Goal: Information Seeking & Learning: Learn about a topic

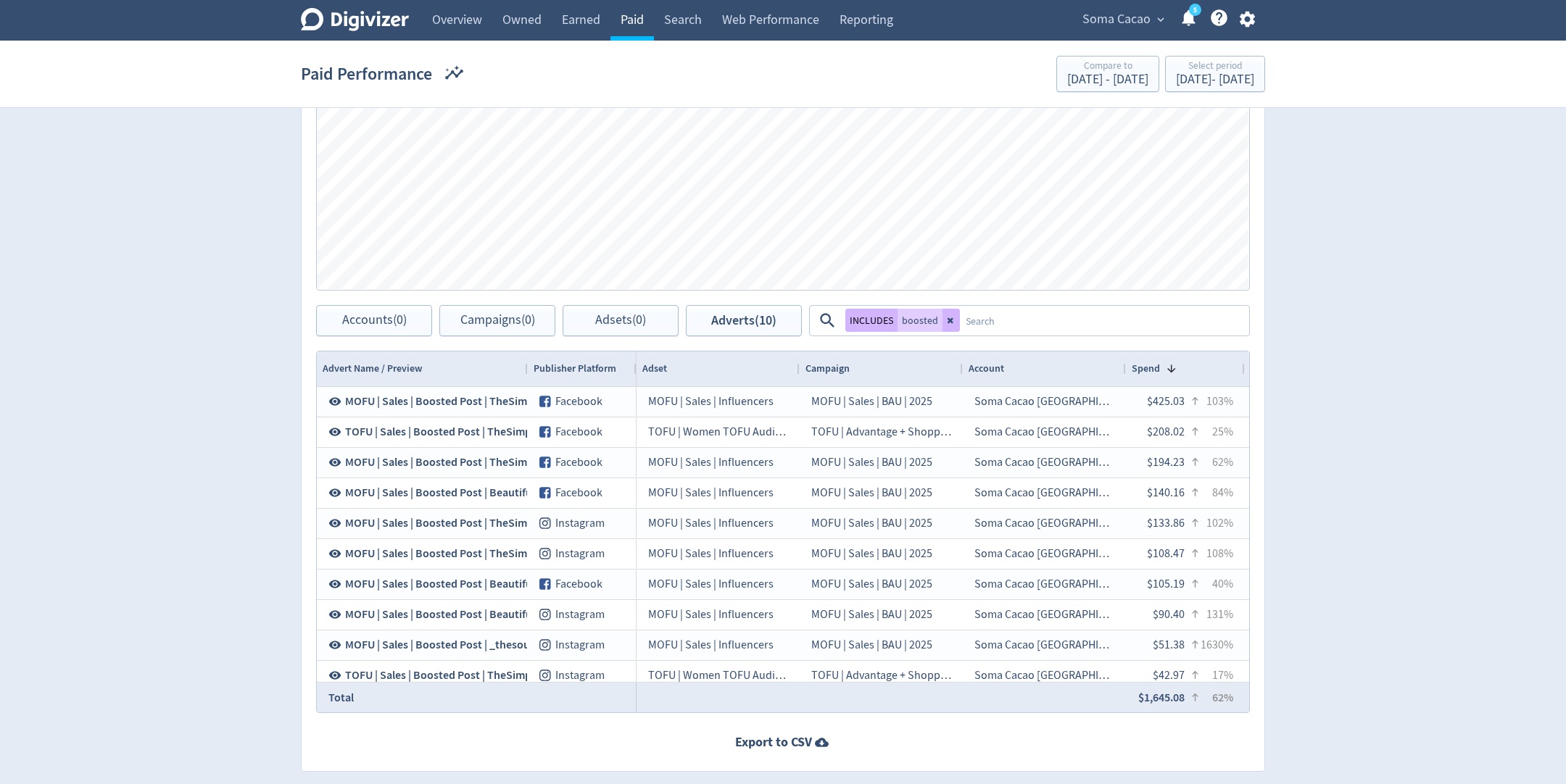
scroll to position [0, 289]
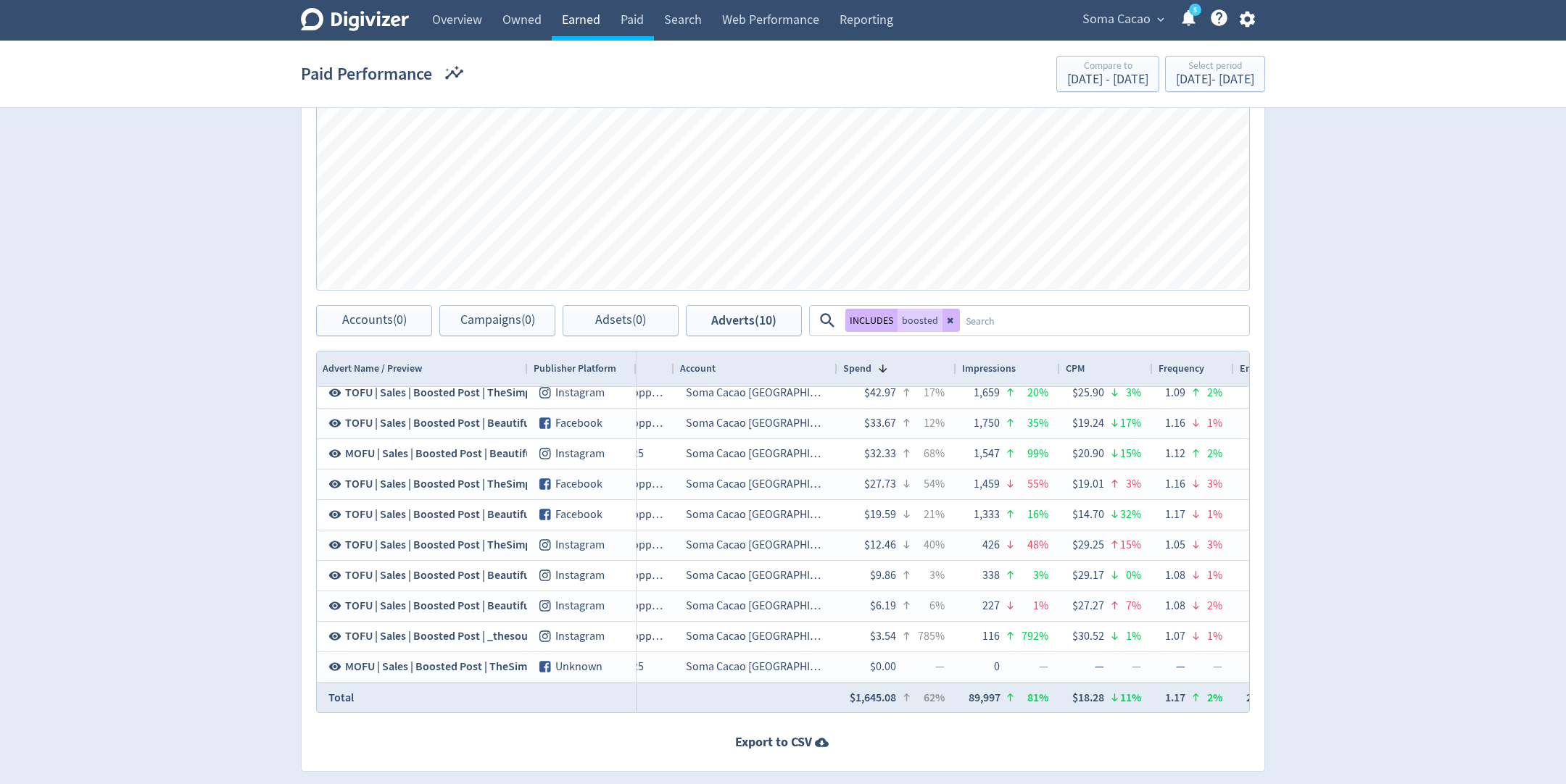
click at [587, 22] on link "Earned" at bounding box center [580, 20] width 58 height 41
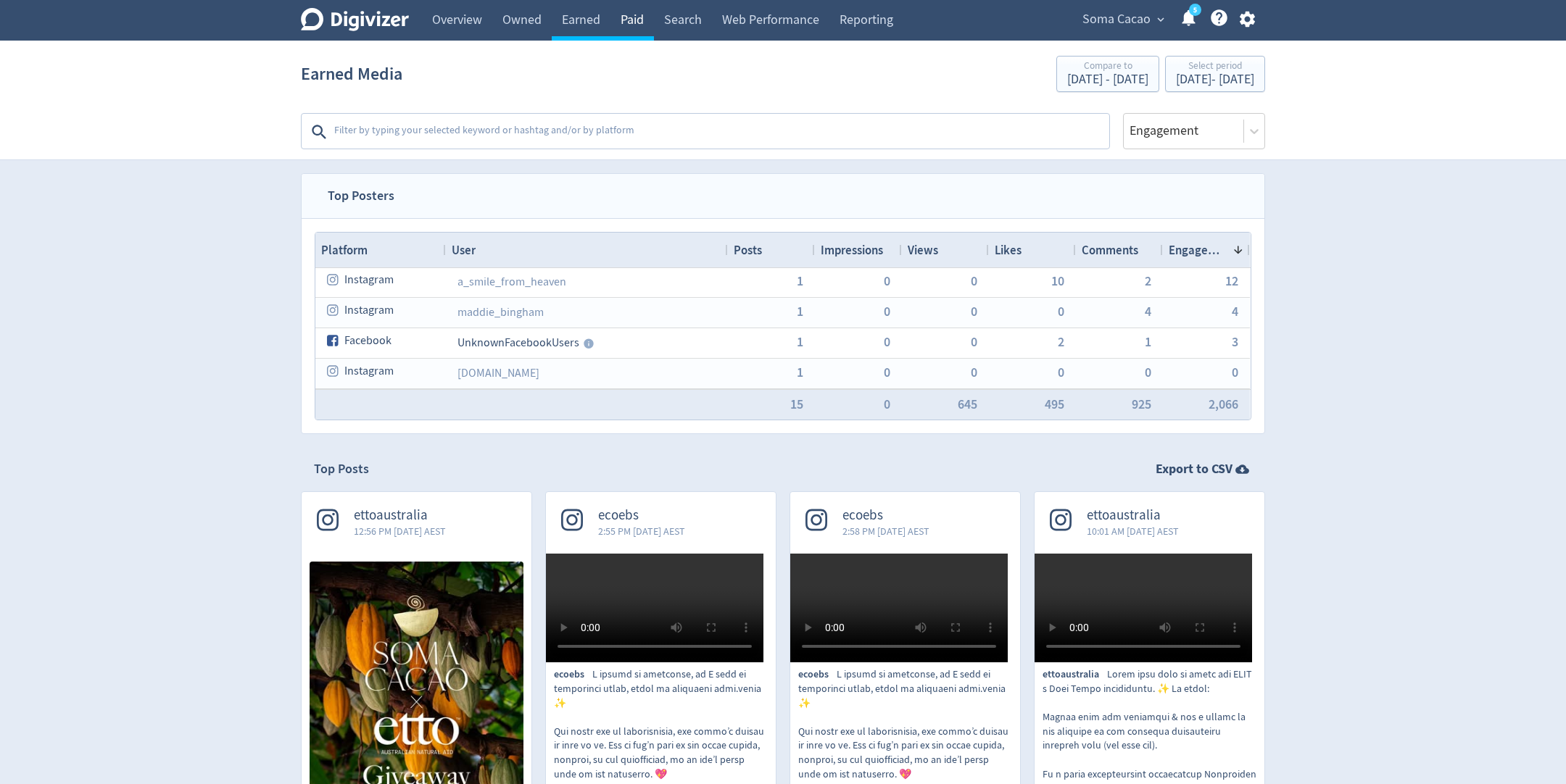
click at [639, 23] on link "Paid" at bounding box center [632, 20] width 43 height 41
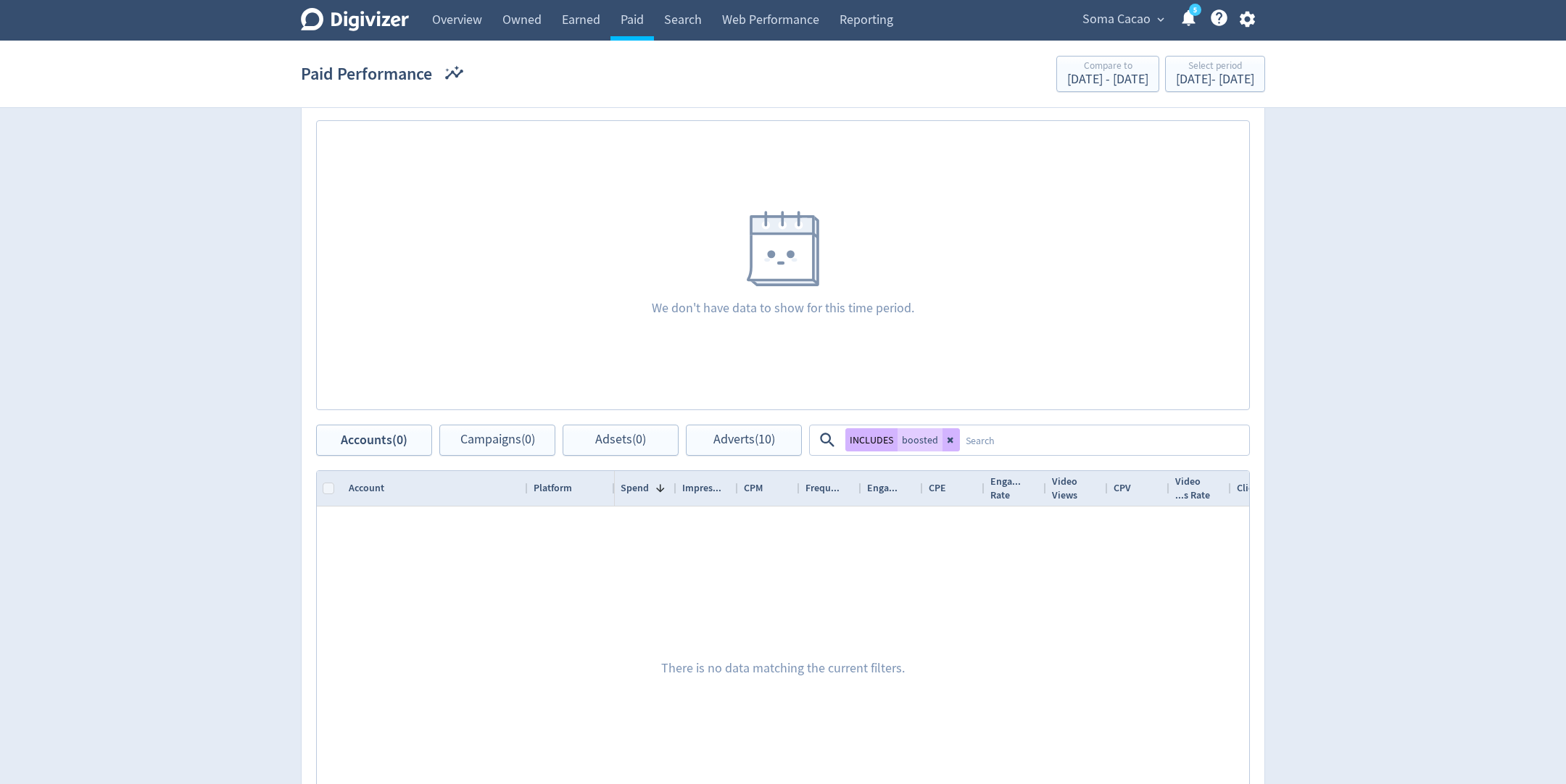
scroll to position [450, 0]
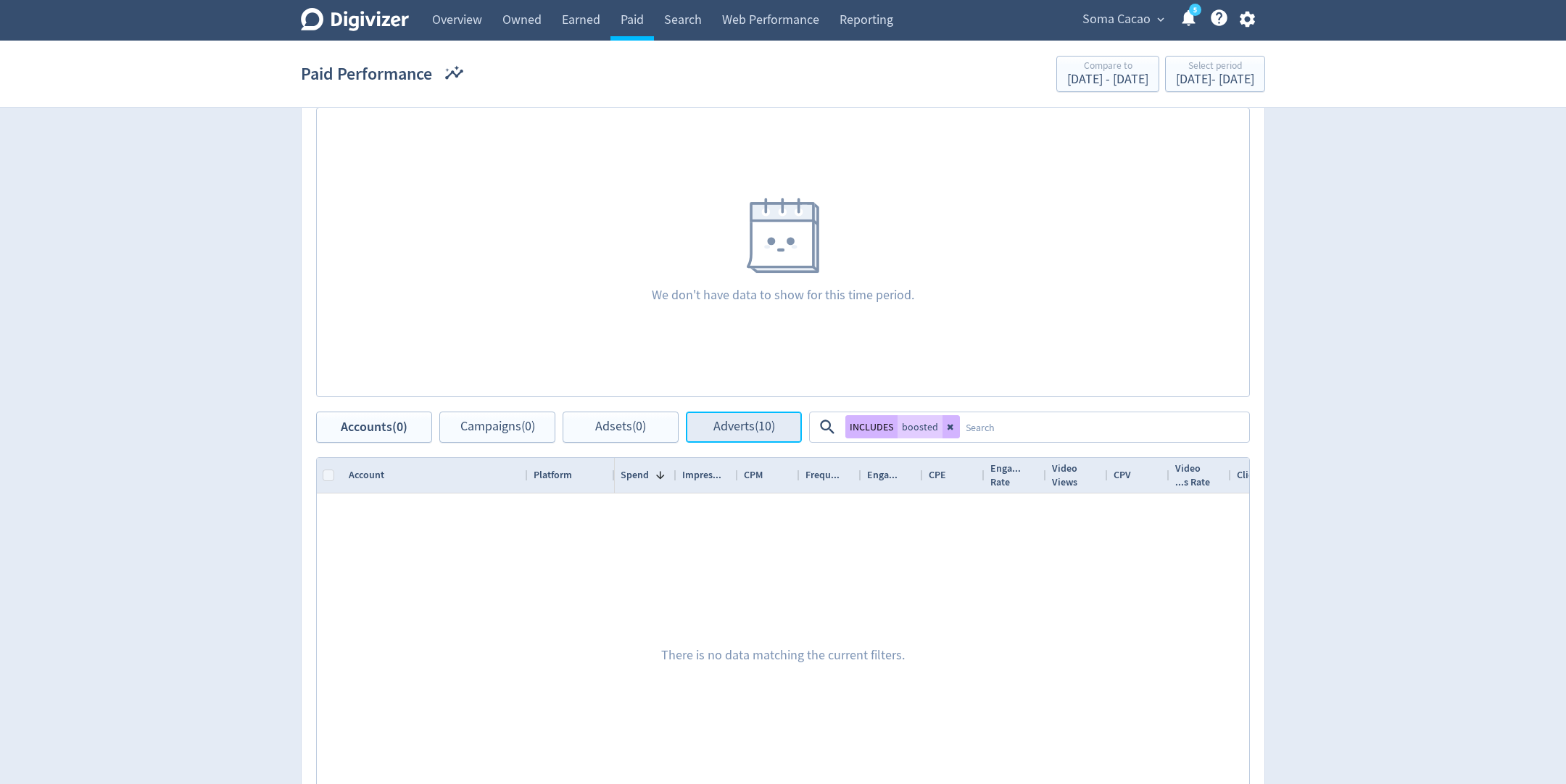
click at [782, 425] on button "Adverts (10)" at bounding box center [743, 427] width 116 height 31
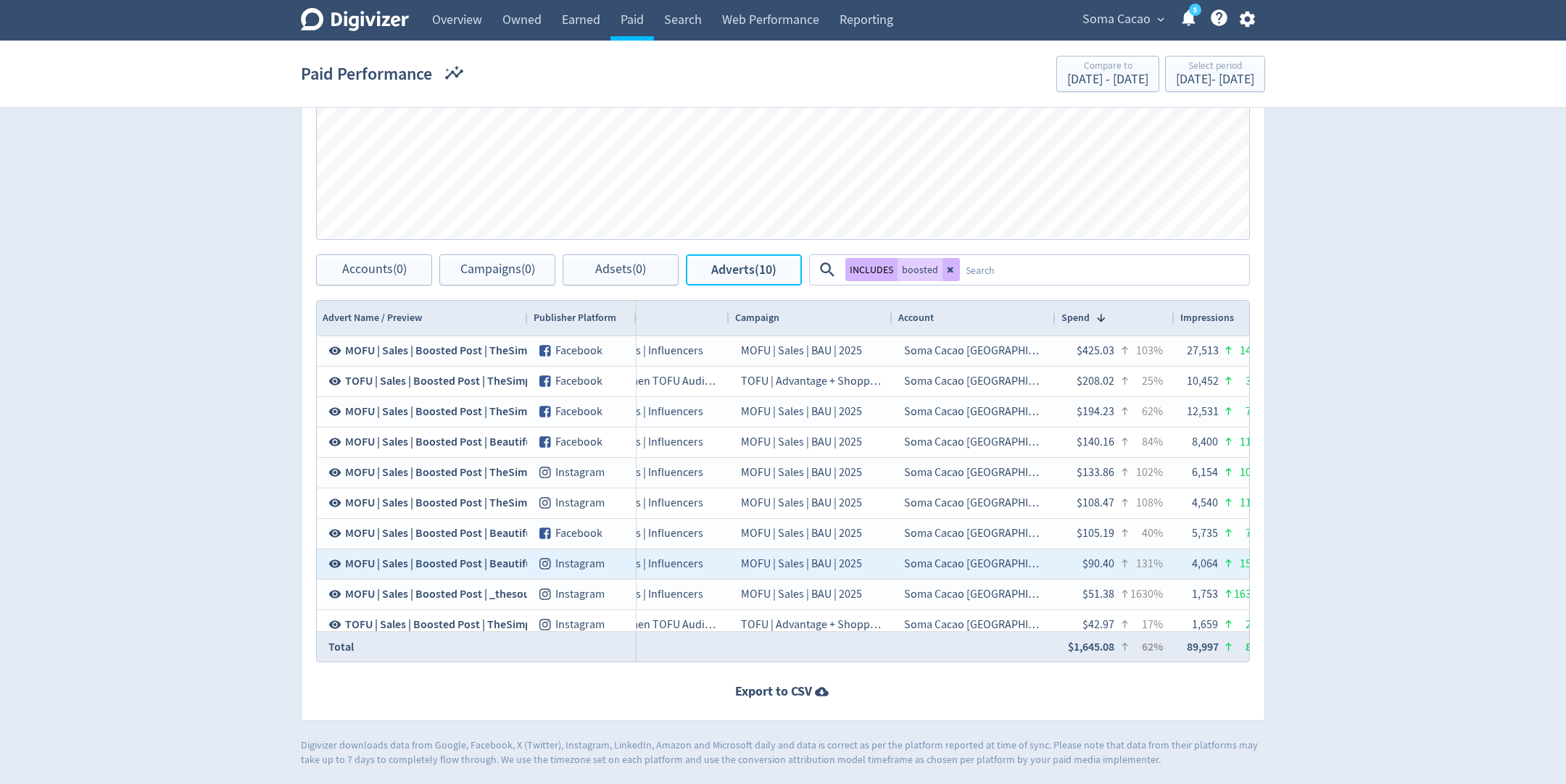
scroll to position [0, 89]
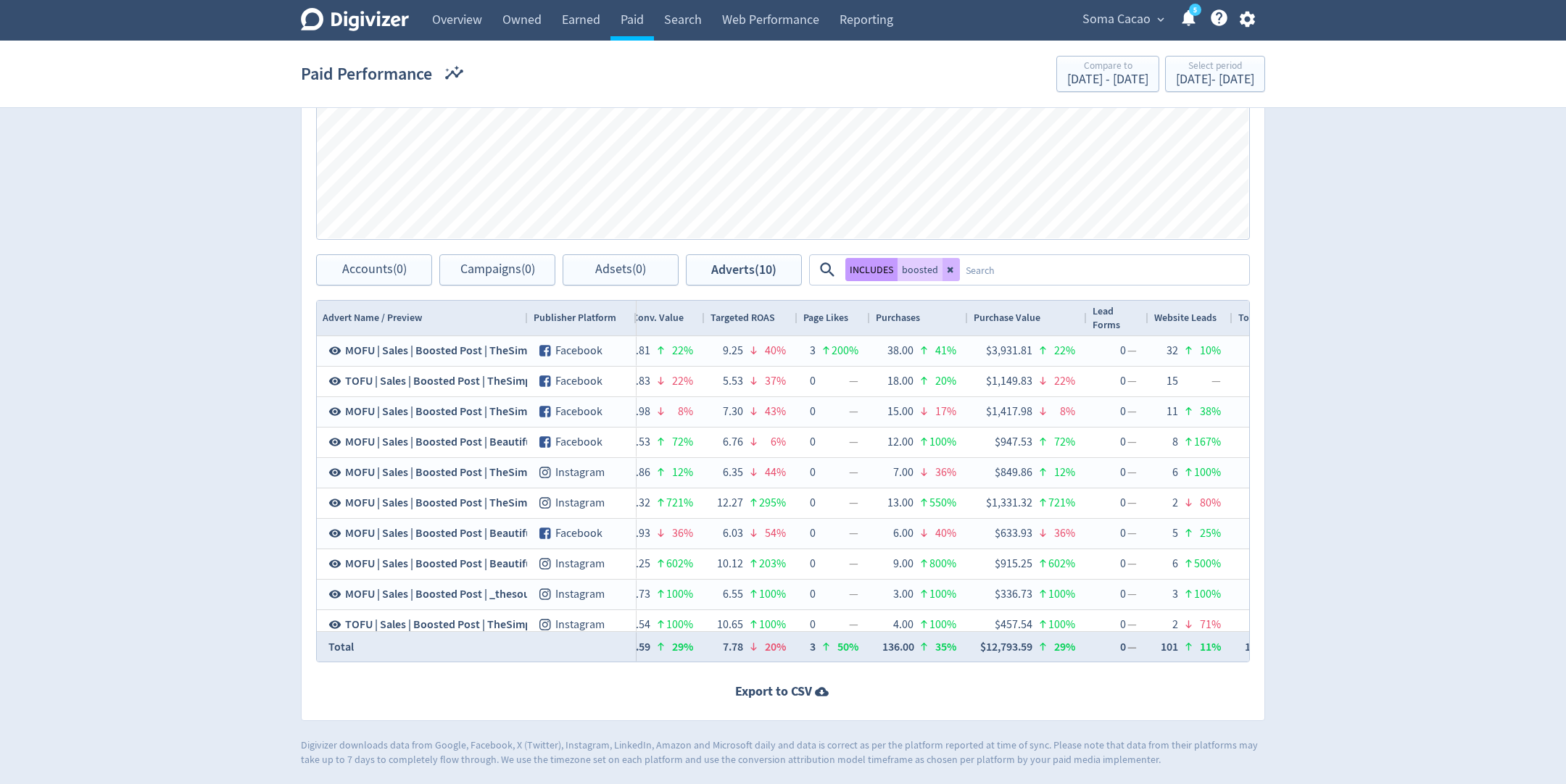
click at [885, 270] on button "INCLUDES" at bounding box center [871, 269] width 52 height 23
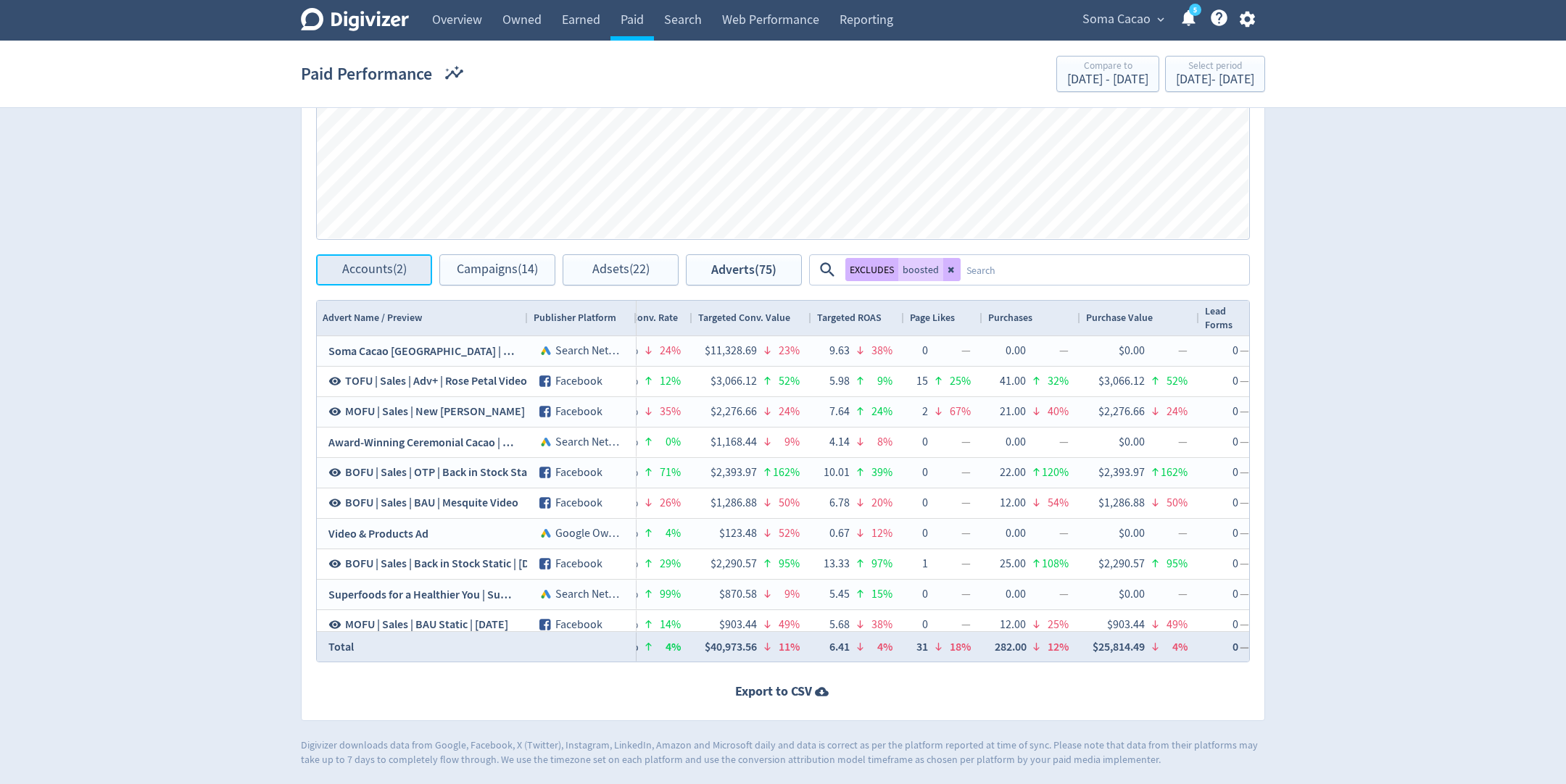
click at [370, 270] on span "Accounts (2)" at bounding box center [374, 270] width 65 height 14
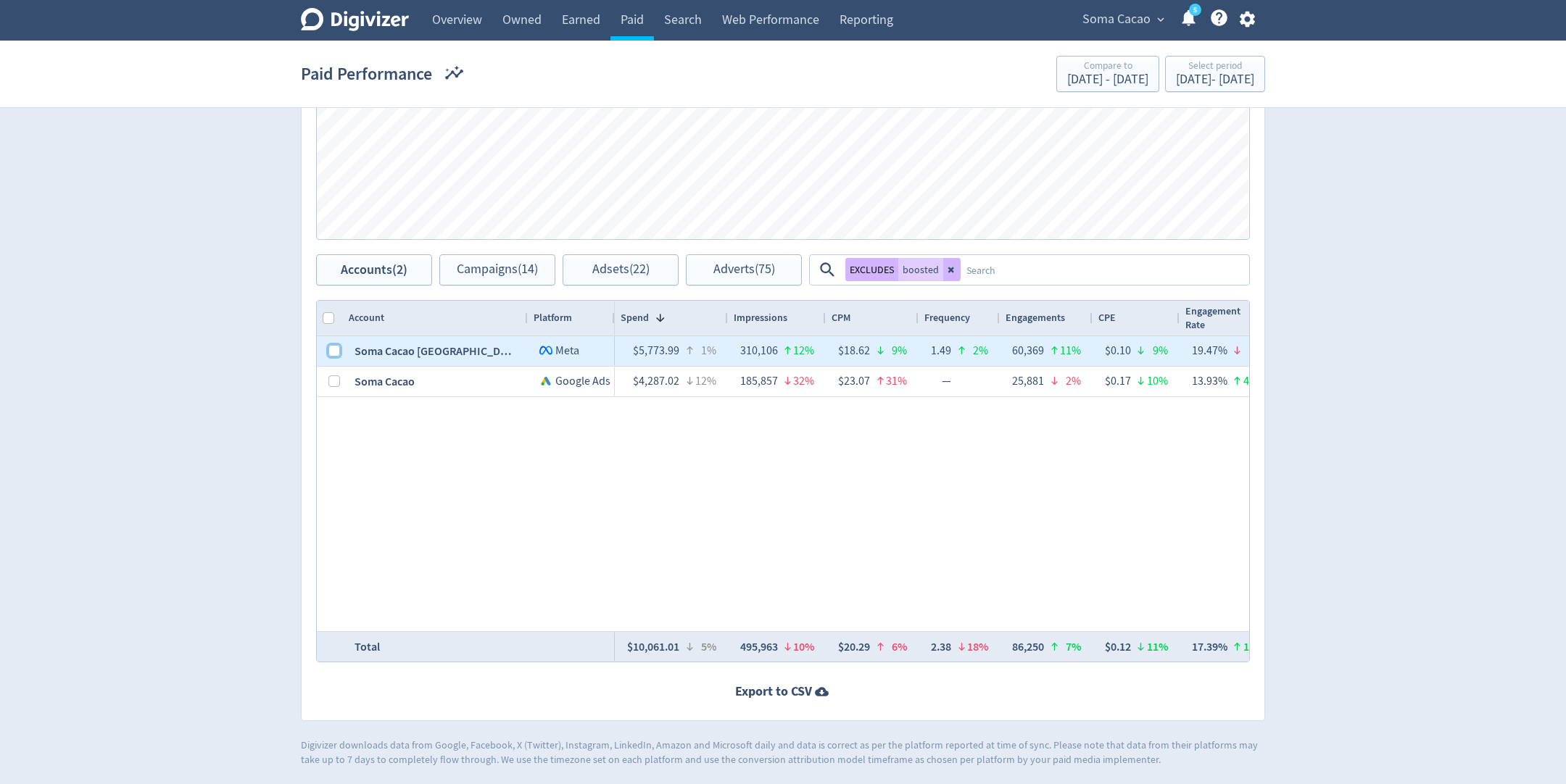
click at [333, 355] on input "Press Space to toggle row selection (unchecked)" at bounding box center [334, 350] width 11 height 11
checkbox input "true"
click at [735, 271] on span "Adverts (64)" at bounding box center [743, 270] width 62 height 14
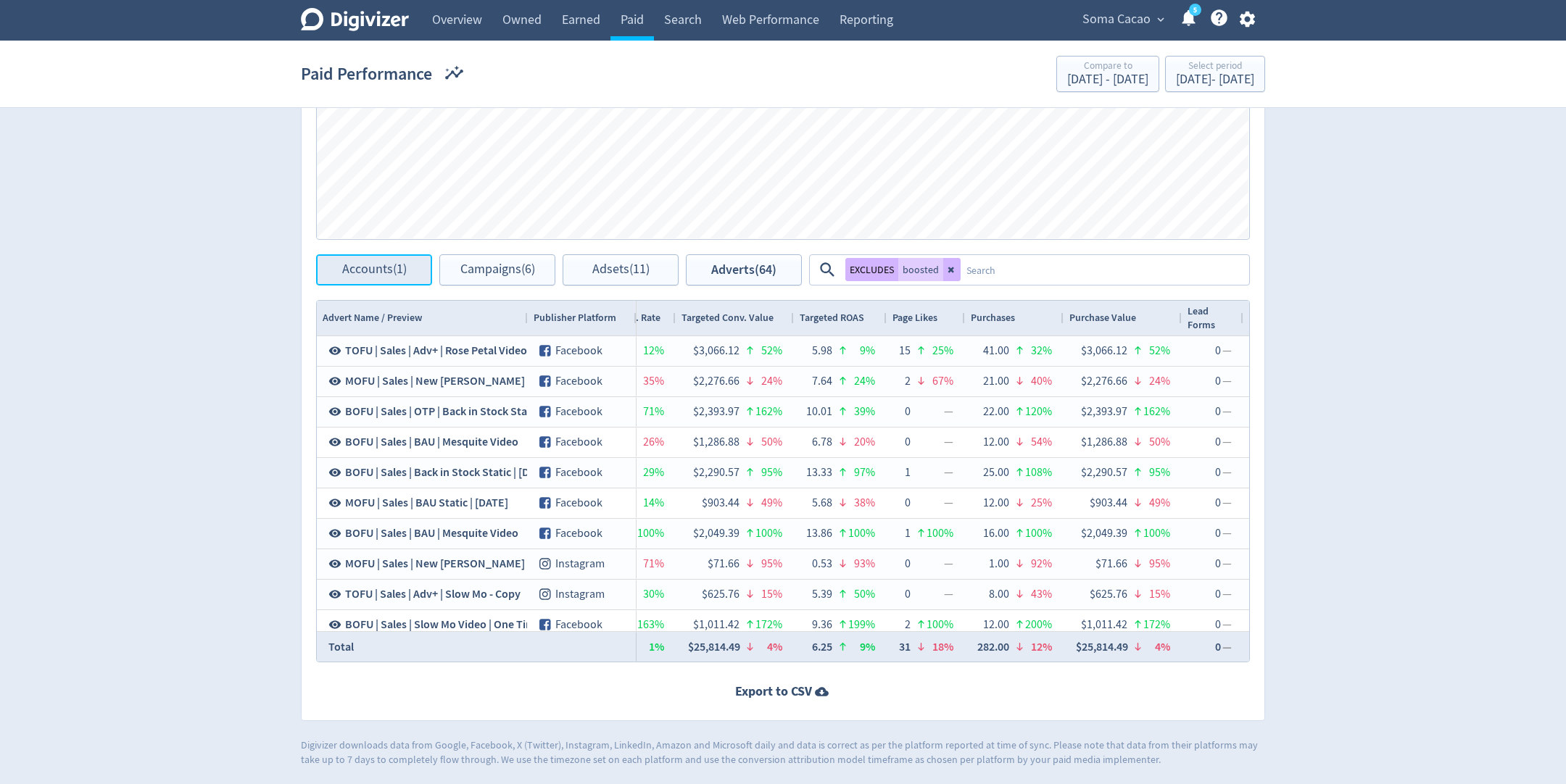
click at [378, 270] on span "Accounts (1)" at bounding box center [374, 270] width 65 height 14
checkbox input "false"
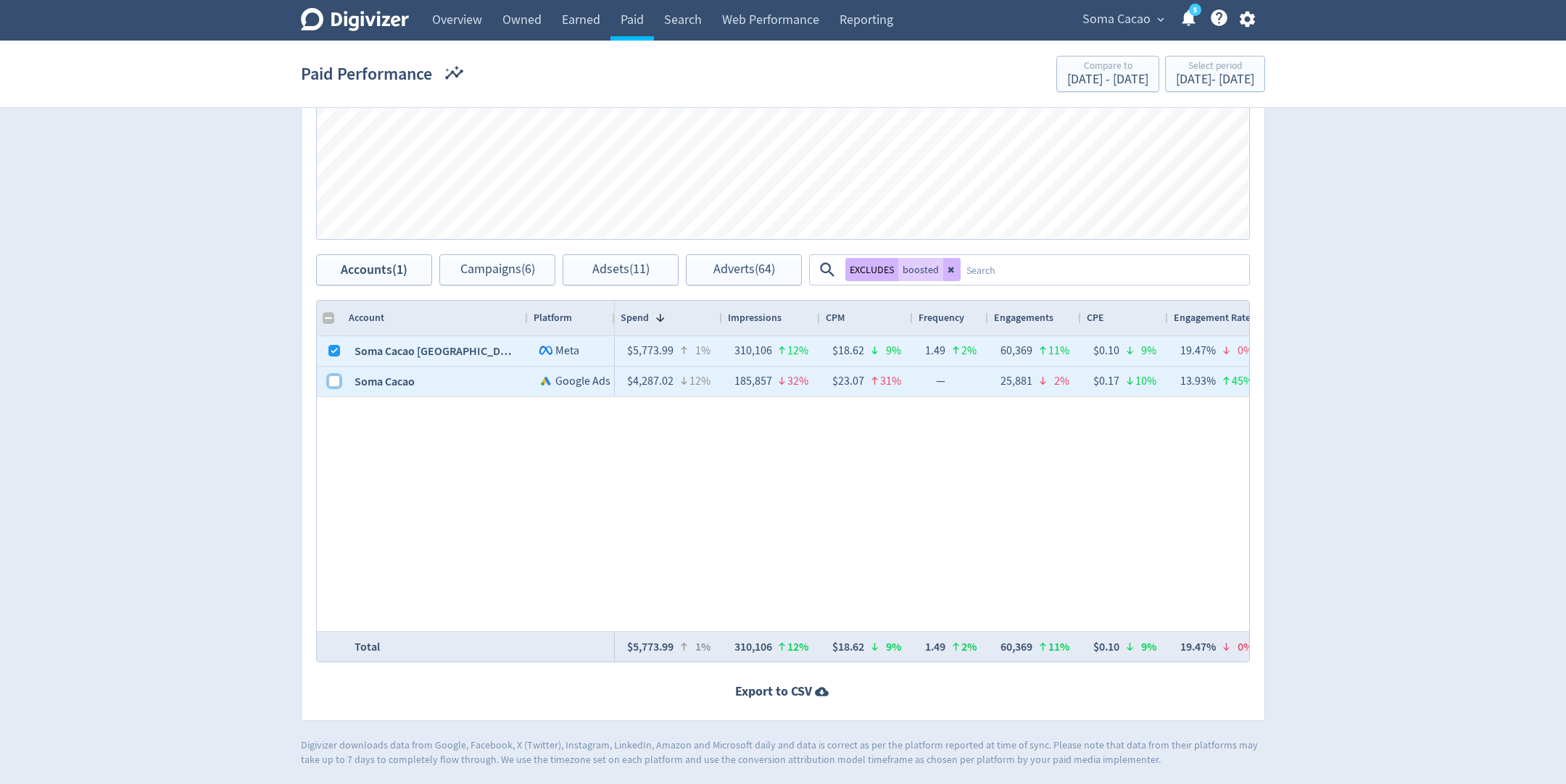
click at [334, 386] on input "Press Space to toggle row selection (unchecked)" at bounding box center [334, 381] width 11 height 11
checkbox input "true"
click at [764, 264] on span "Adverts (75)" at bounding box center [743, 270] width 62 height 14
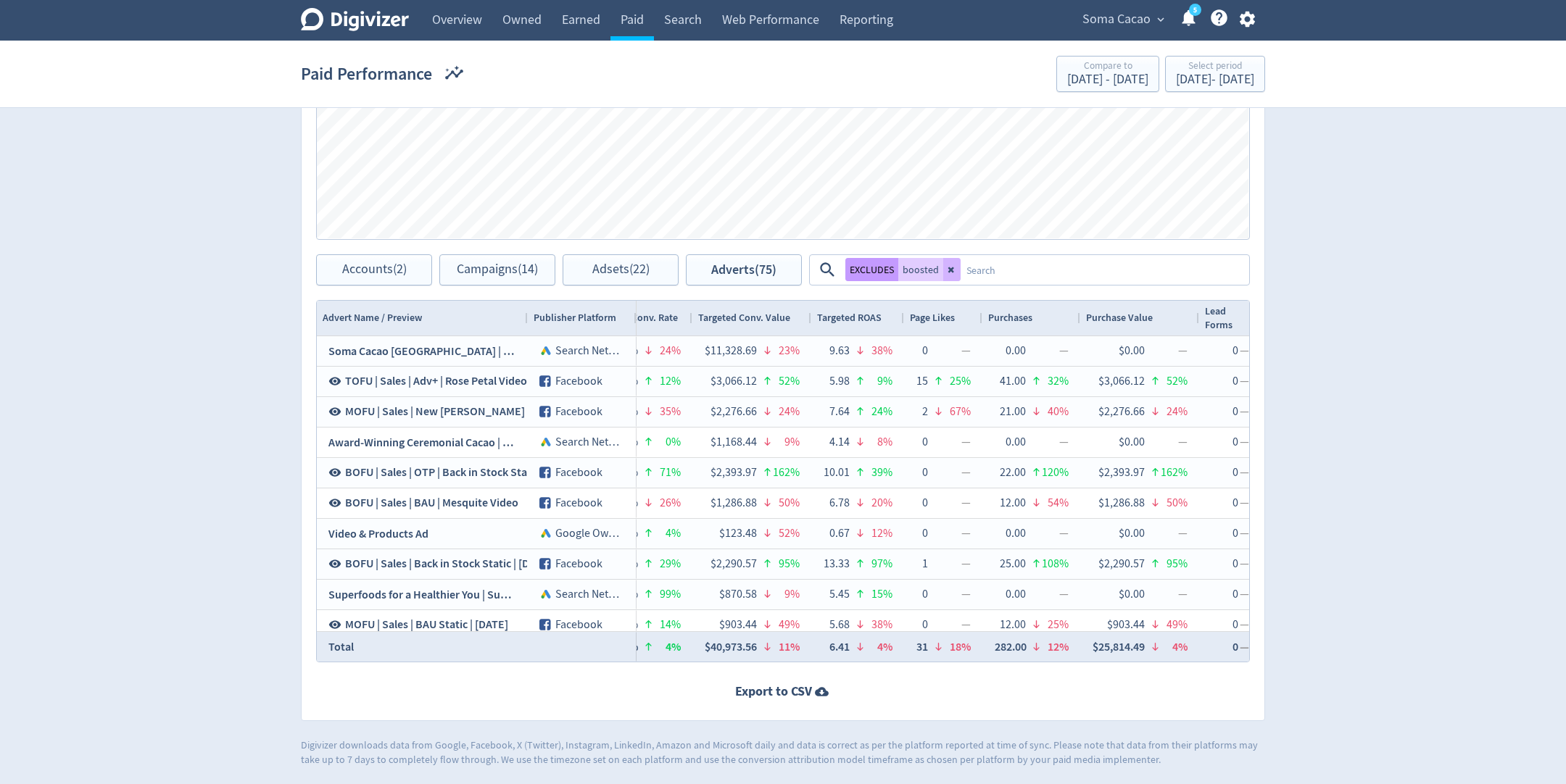
click at [865, 274] on button "EXCLUDES" at bounding box center [871, 269] width 53 height 23
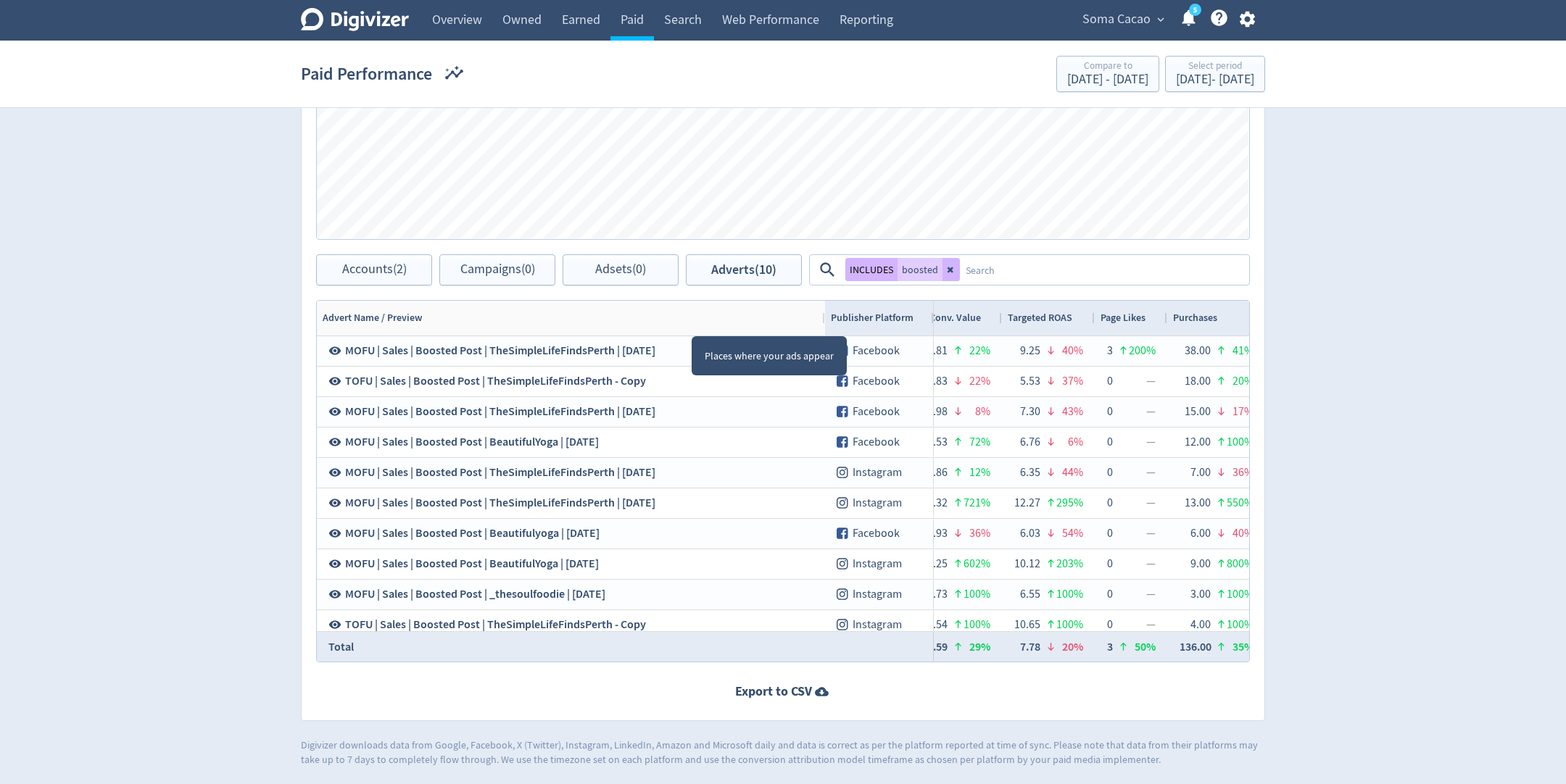
drag, startPoint x: 527, startPoint y: 318, endPoint x: 829, endPoint y: 348, distance: 303.5
click at [829, 348] on div "Drag here to set row groups Drag here to set column labels Advert Name / Previe…" at bounding box center [783, 481] width 934 height 362
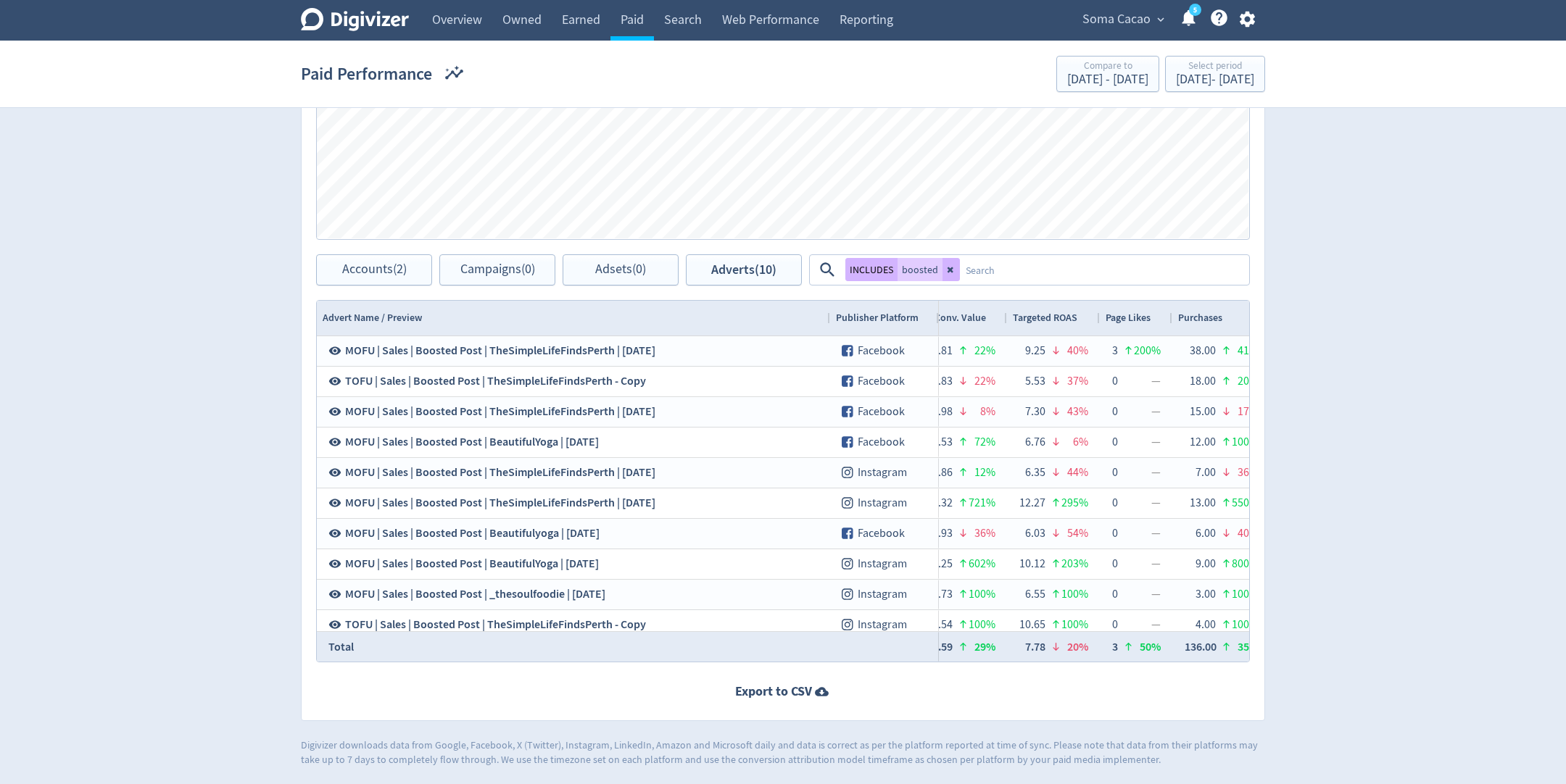
click at [1021, 267] on textarea at bounding box center [1103, 270] width 288 height 27
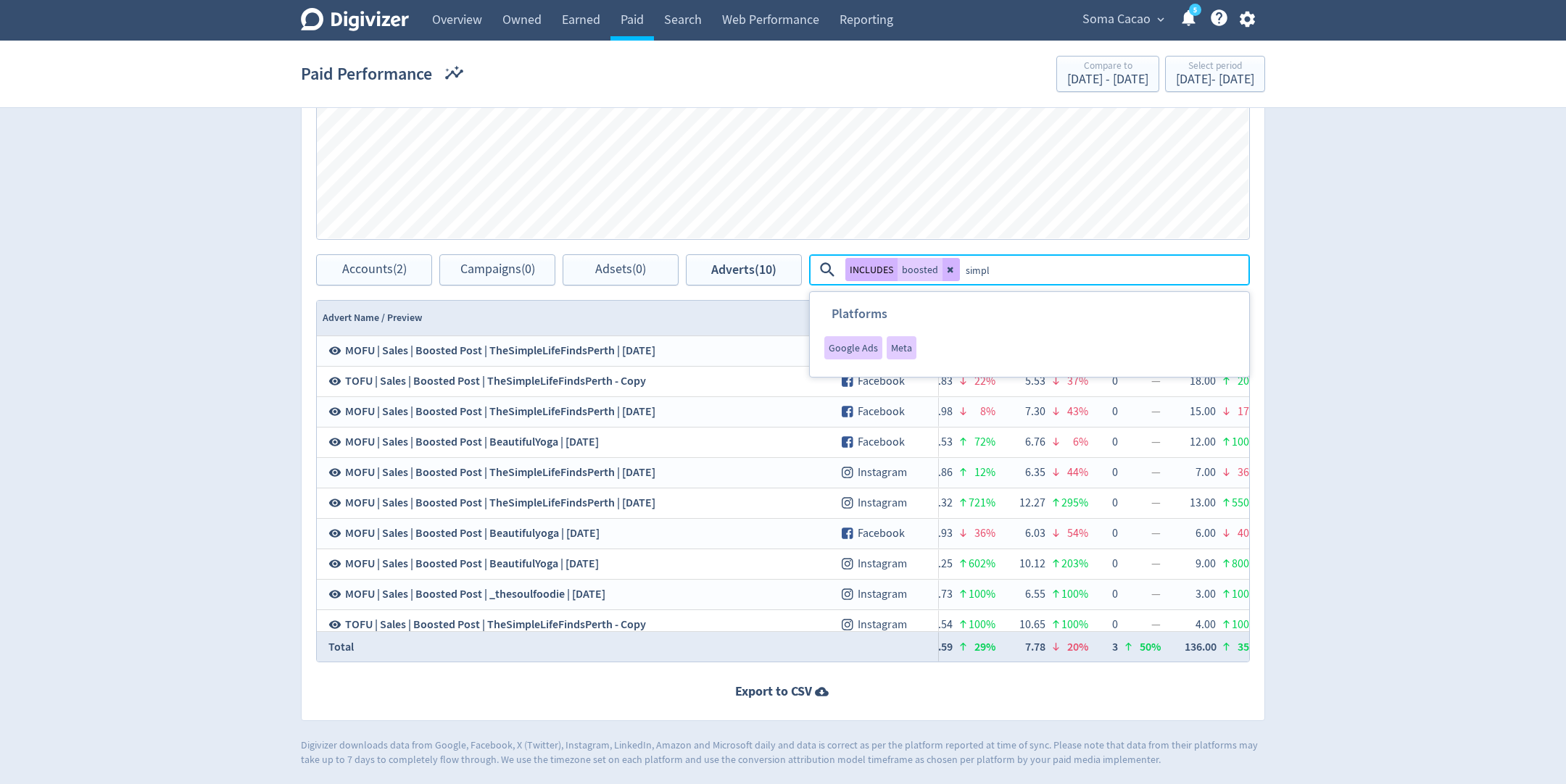
type textarea "simple"
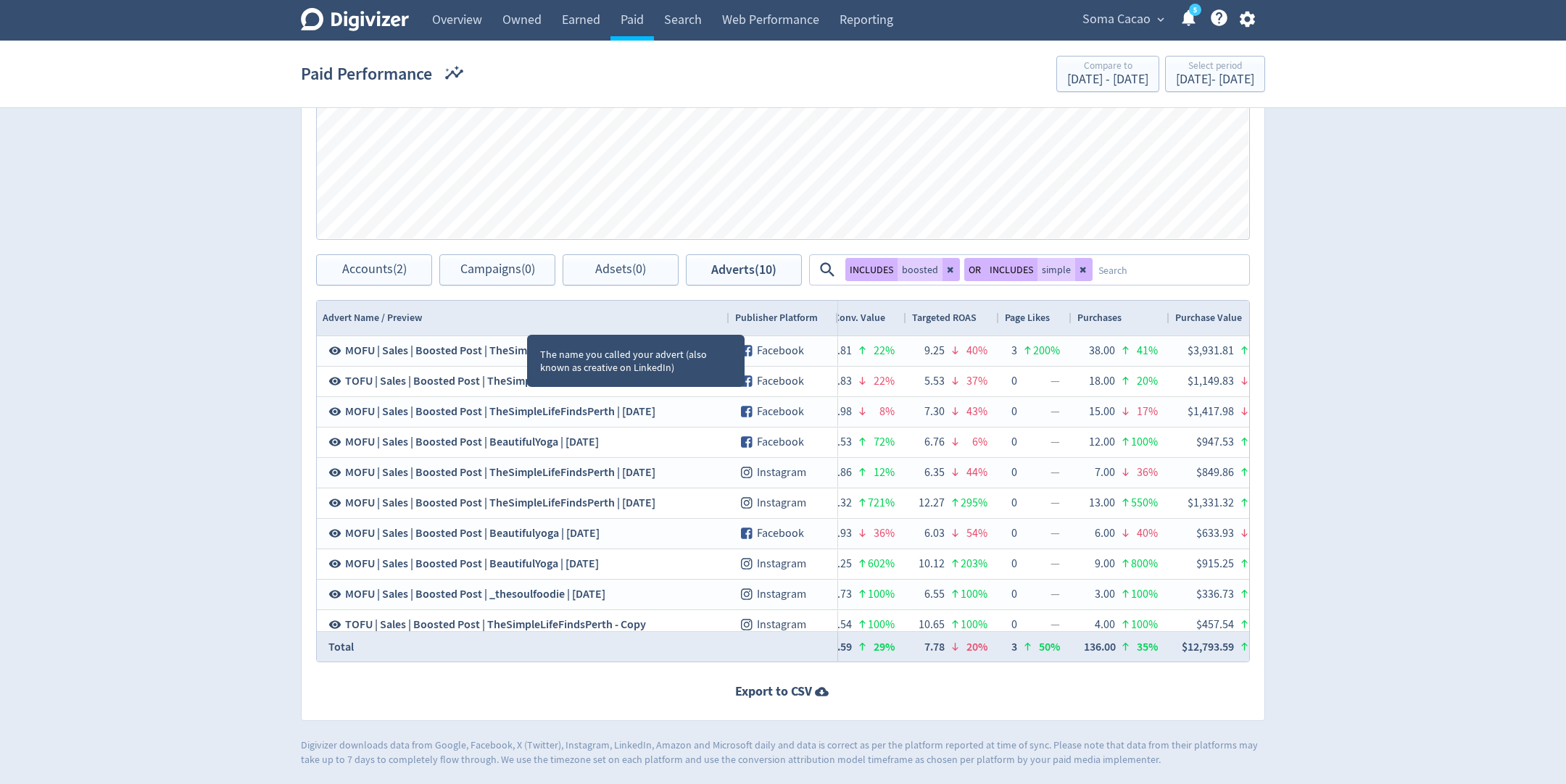
drag, startPoint x: 527, startPoint y: 322, endPoint x: 726, endPoint y: 317, distance: 199.1
click at [726, 317] on div at bounding box center [728, 318] width 6 height 34
click at [1106, 270] on textarea at bounding box center [1170, 270] width 155 height 27
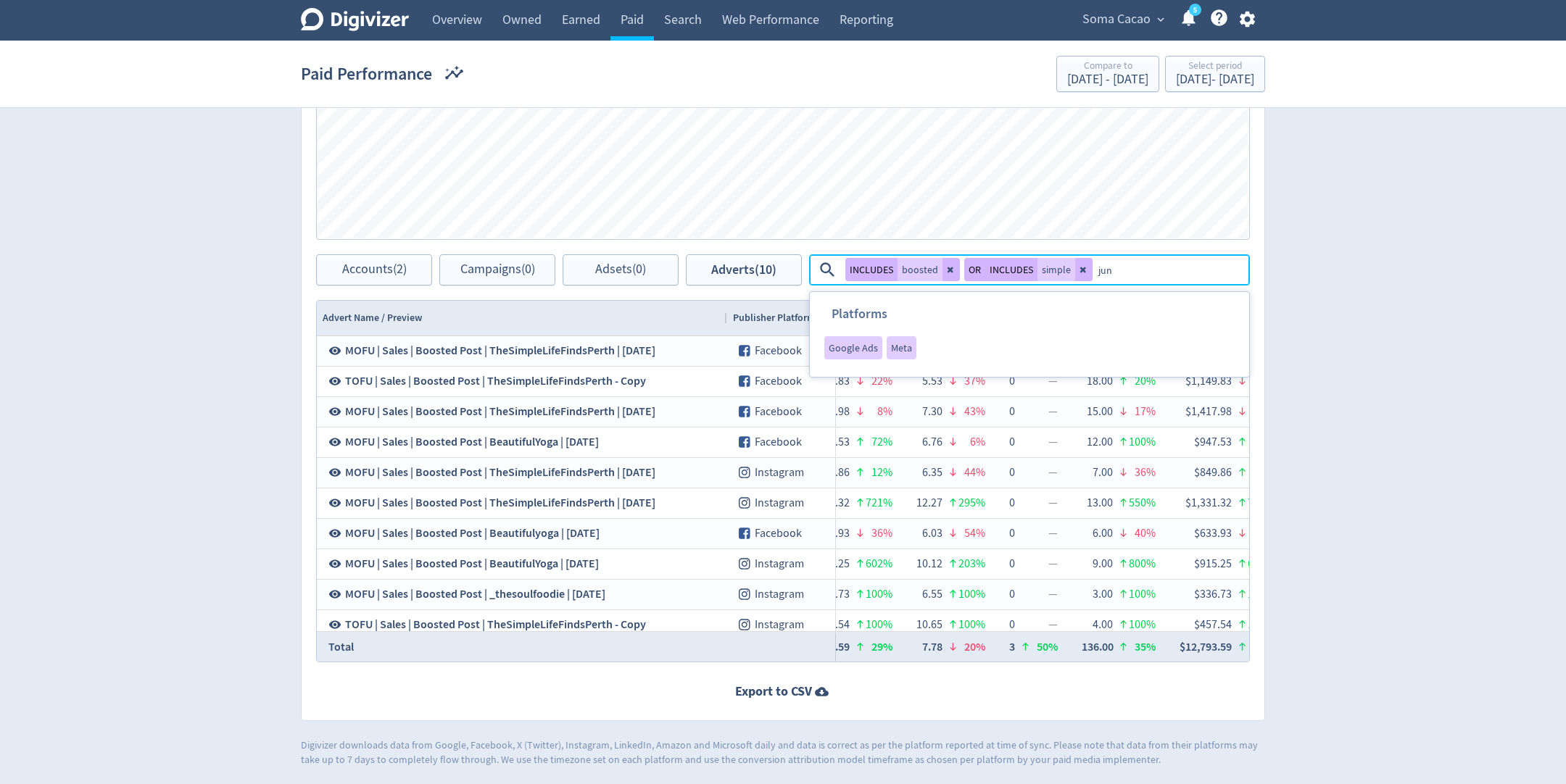
type textarea "june"
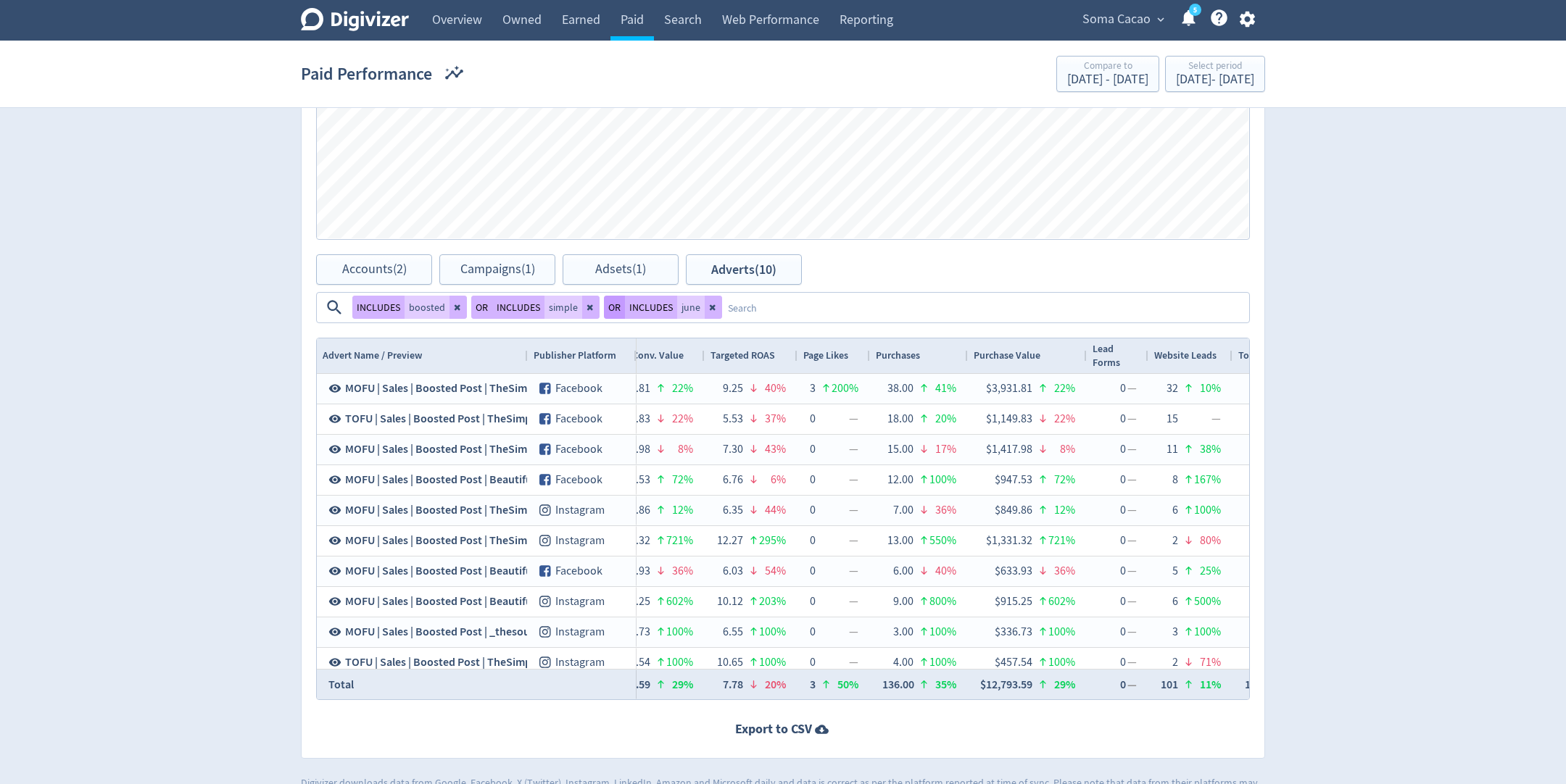
click at [615, 303] on button "OR" at bounding box center [615, 307] width 21 height 23
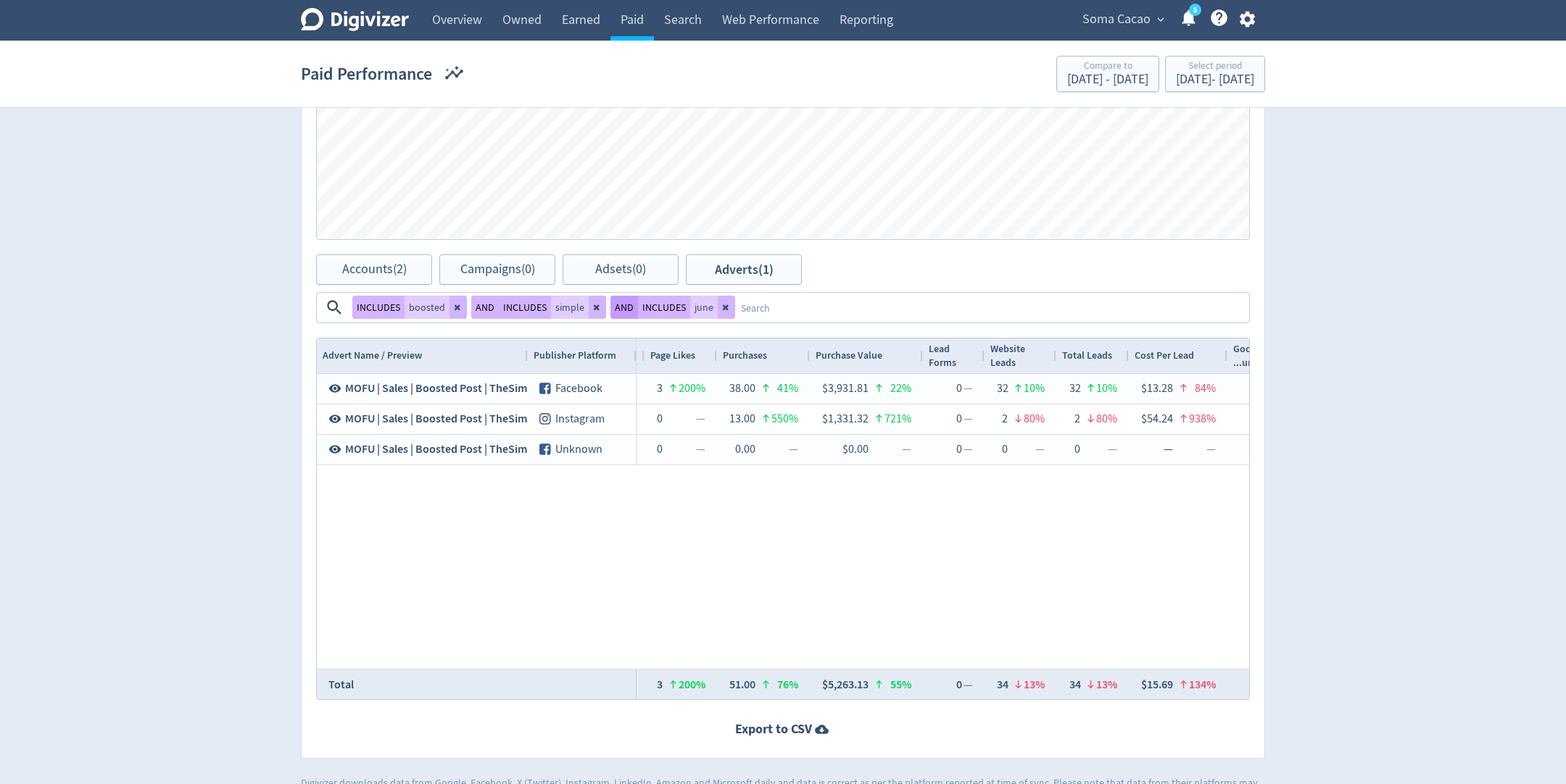
click at [626, 312] on button "AND" at bounding box center [624, 307] width 27 height 23
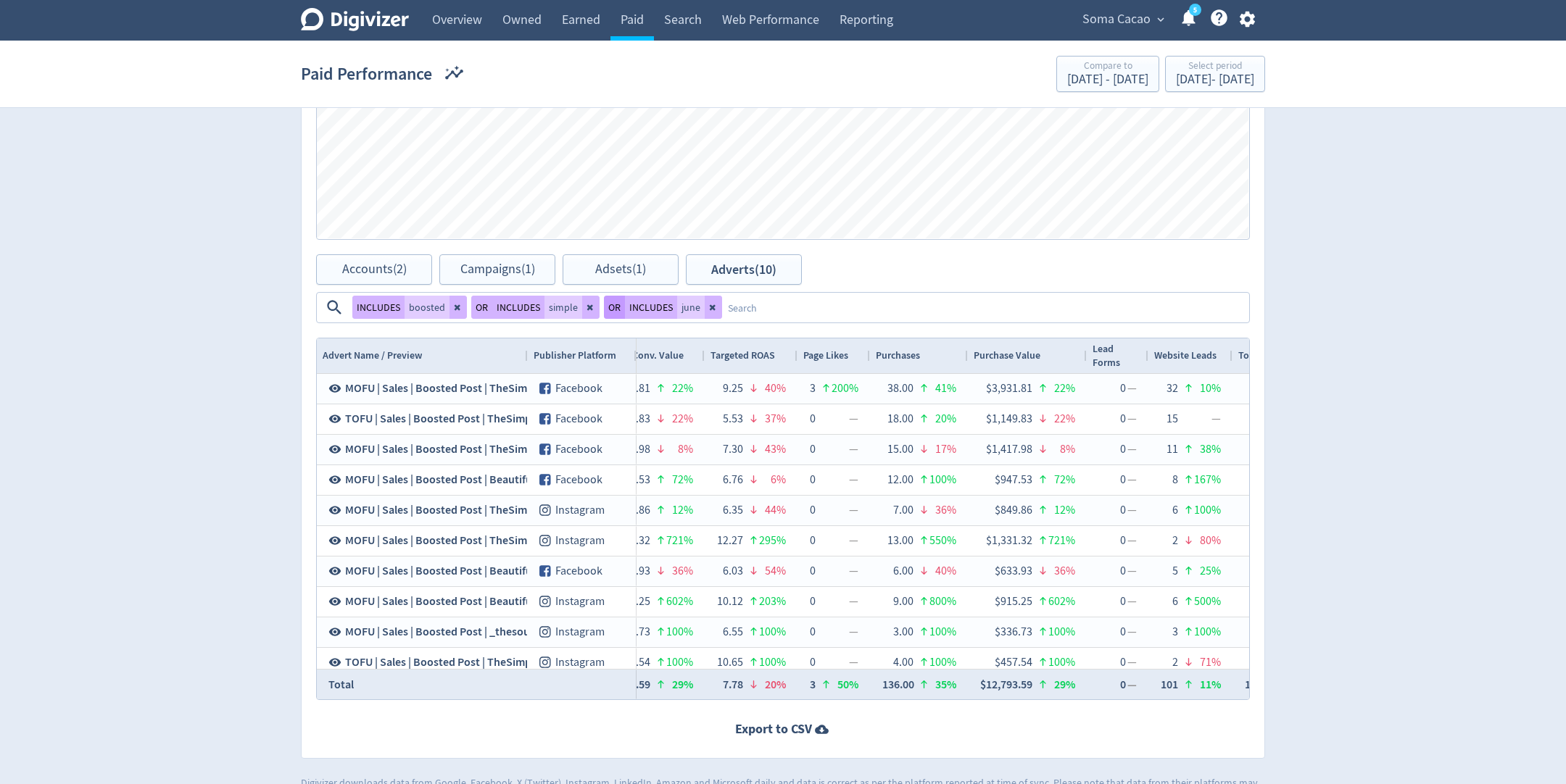
click at [626, 312] on button "INCLUDES" at bounding box center [651, 307] width 52 height 23
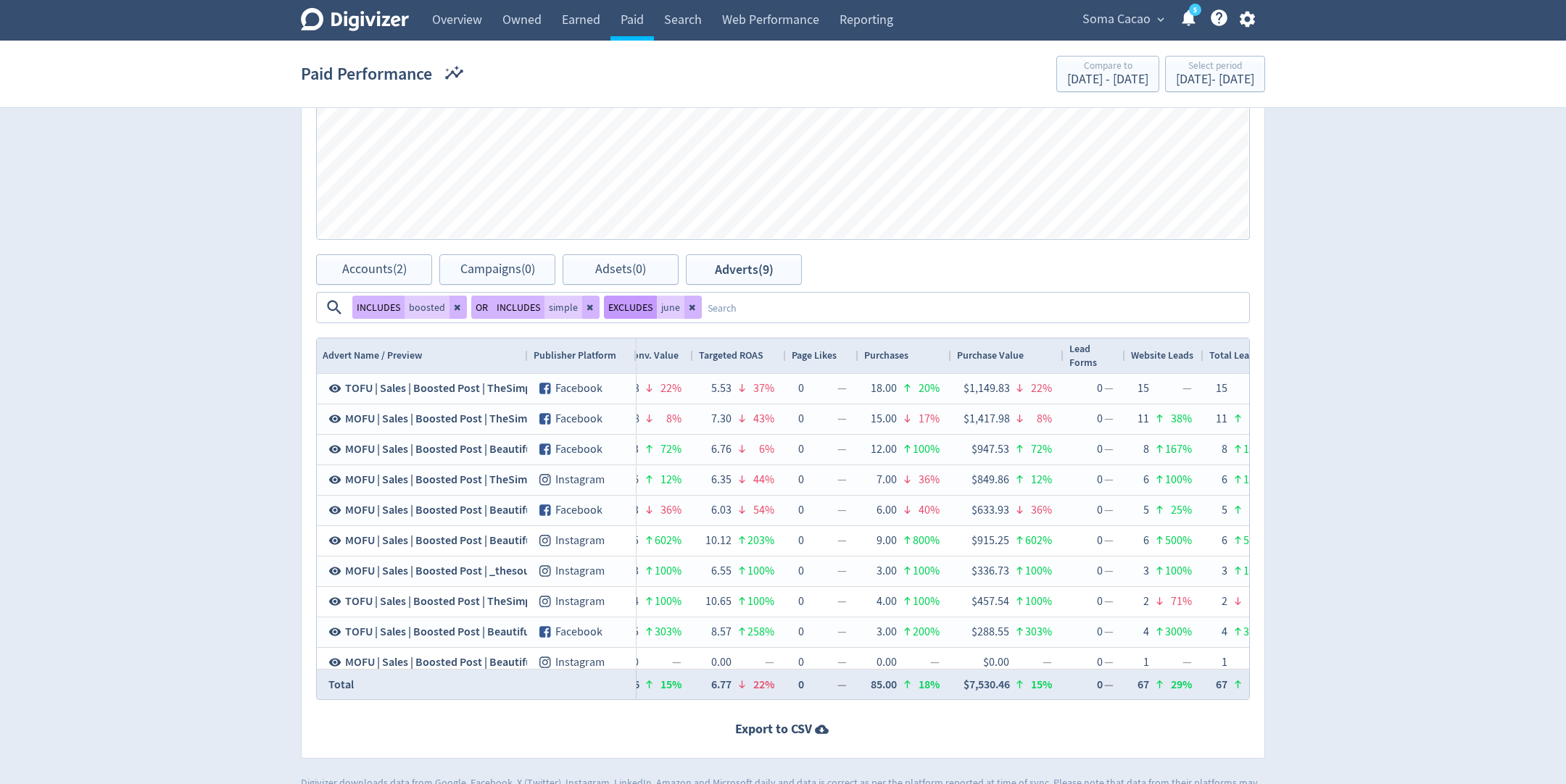
click at [609, 312] on button "EXCLUDES" at bounding box center [631, 307] width 53 height 23
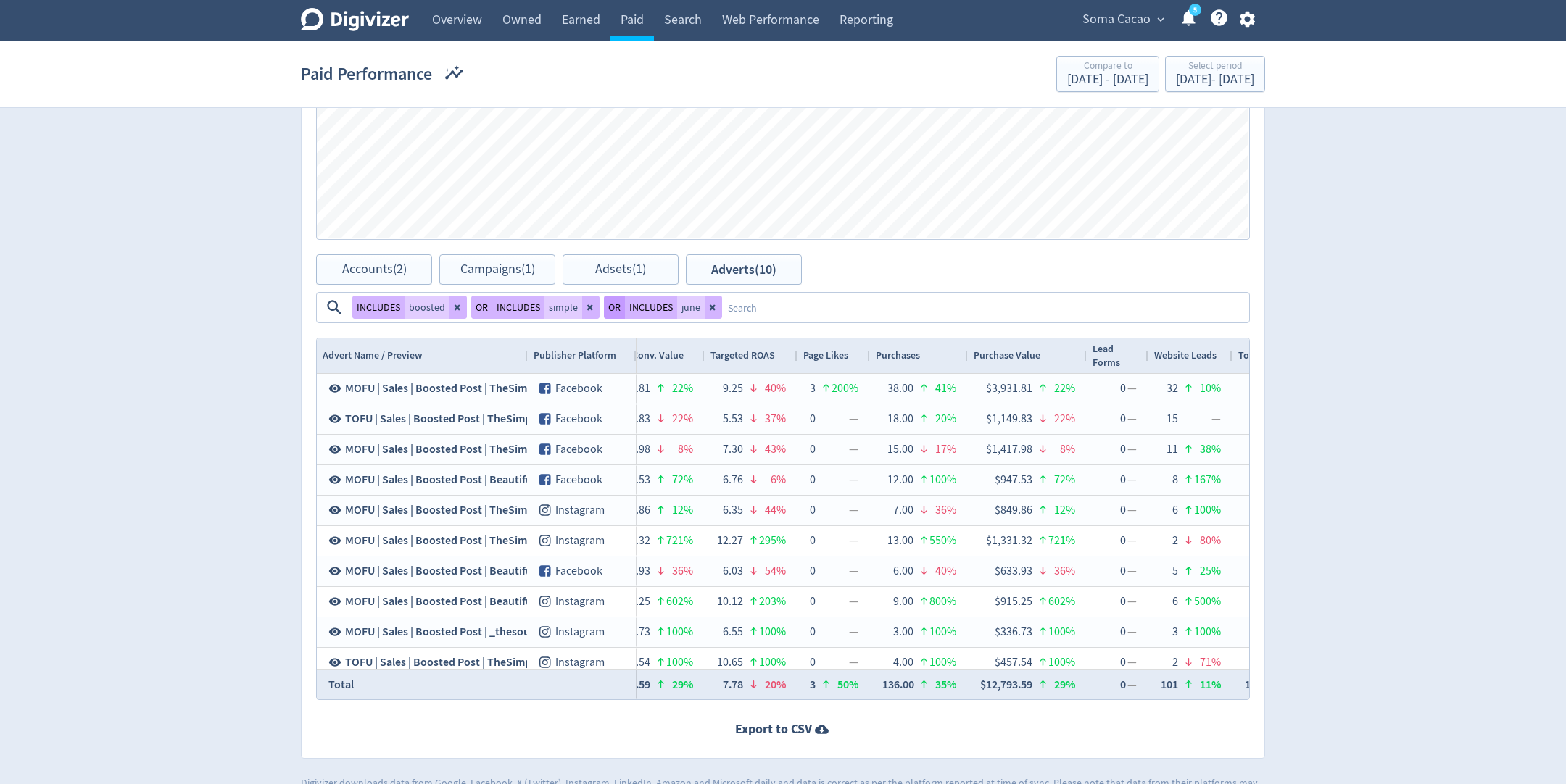
click at [608, 310] on button "OR" at bounding box center [615, 307] width 21 height 23
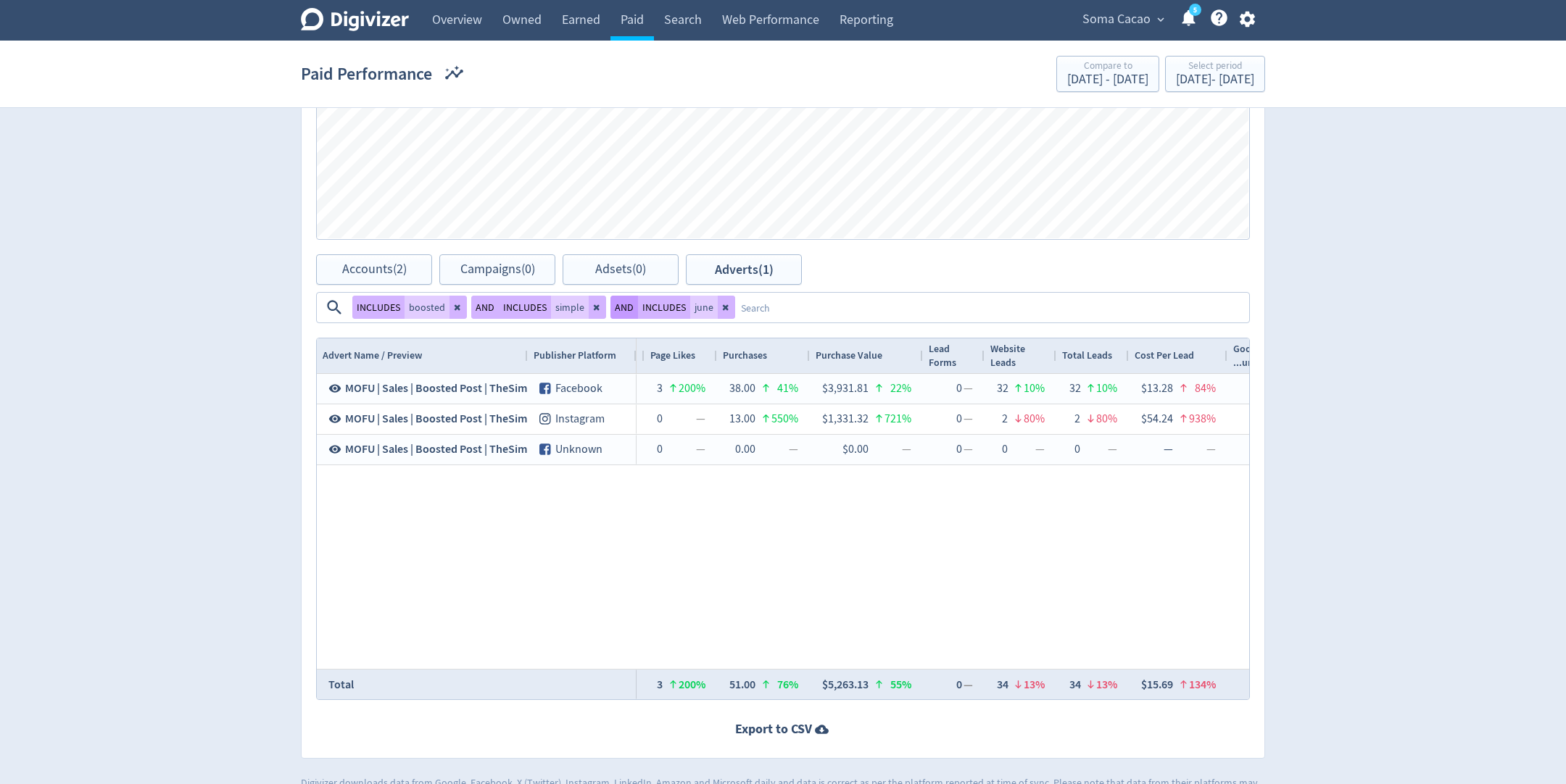
click at [615, 310] on button "AND" at bounding box center [624, 307] width 27 height 23
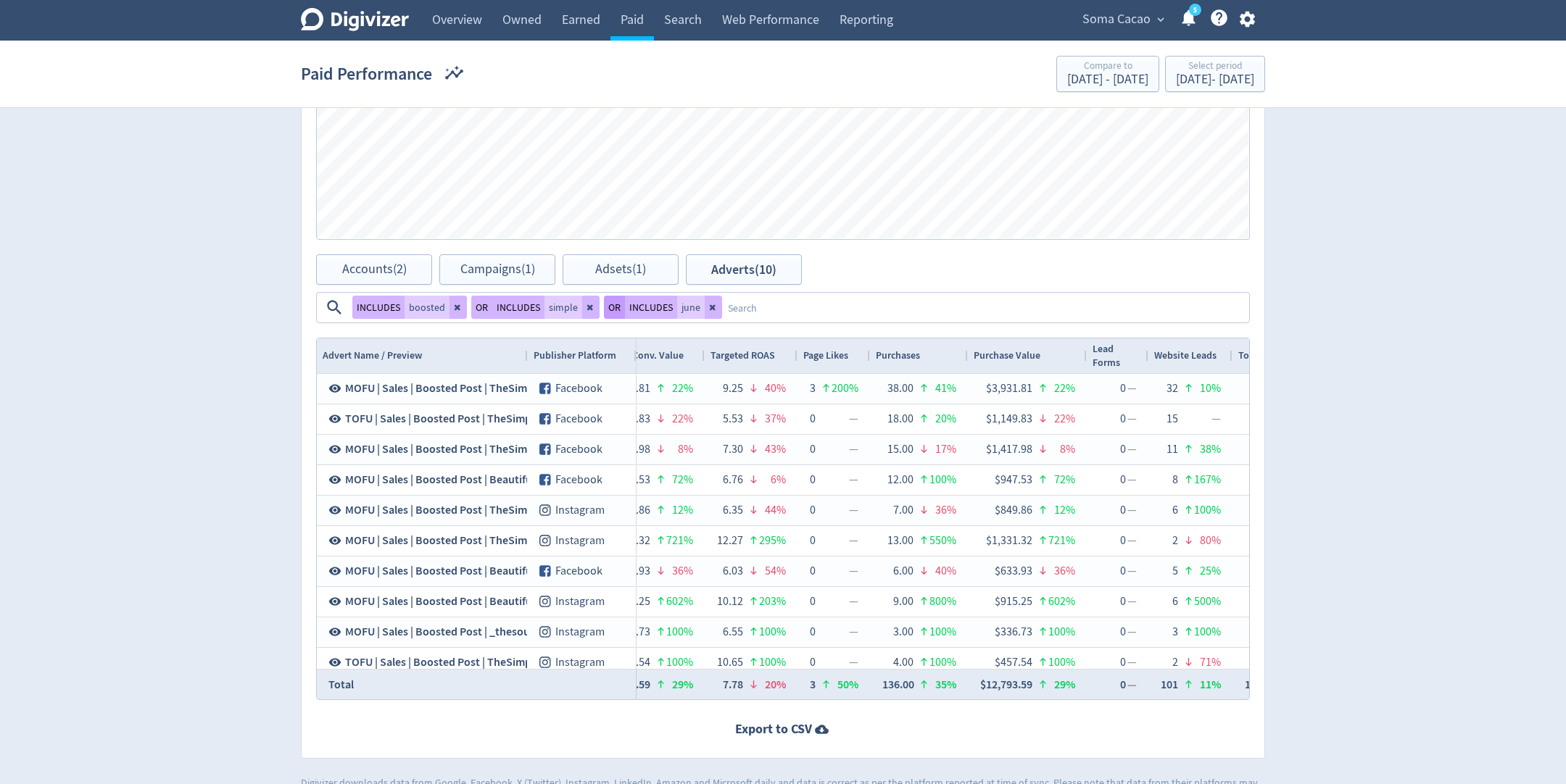
click at [612, 310] on button "OR" at bounding box center [615, 307] width 21 height 23
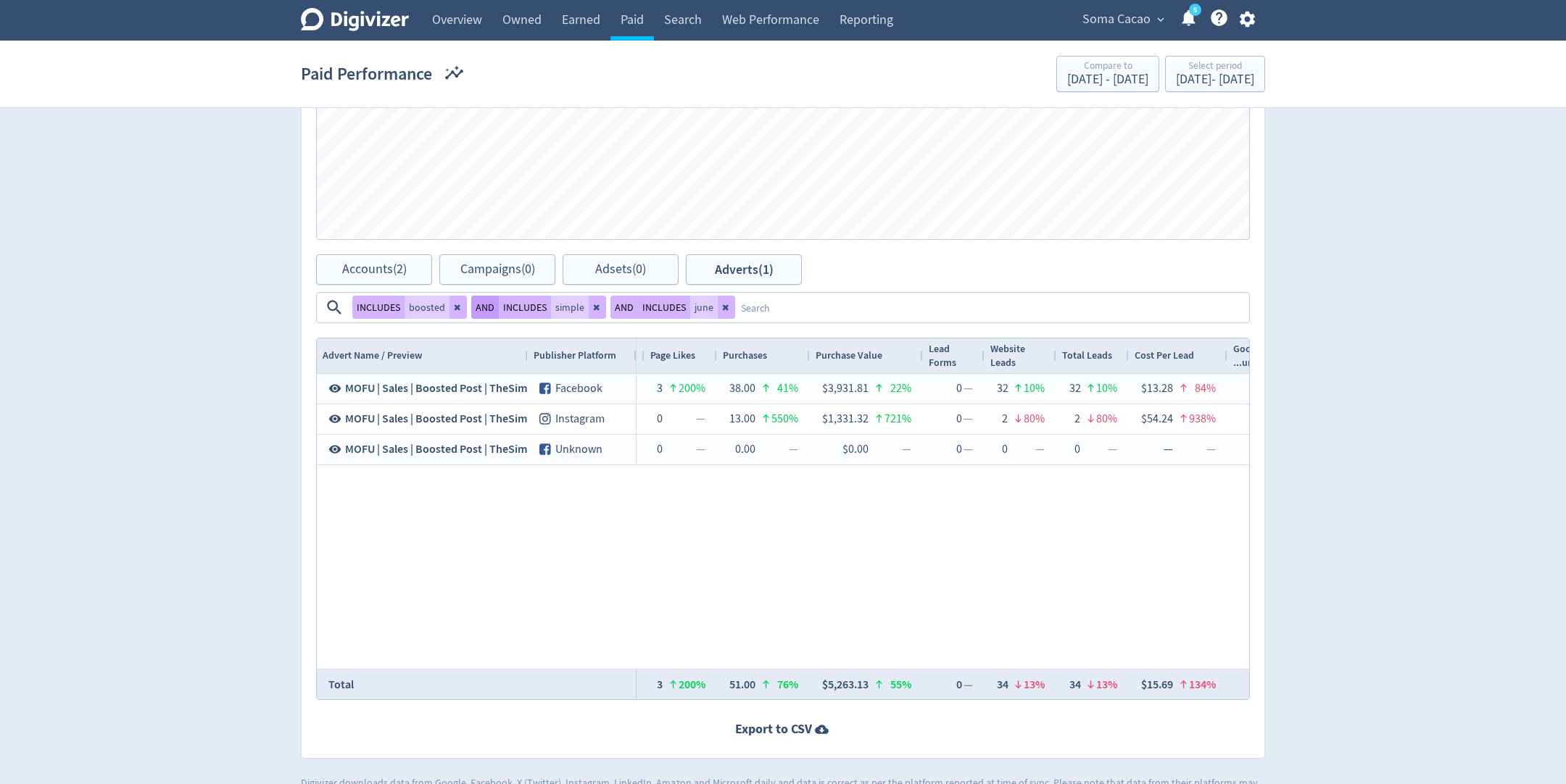
click at [488, 312] on button "AND" at bounding box center [485, 307] width 27 height 23
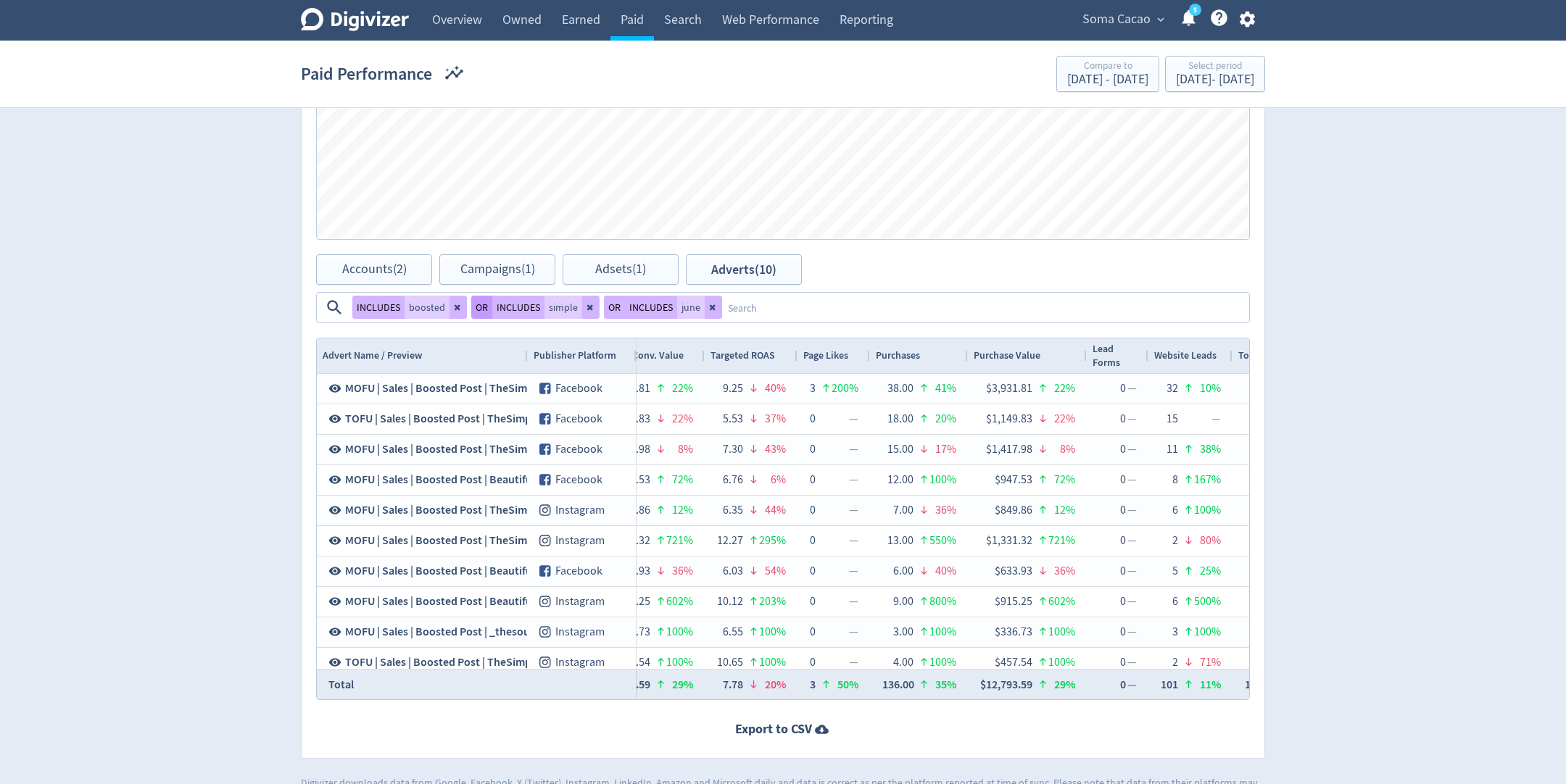
click at [487, 311] on button "OR" at bounding box center [482, 307] width 21 height 23
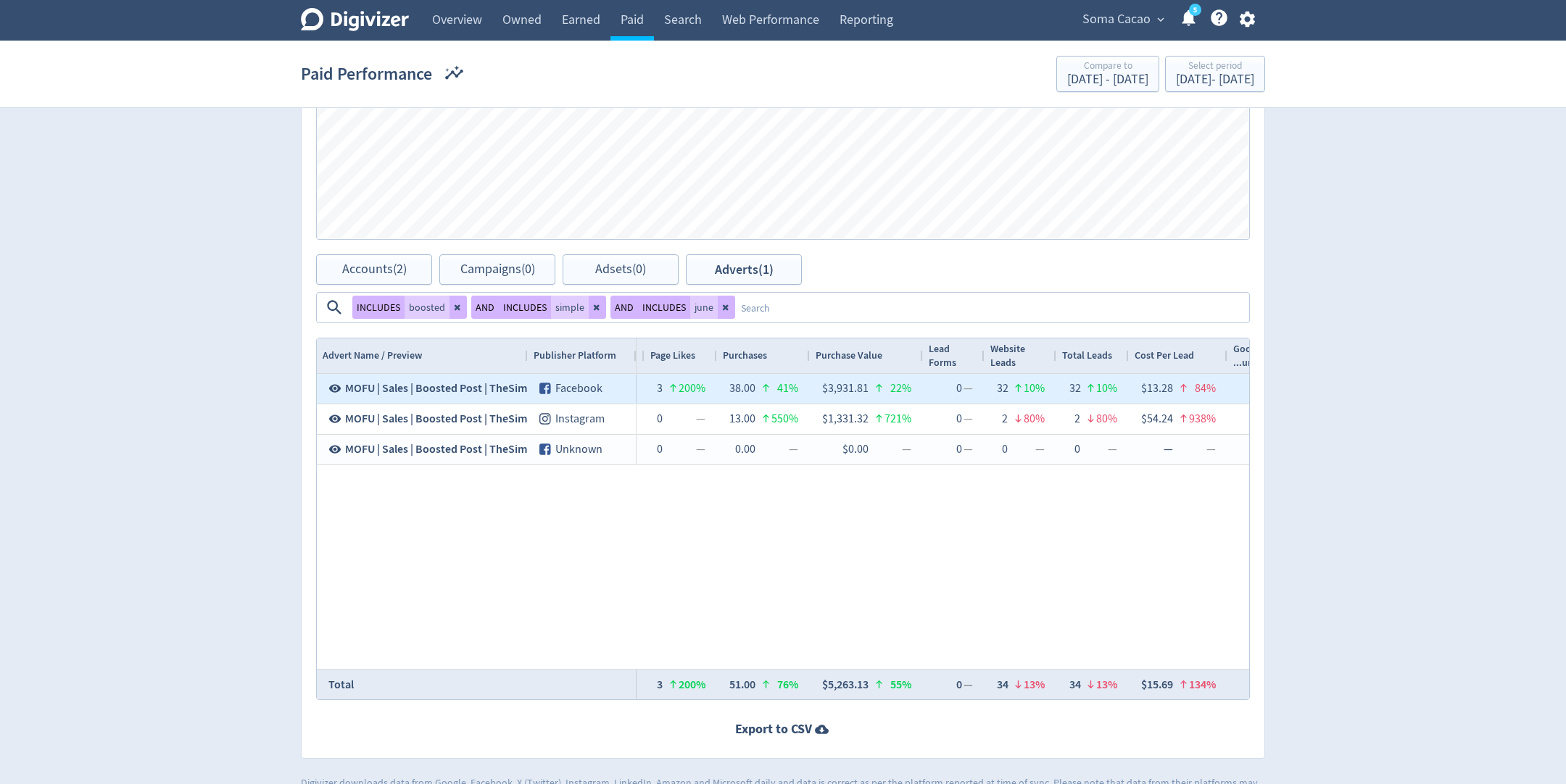
click at [339, 388] on icon at bounding box center [334, 389] width 12 height 8
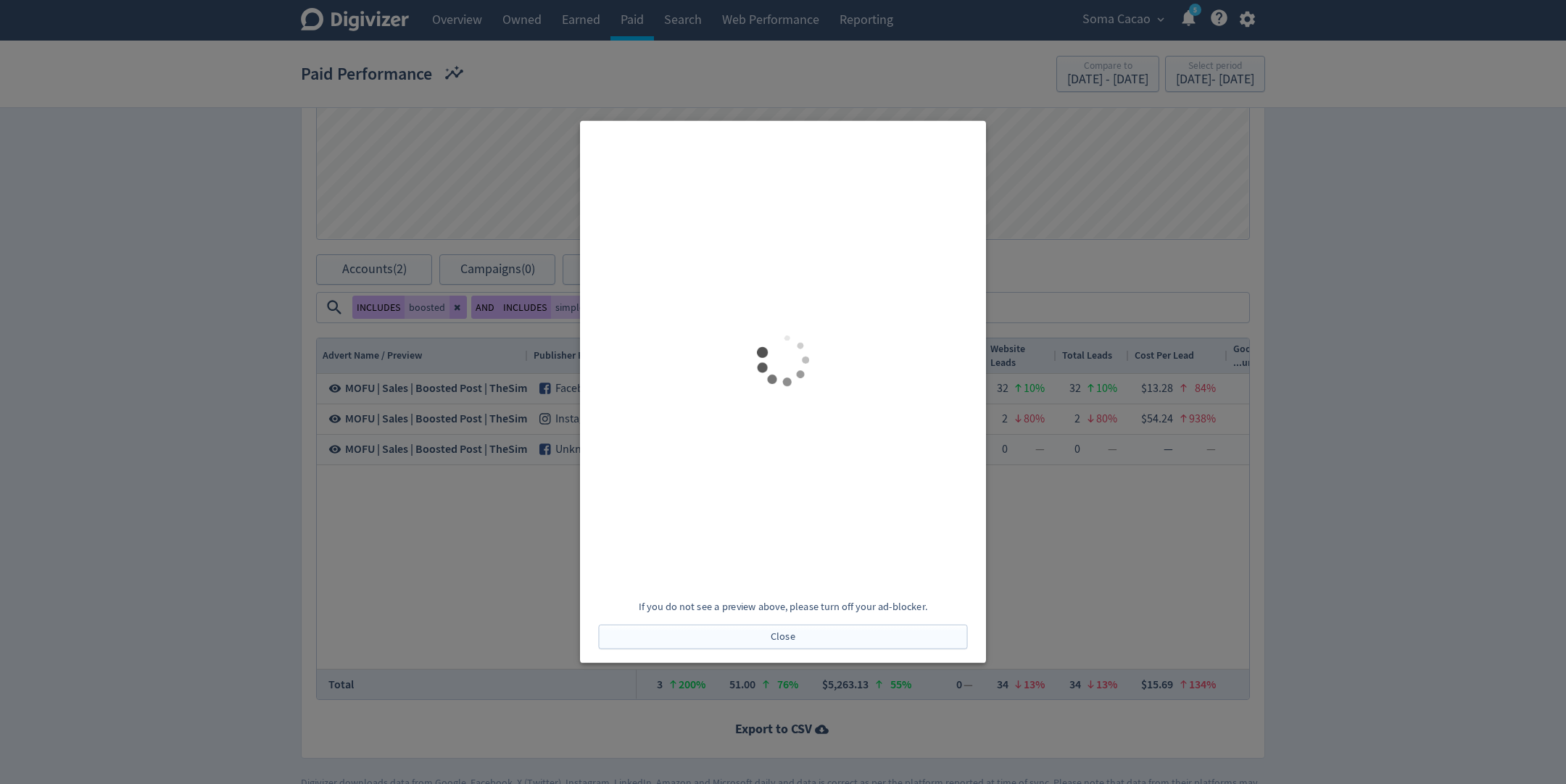
click at [479, 580] on div at bounding box center [783, 392] width 1566 height 784
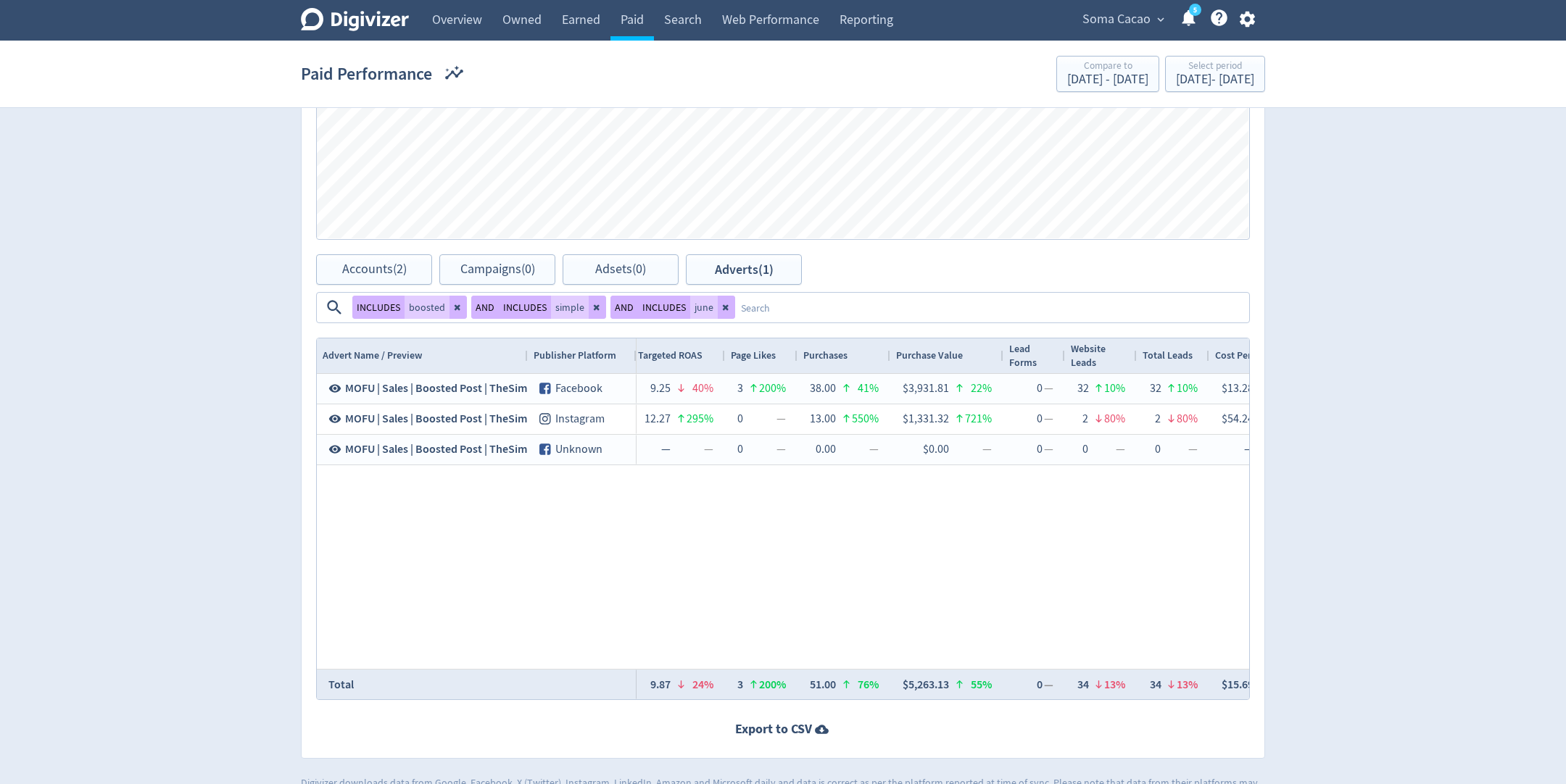
scroll to position [0, 2465]
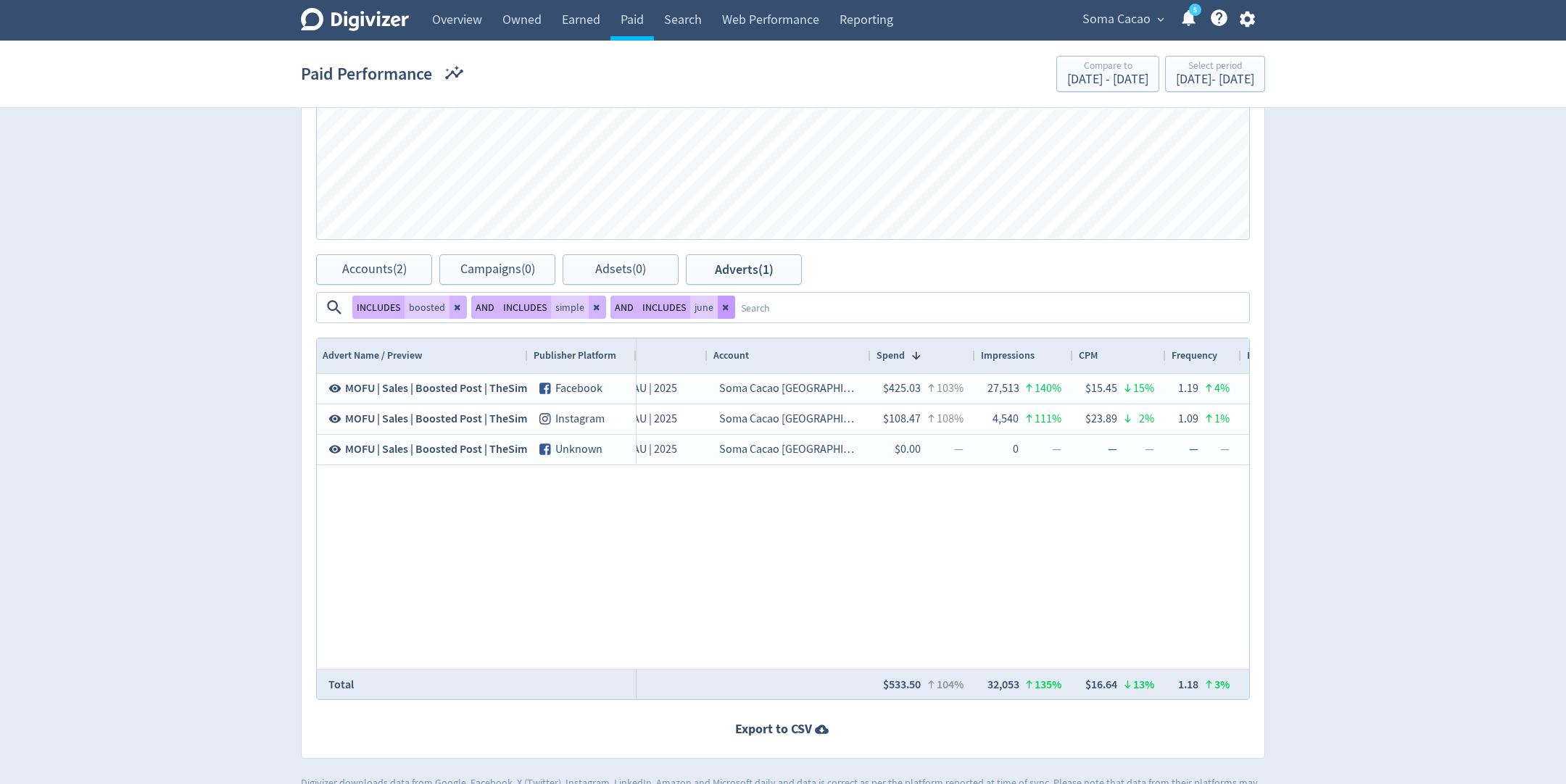
click at [727, 302] on button at bounding box center [727, 307] width 18 height 23
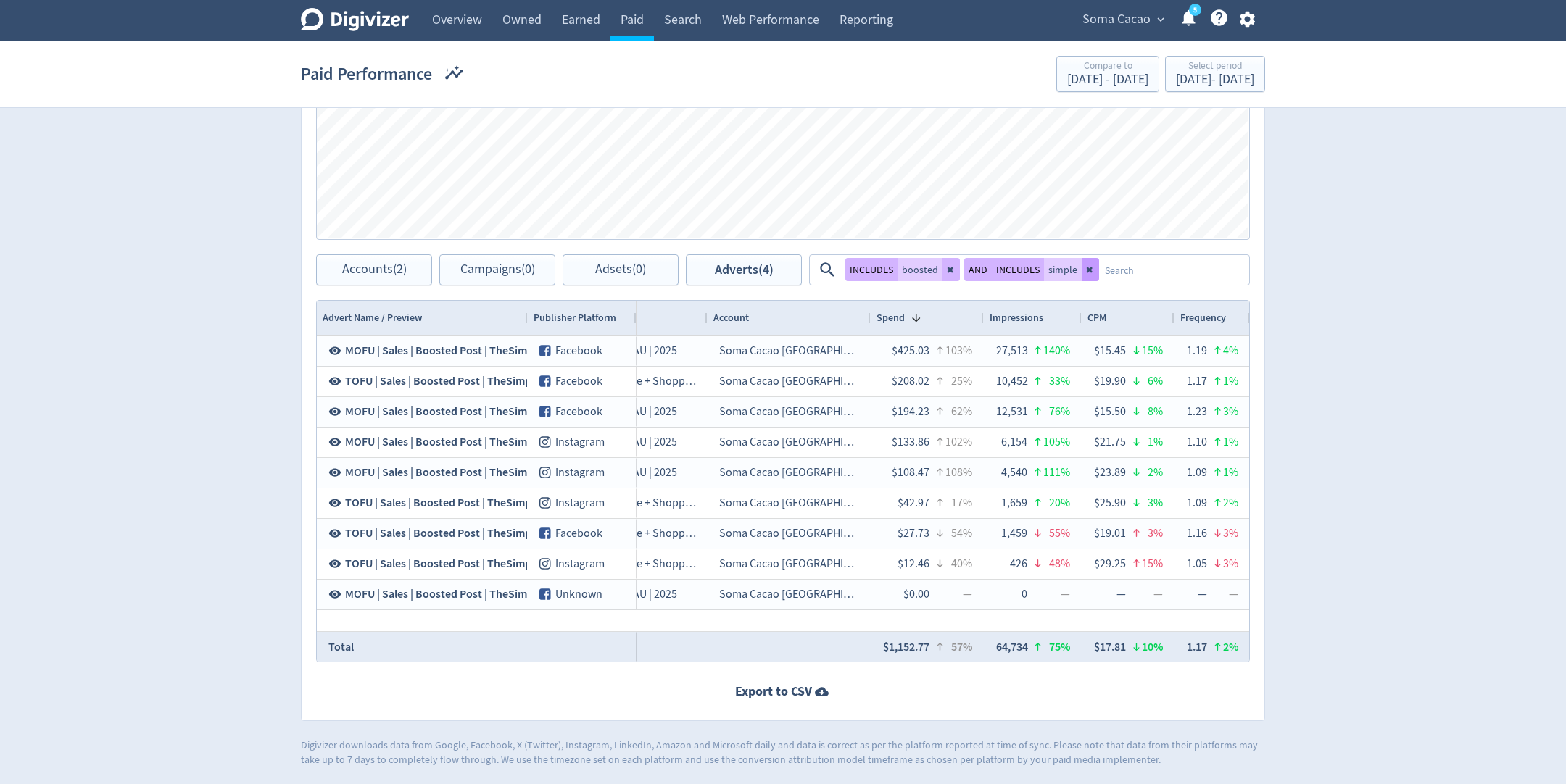
click at [1088, 270] on icon at bounding box center [1090, 270] width 9 height 9
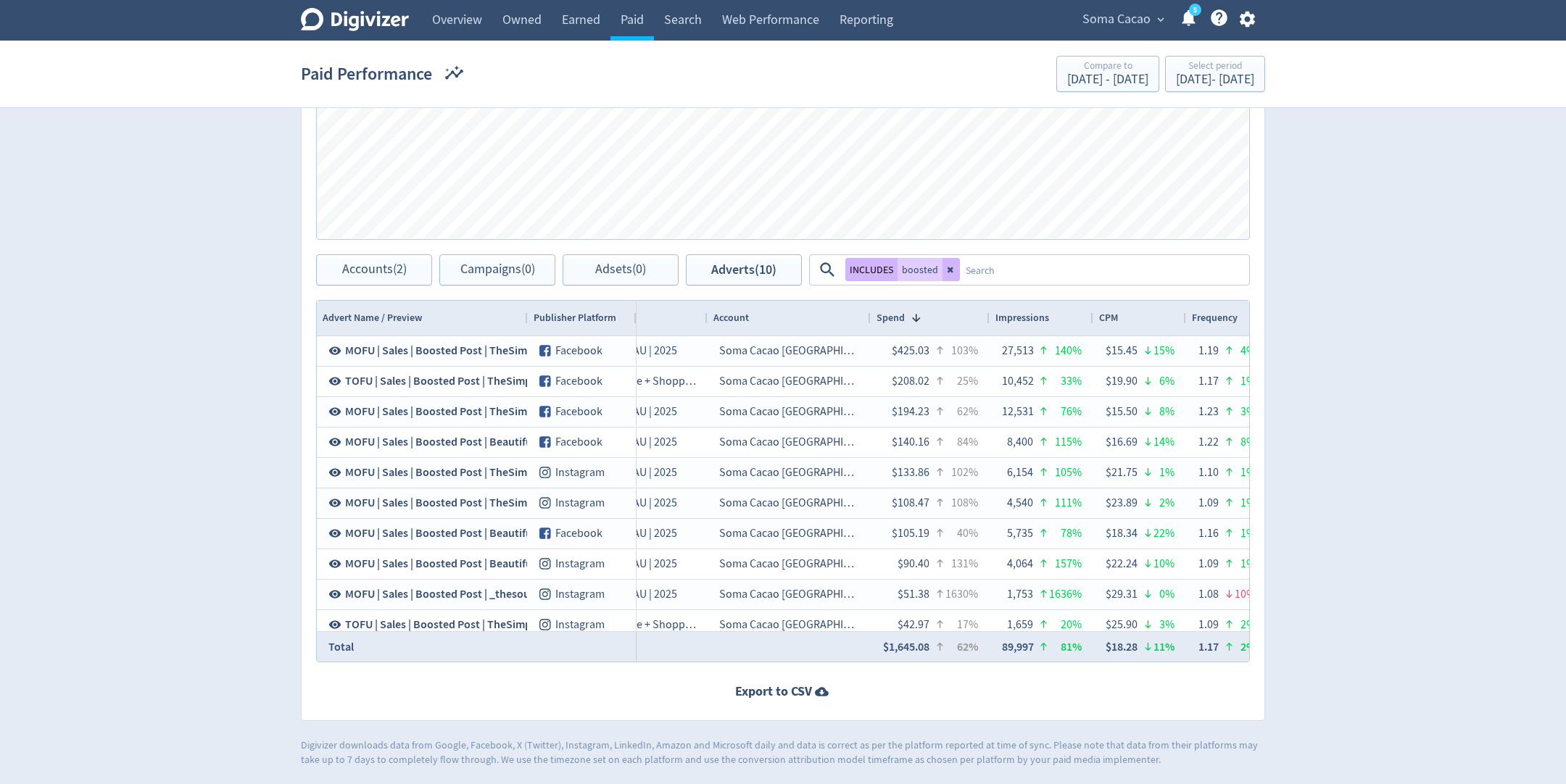
click at [1071, 273] on textarea at bounding box center [1103, 270] width 288 height 27
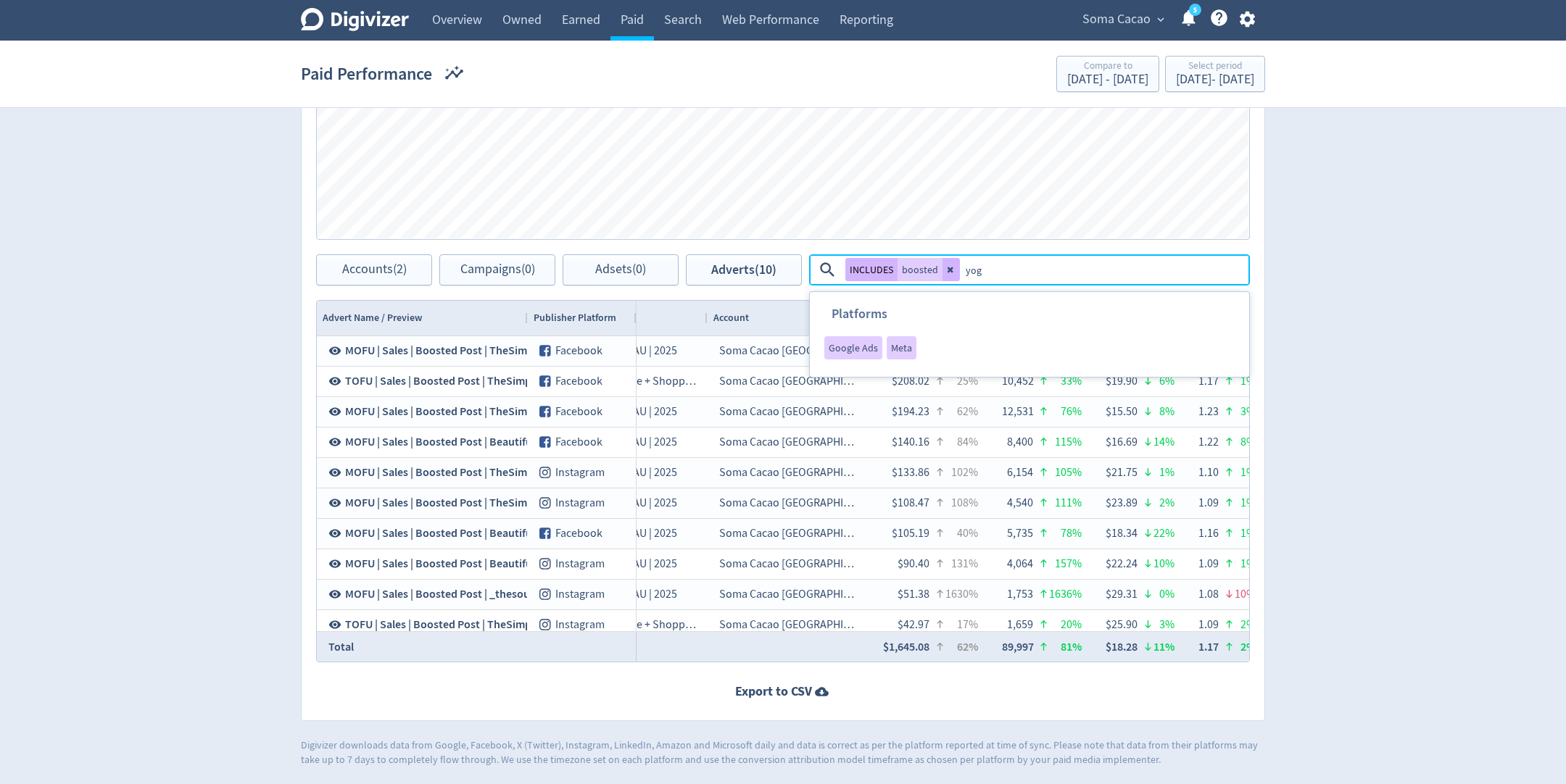
type textarea "yoga"
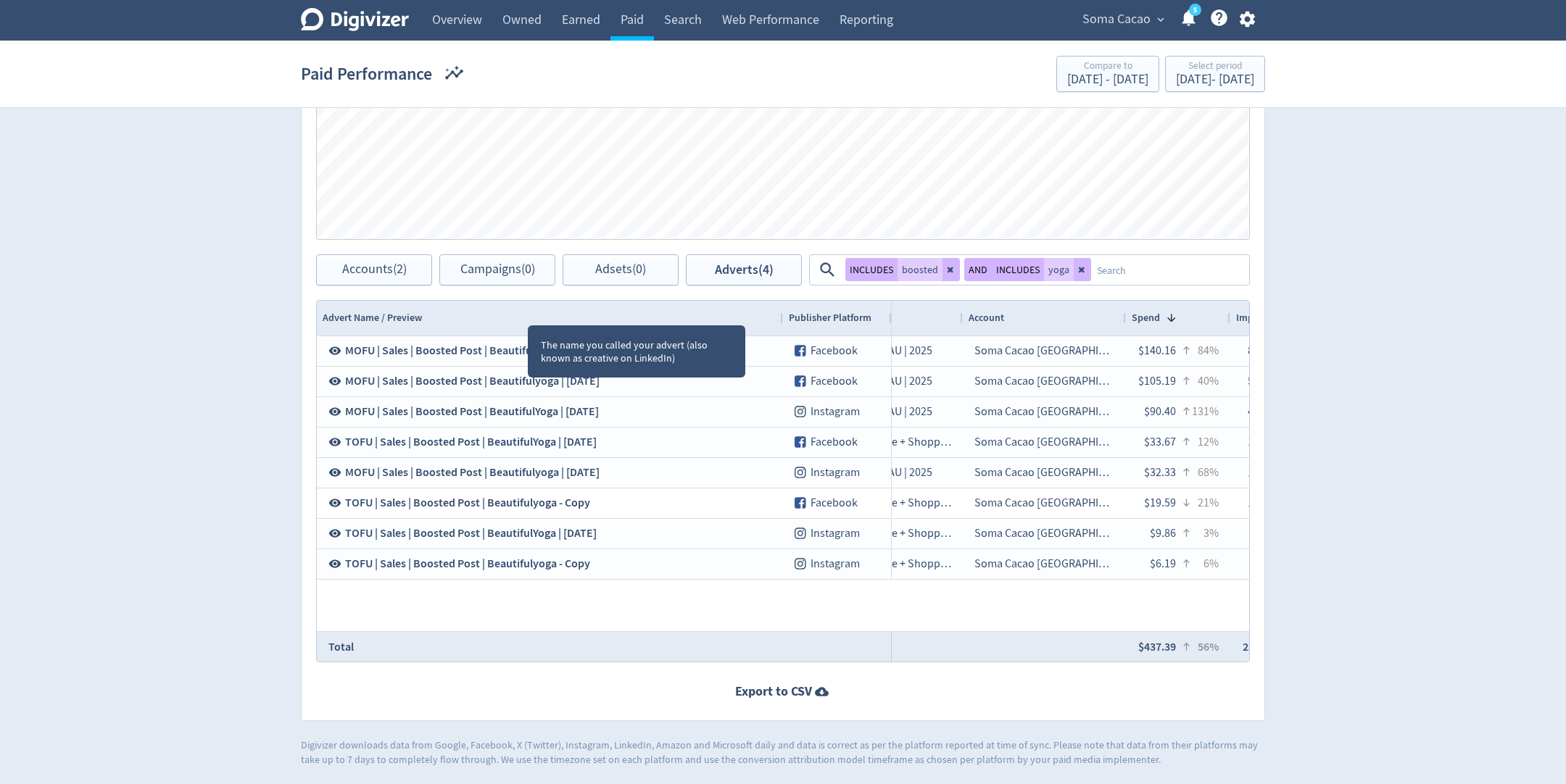
drag, startPoint x: 526, startPoint y: 313, endPoint x: 781, endPoint y: 327, distance: 255.4
click at [781, 327] on div at bounding box center [782, 318] width 6 height 34
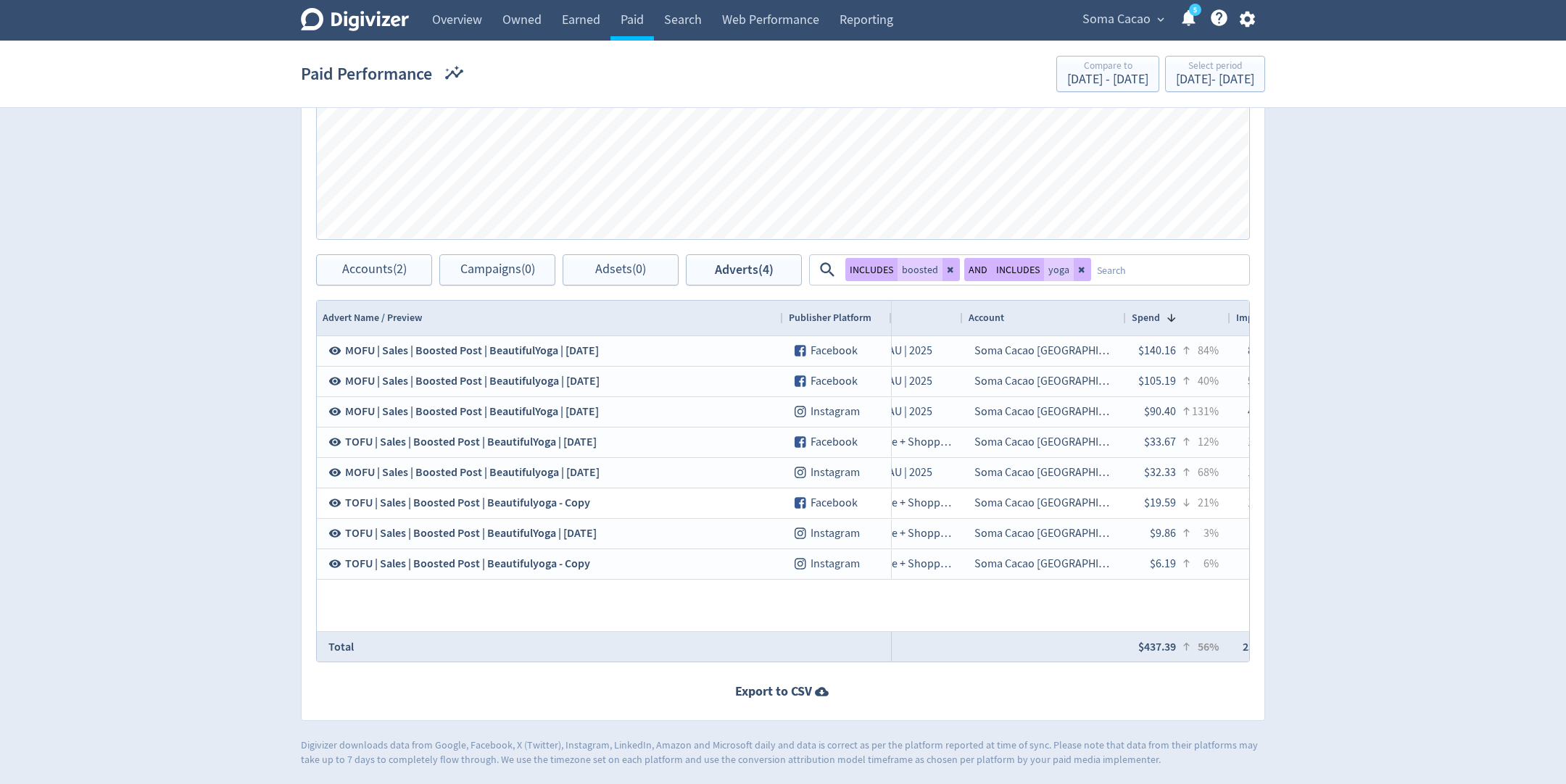
click at [1133, 270] on textarea at bounding box center [1169, 270] width 157 height 27
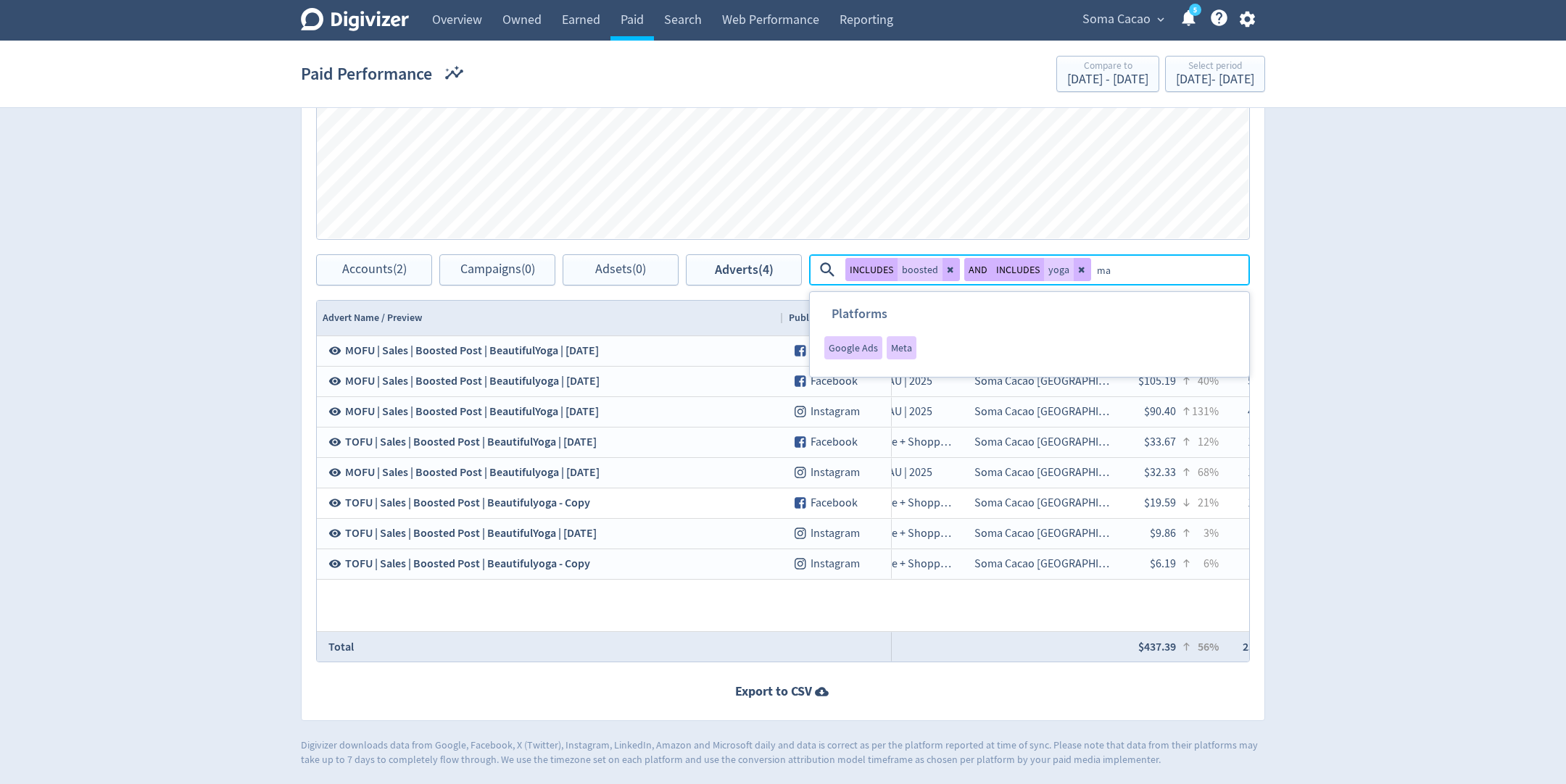
type textarea "may"
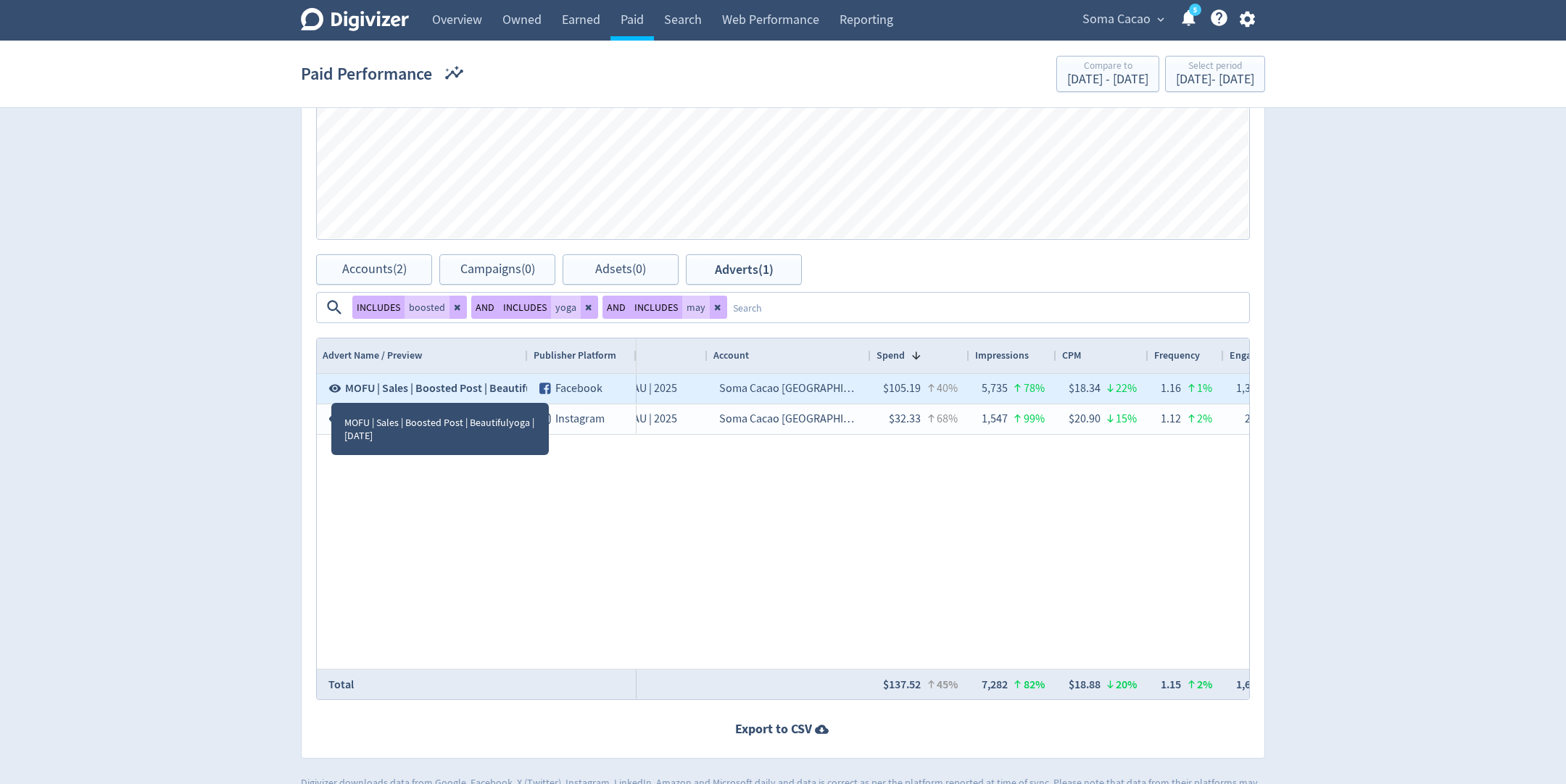
click at [335, 392] on icon at bounding box center [334, 388] width 13 height 13
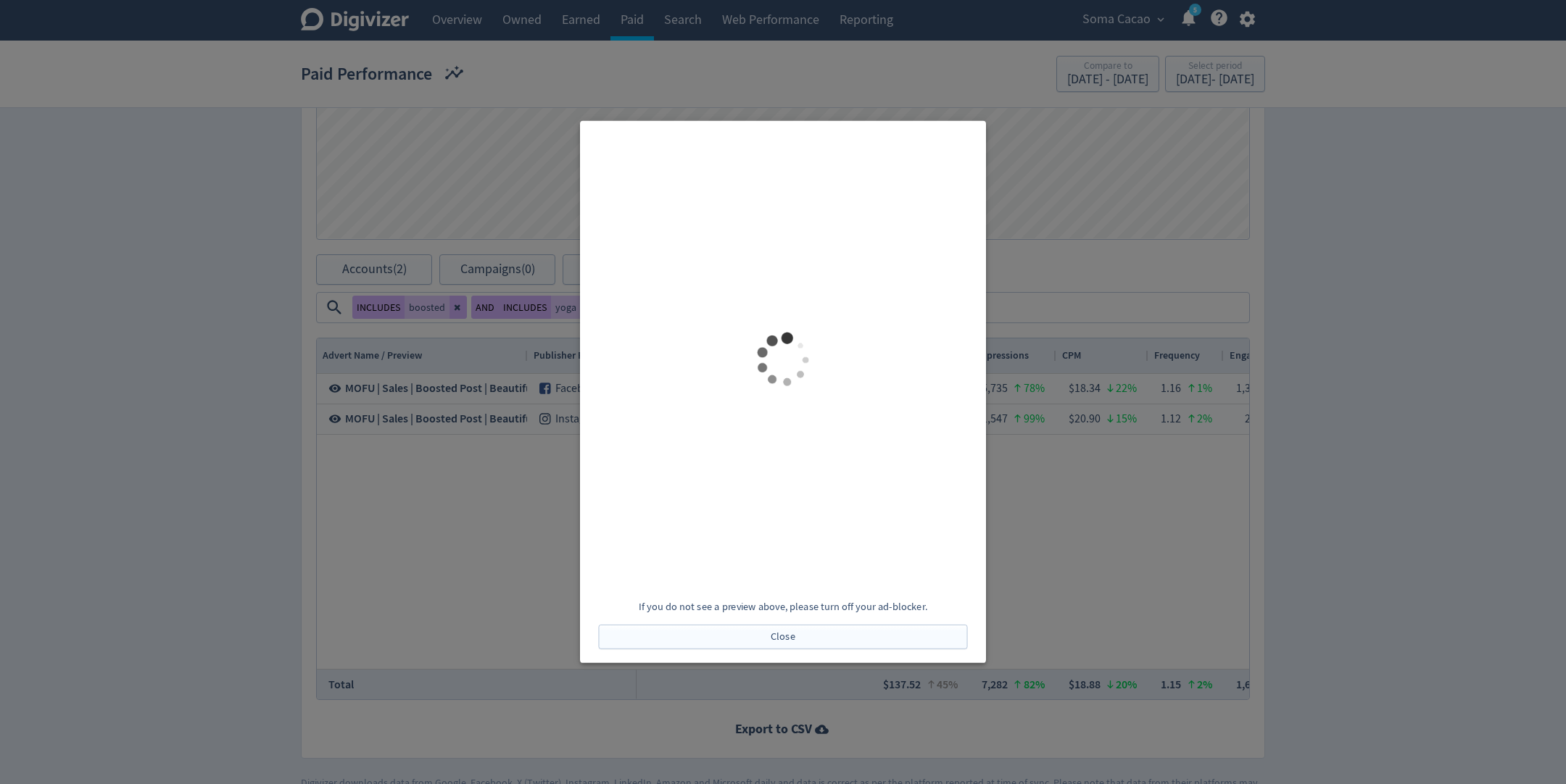
click at [527, 622] on div at bounding box center [783, 392] width 1566 height 784
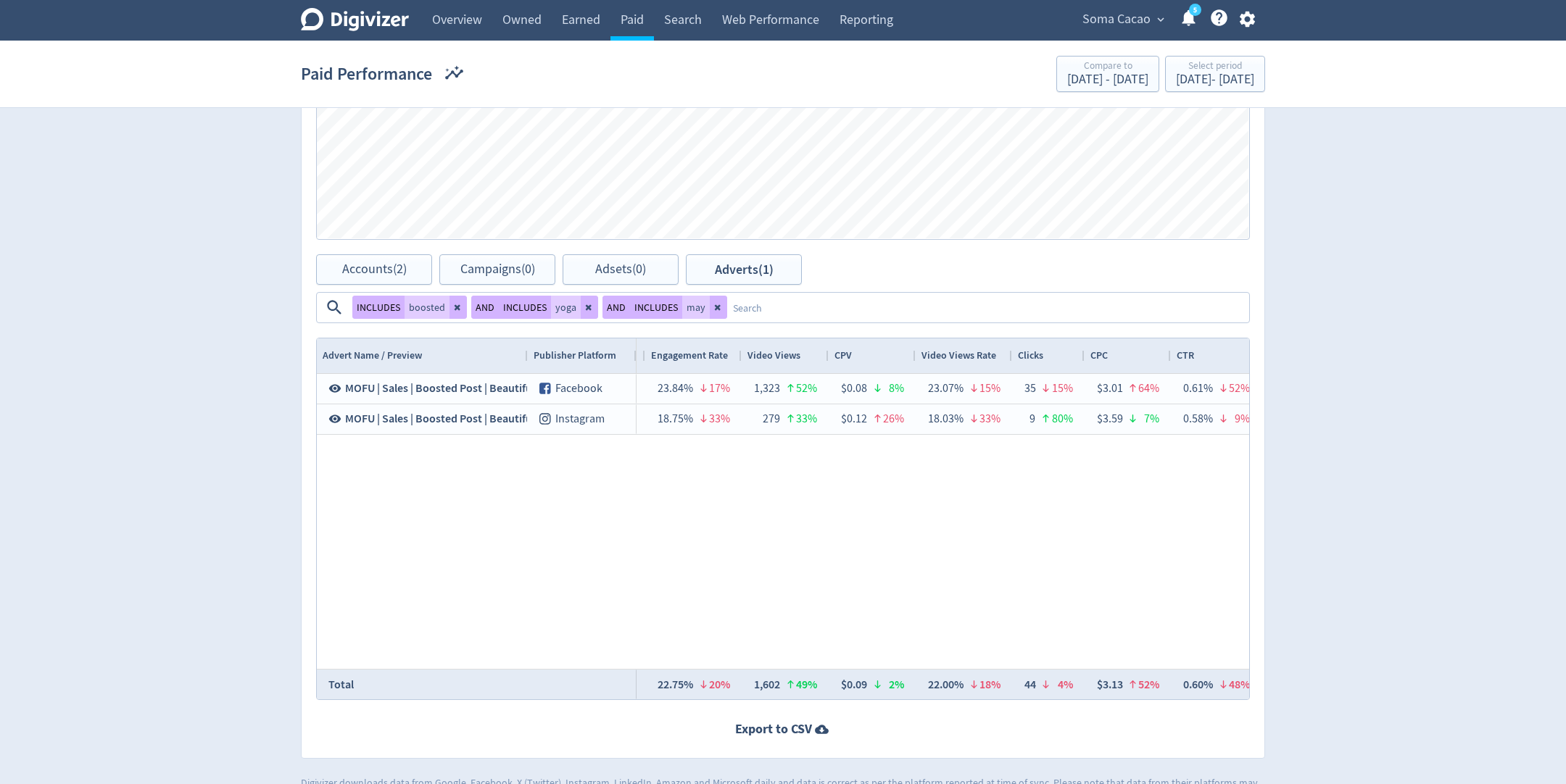
scroll to position [0, 1313]
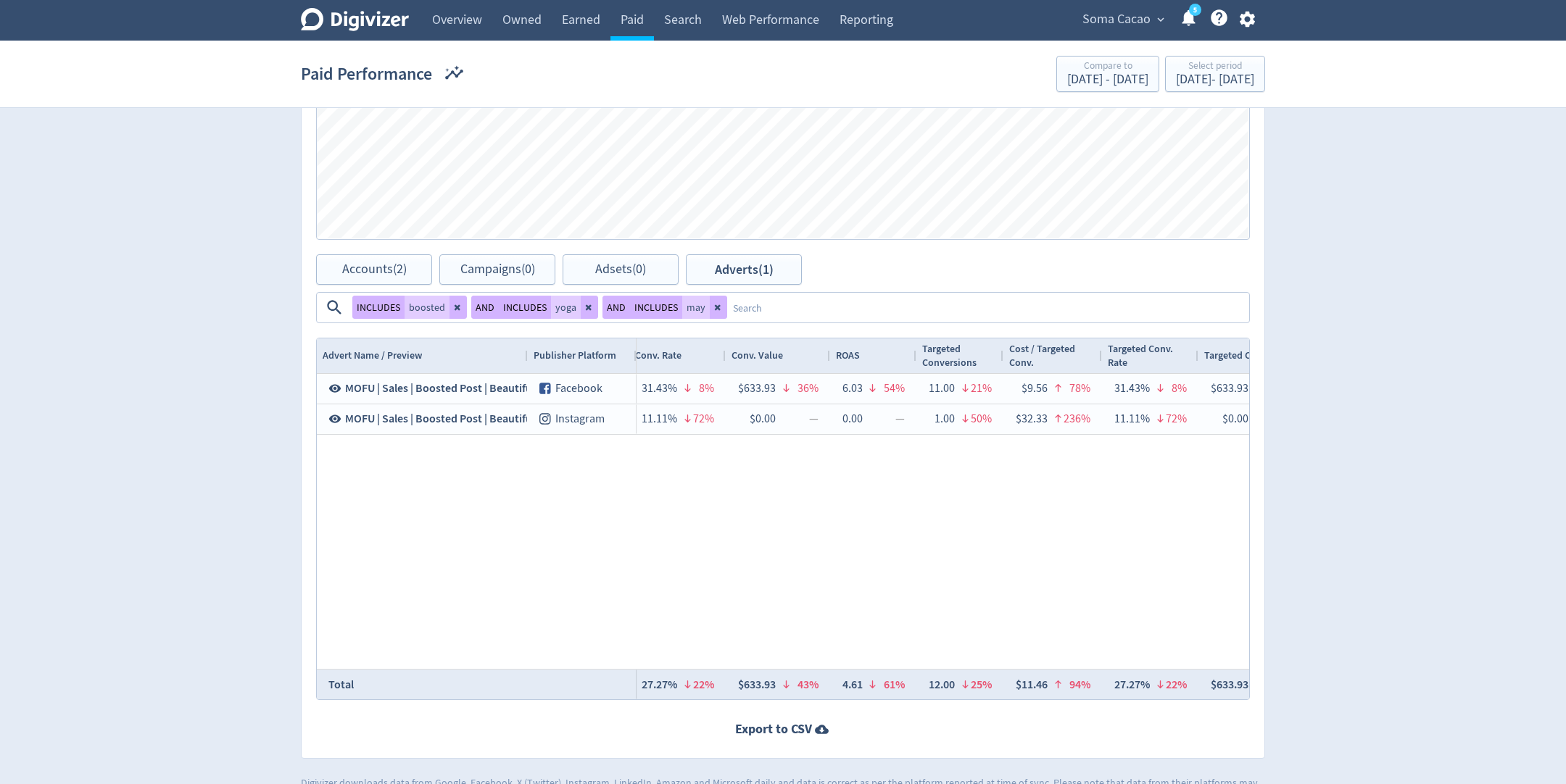
click at [727, 316] on textarea at bounding box center [987, 308] width 520 height 27
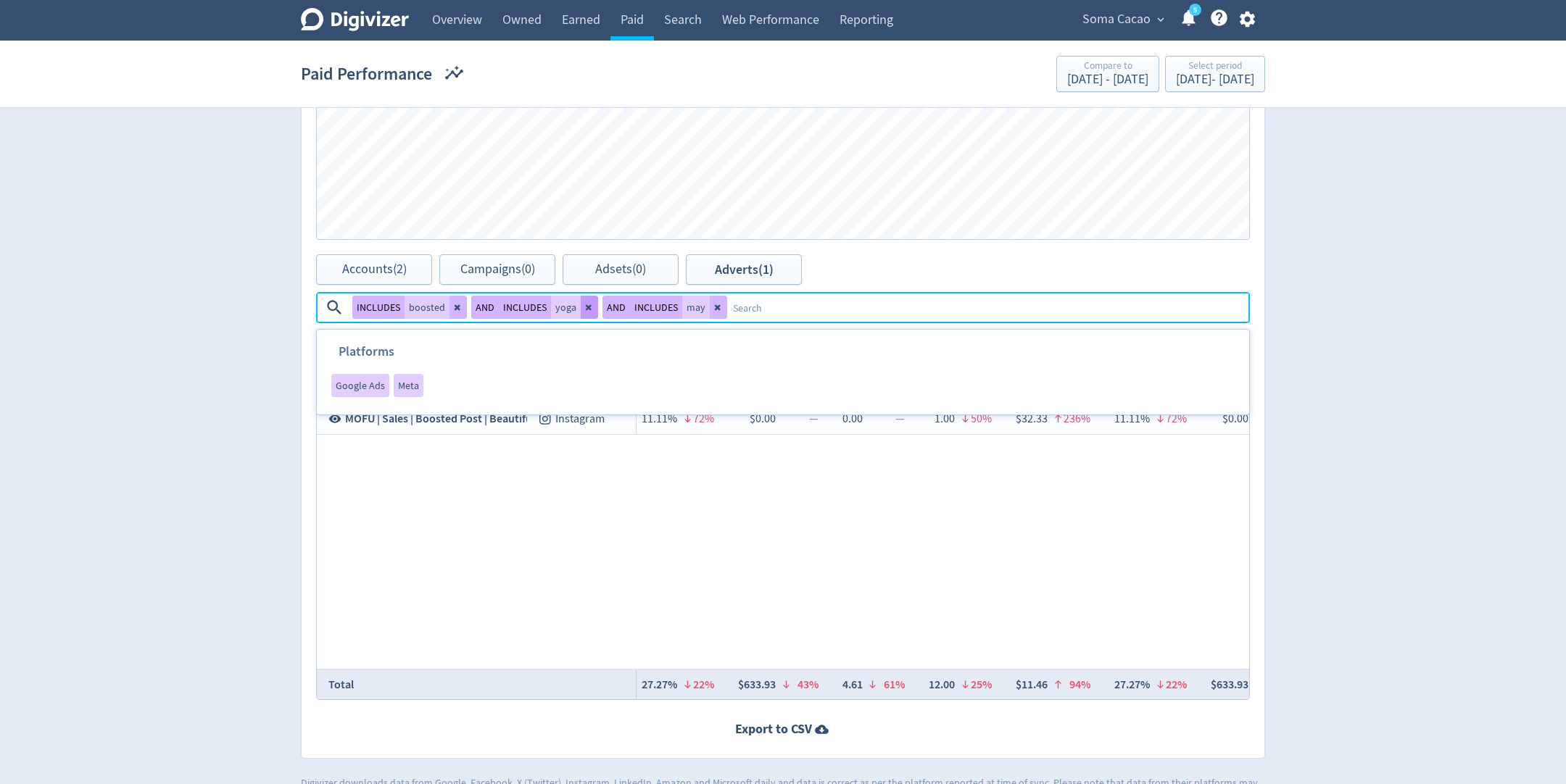
click at [589, 305] on icon at bounding box center [589, 307] width 9 height 9
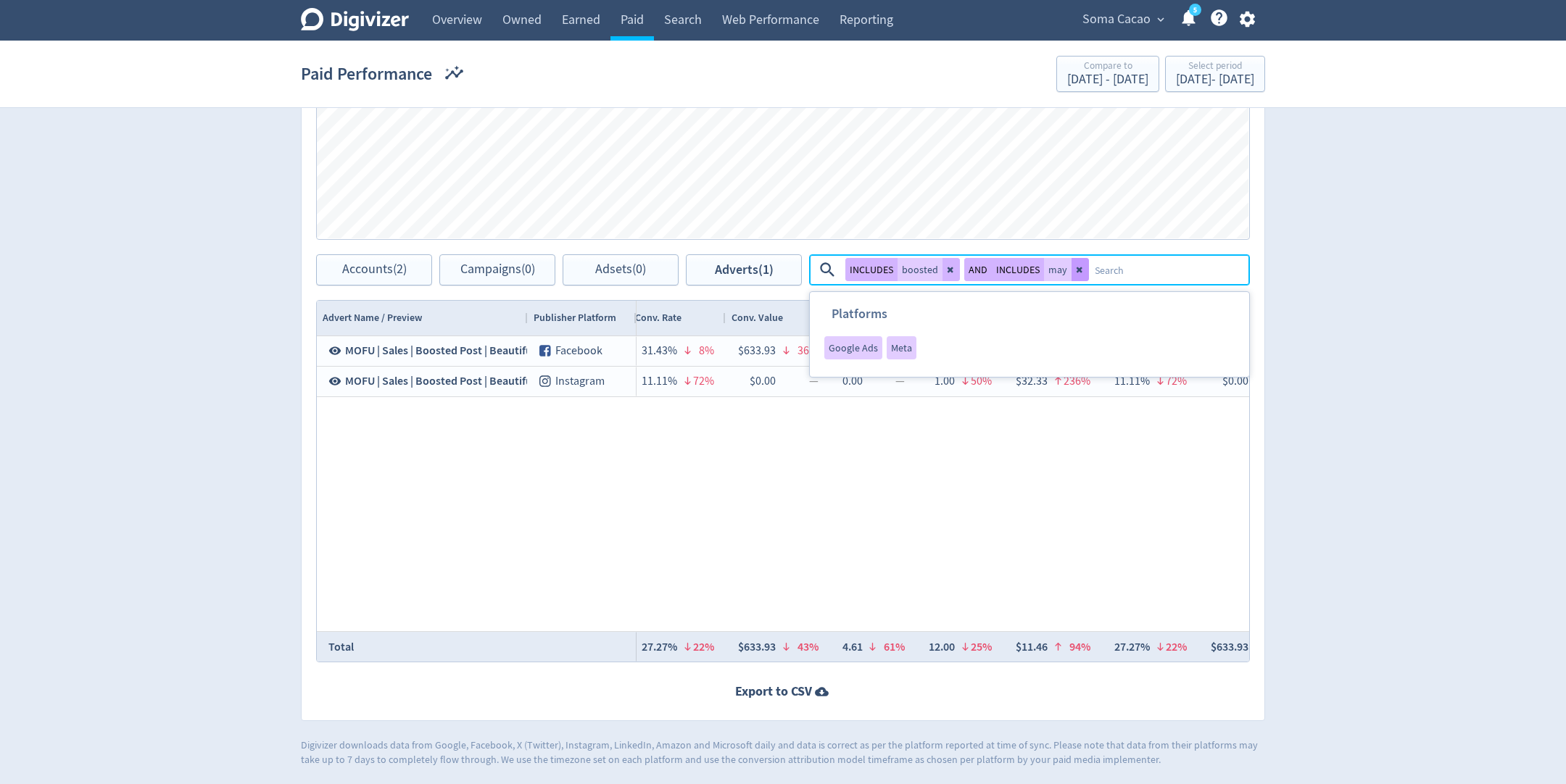
click at [1080, 273] on icon at bounding box center [1079, 270] width 9 height 9
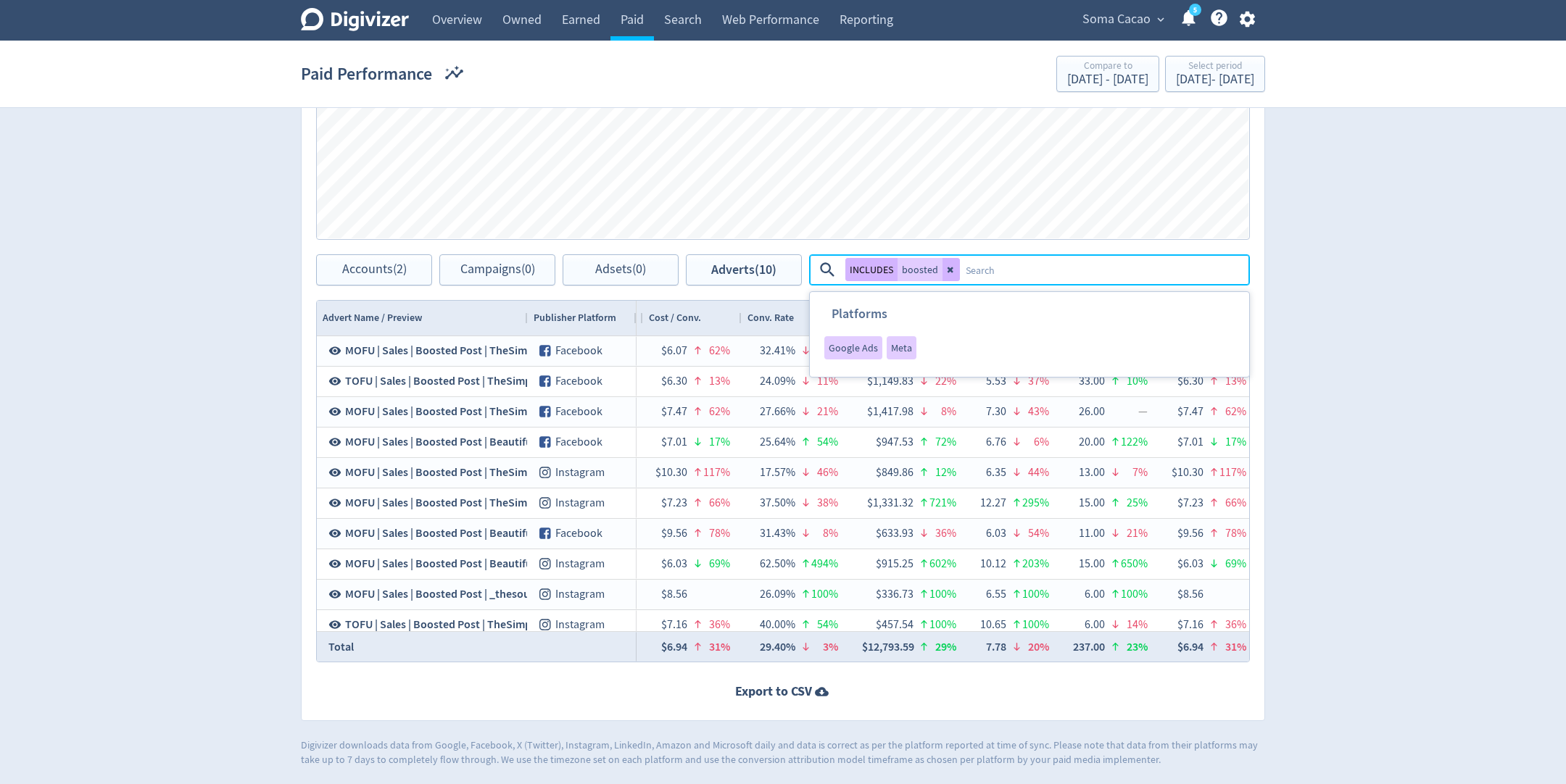
click at [1078, 266] on textarea at bounding box center [1103, 270] width 288 height 27
type textarea "simple"
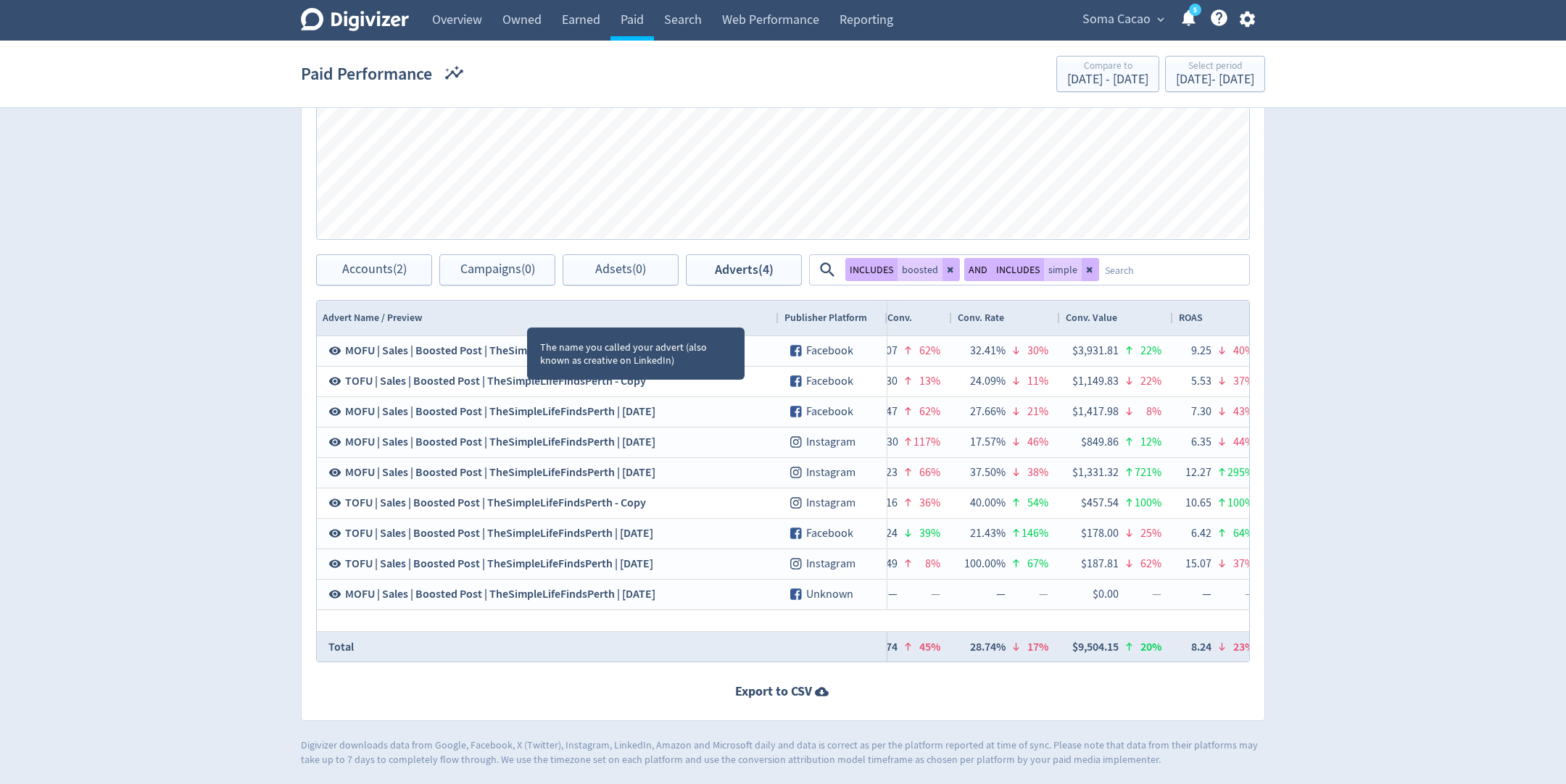
drag, startPoint x: 527, startPoint y: 315, endPoint x: 778, endPoint y: 325, distance: 251.2
click at [778, 325] on div at bounding box center [777, 318] width 6 height 34
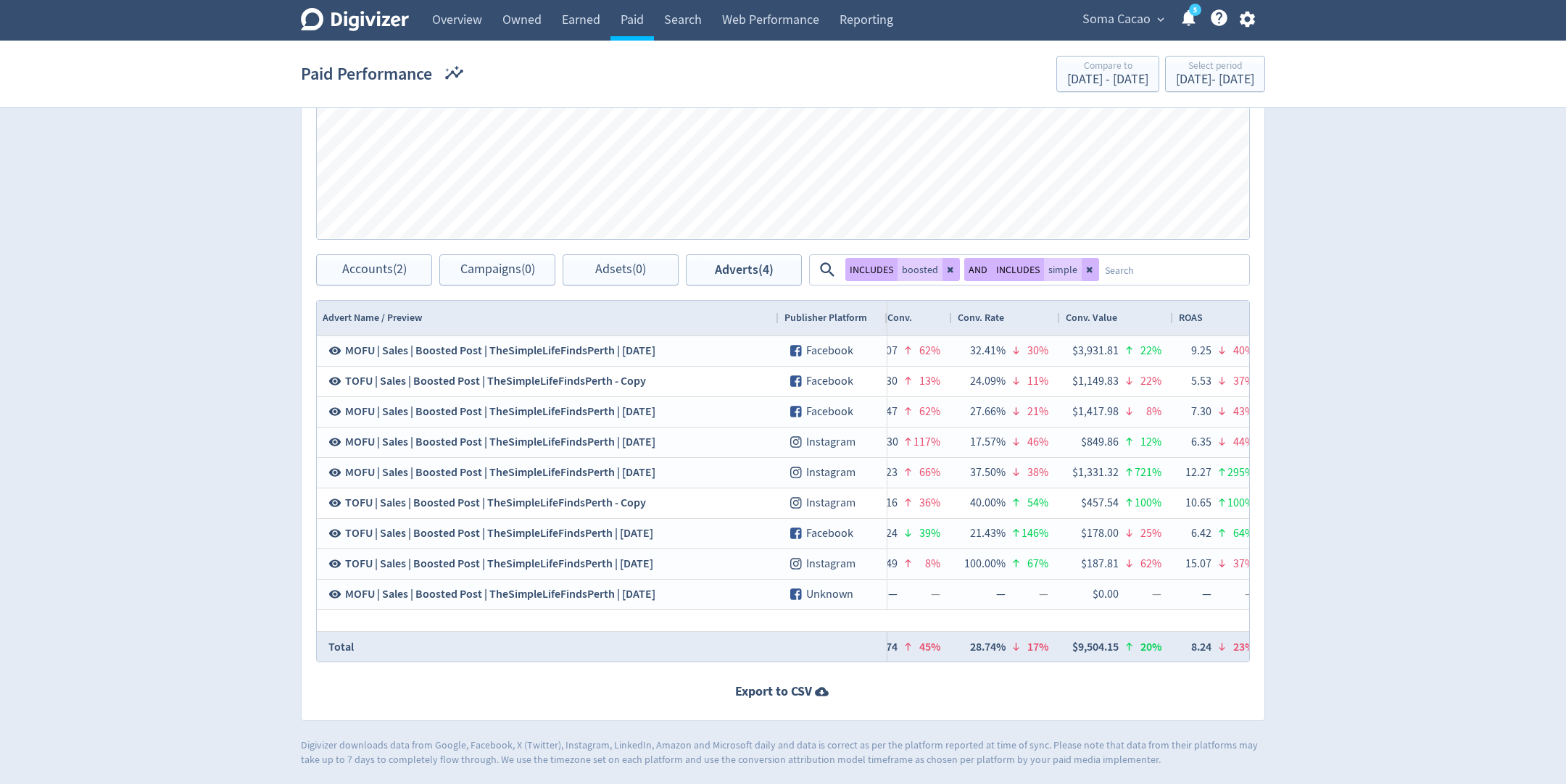
click at [1161, 267] on textarea at bounding box center [1173, 270] width 149 height 27
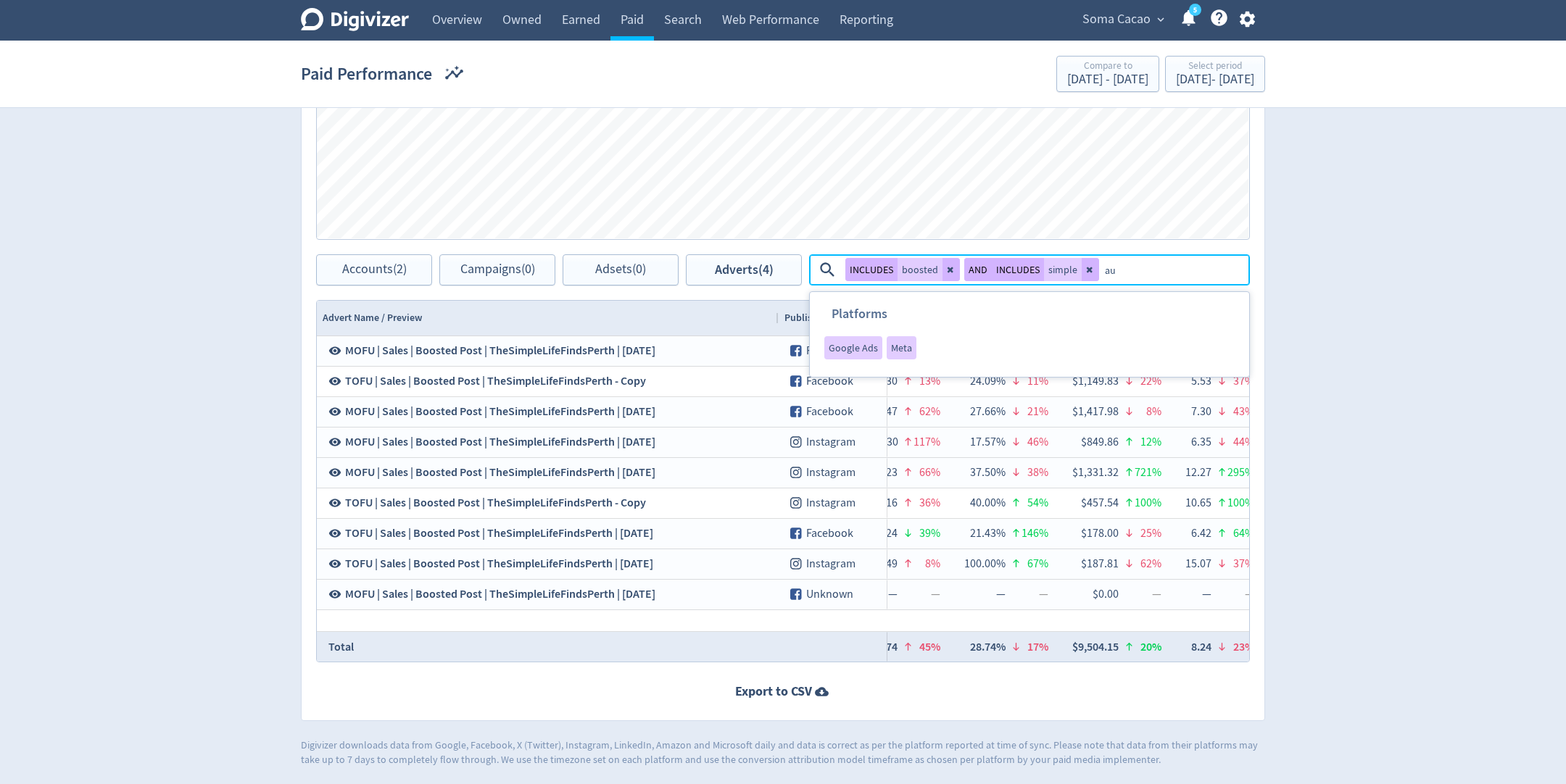
type textarea "aug"
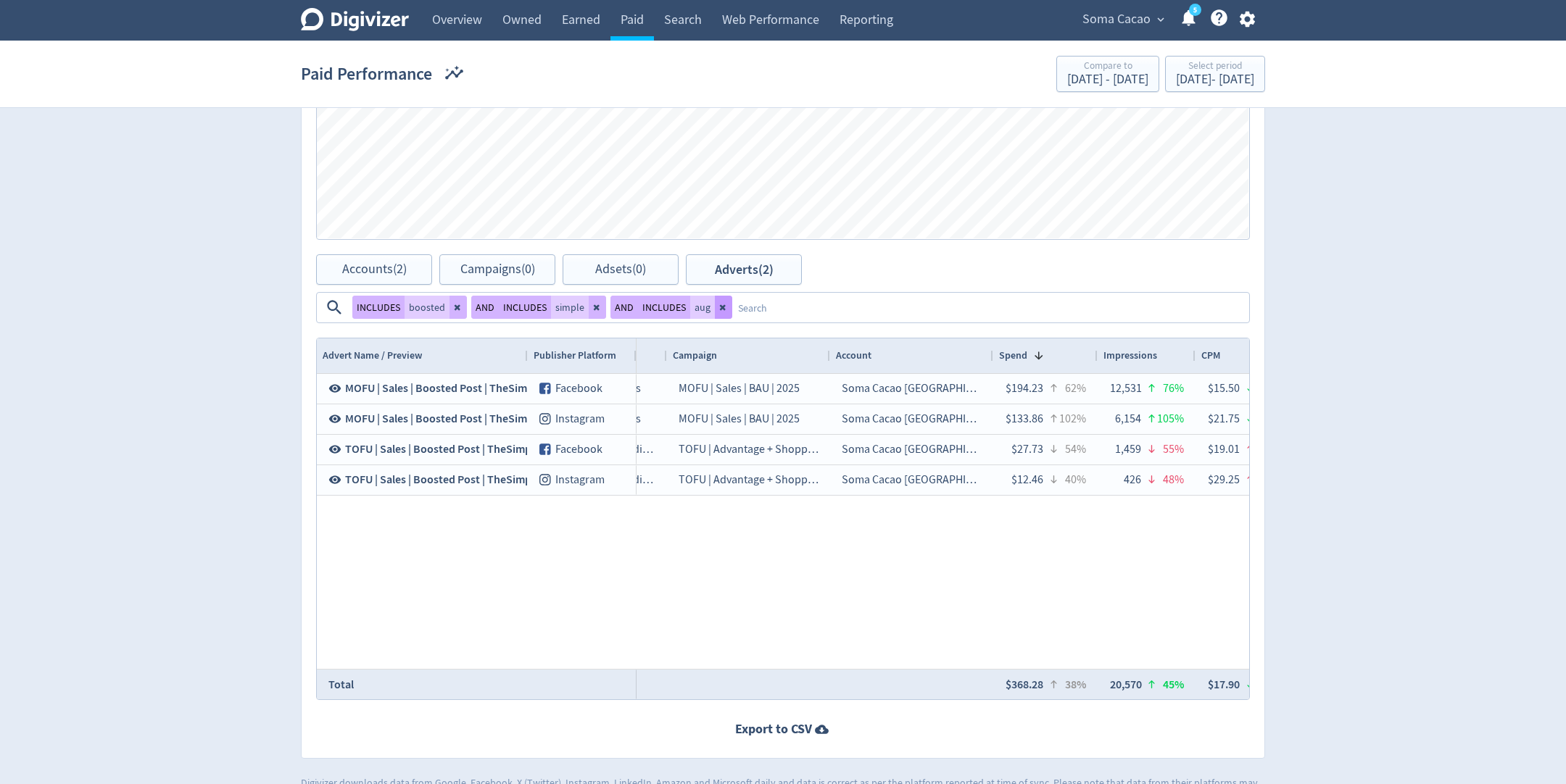
click at [719, 313] on button at bounding box center [723, 307] width 18 height 23
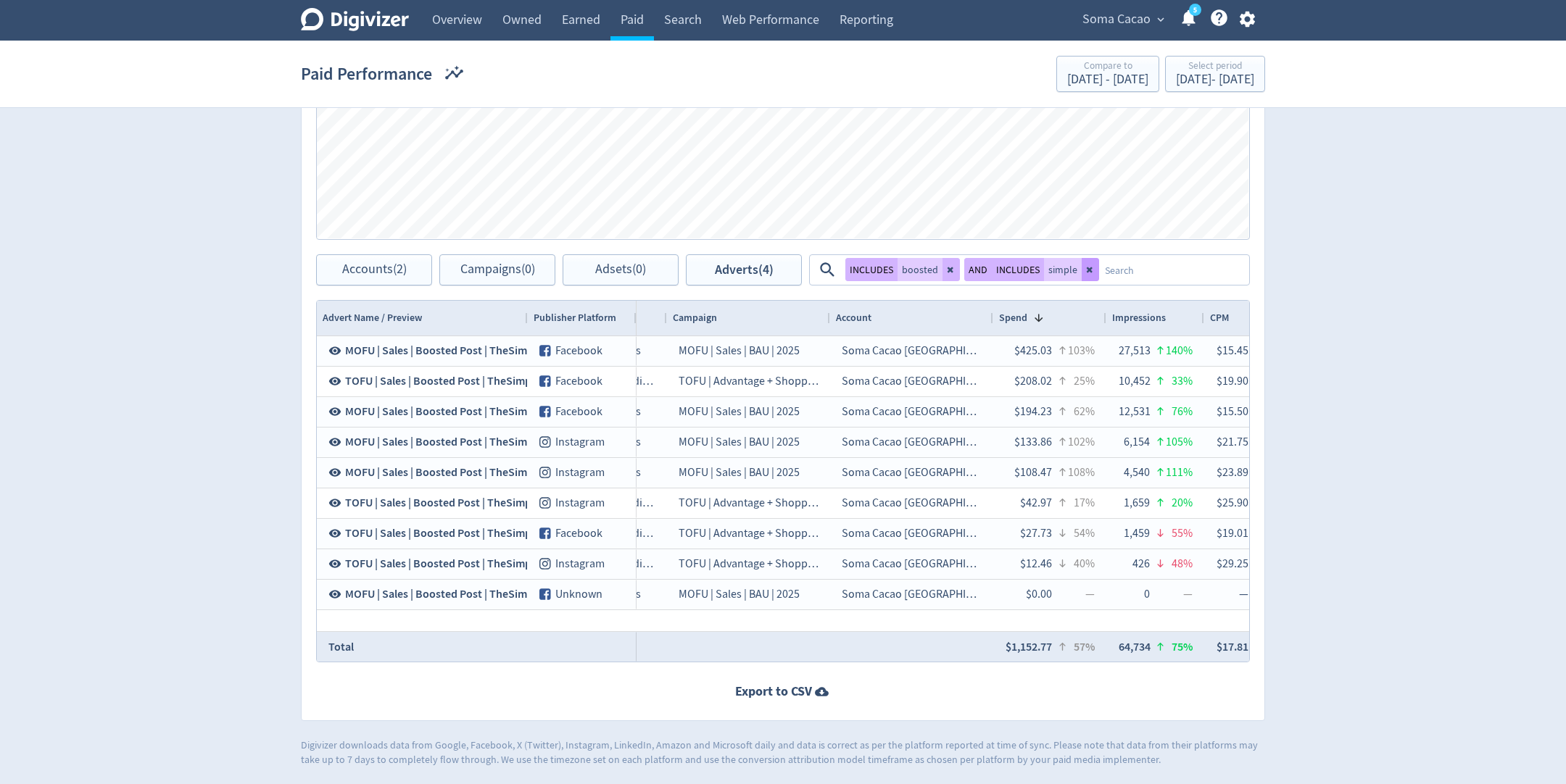
click at [1087, 275] on button at bounding box center [1091, 269] width 18 height 23
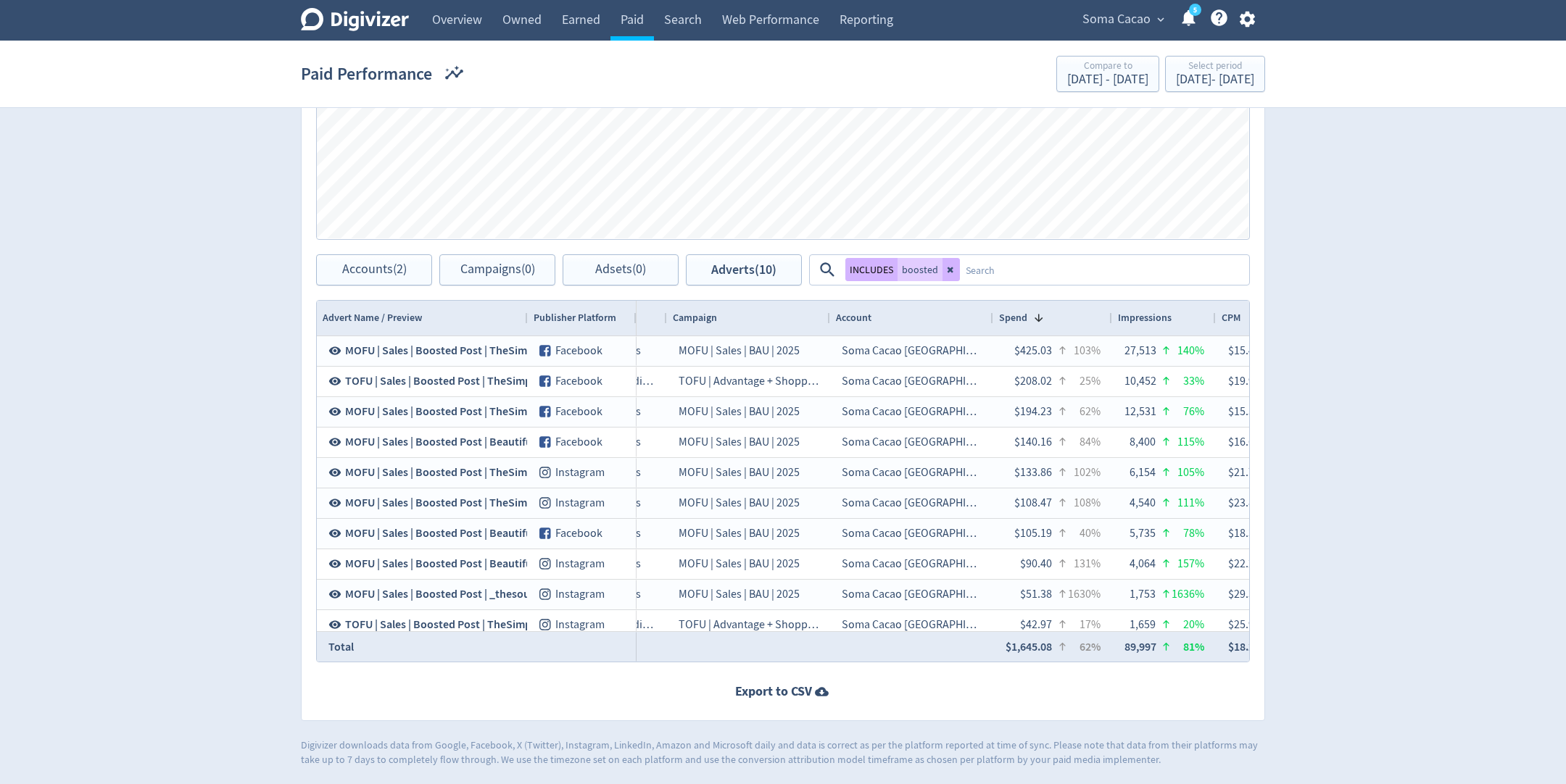
click at [1071, 274] on textarea at bounding box center [1103, 270] width 288 height 27
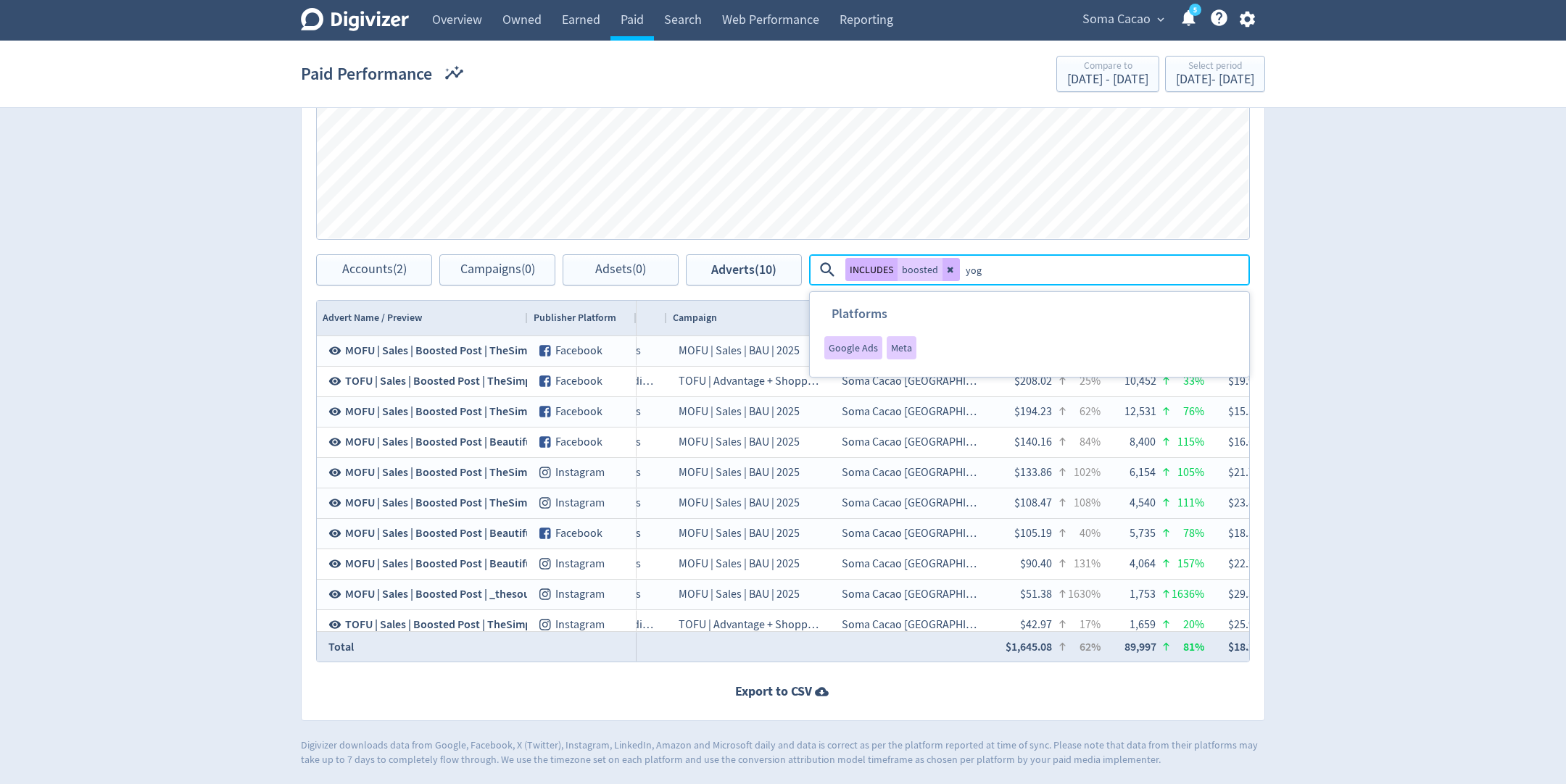
type textarea "yoga"
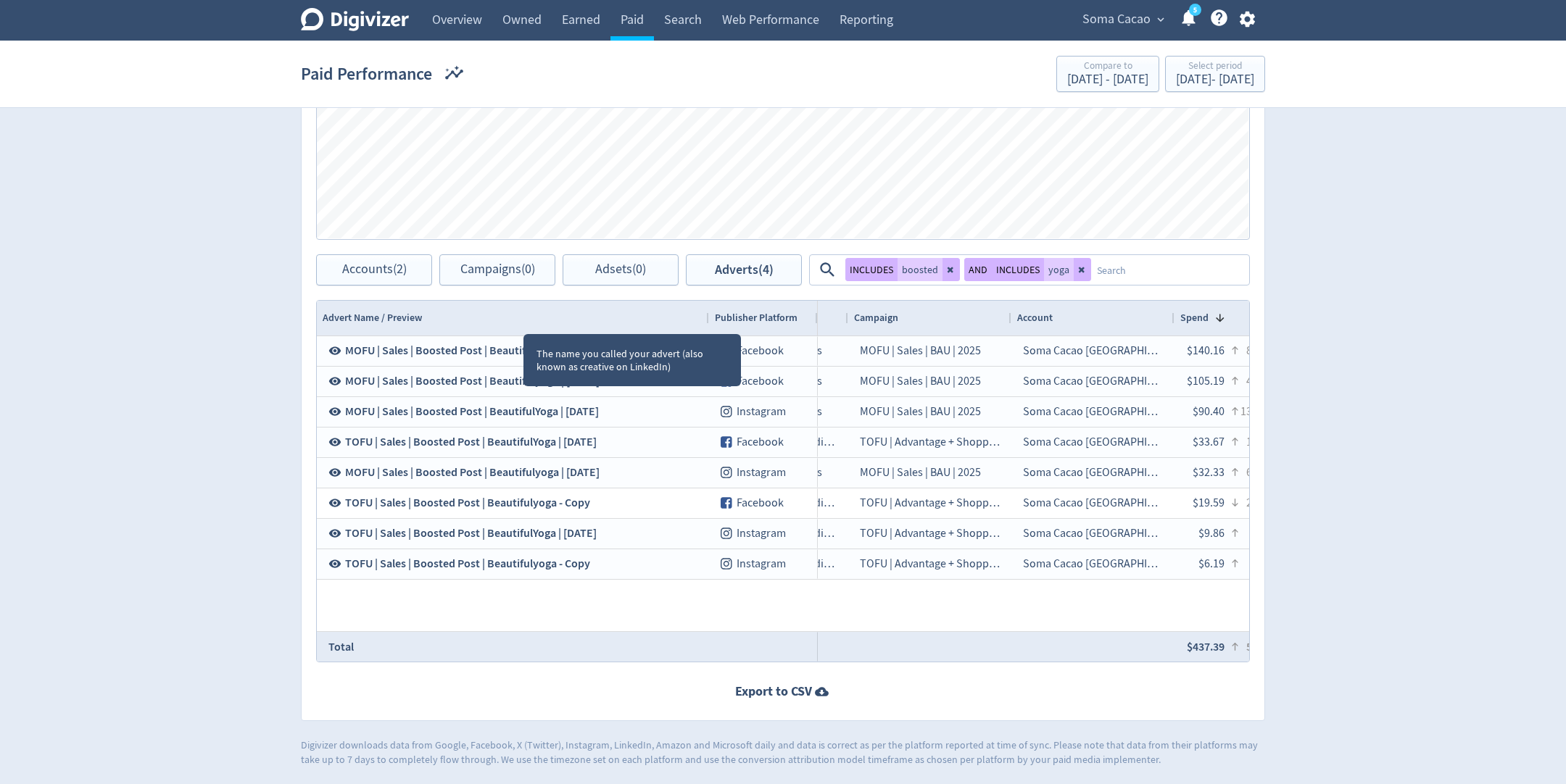
drag, startPoint x: 524, startPoint y: 322, endPoint x: 739, endPoint y: 329, distance: 215.1
click at [711, 329] on div at bounding box center [707, 318] width 6 height 34
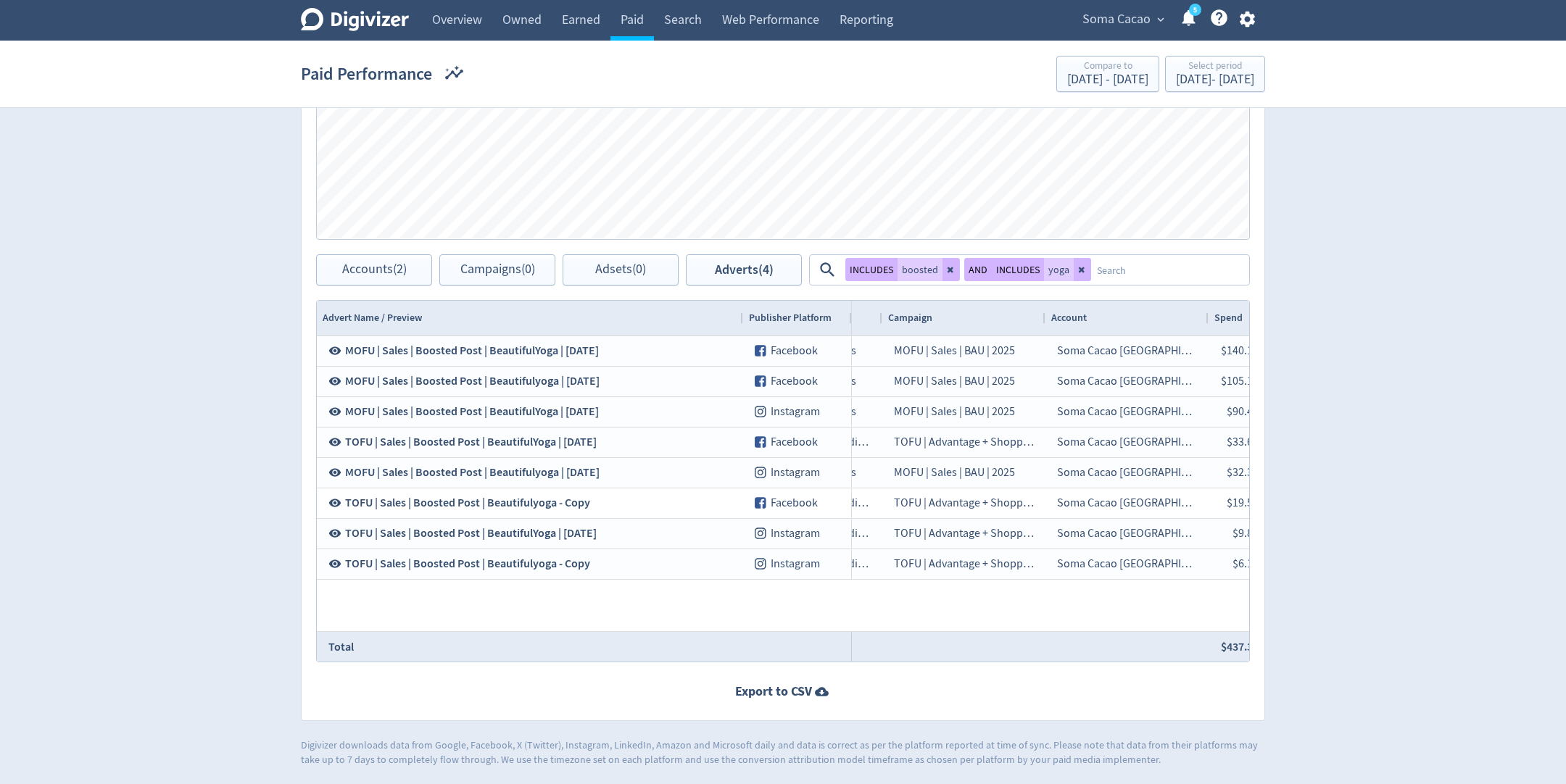
click at [1141, 272] on textarea at bounding box center [1169, 270] width 157 height 27
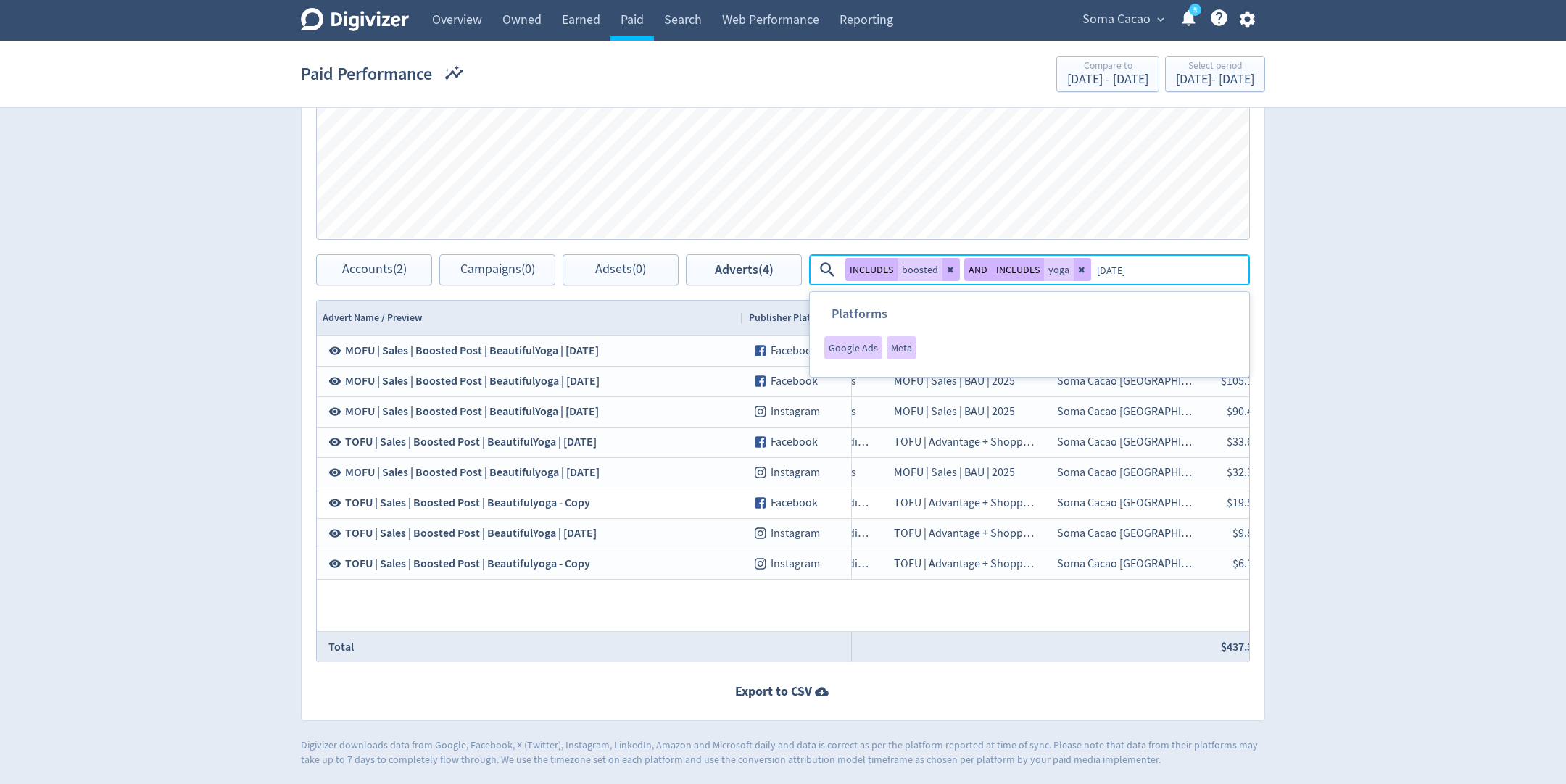
type textarea "july"
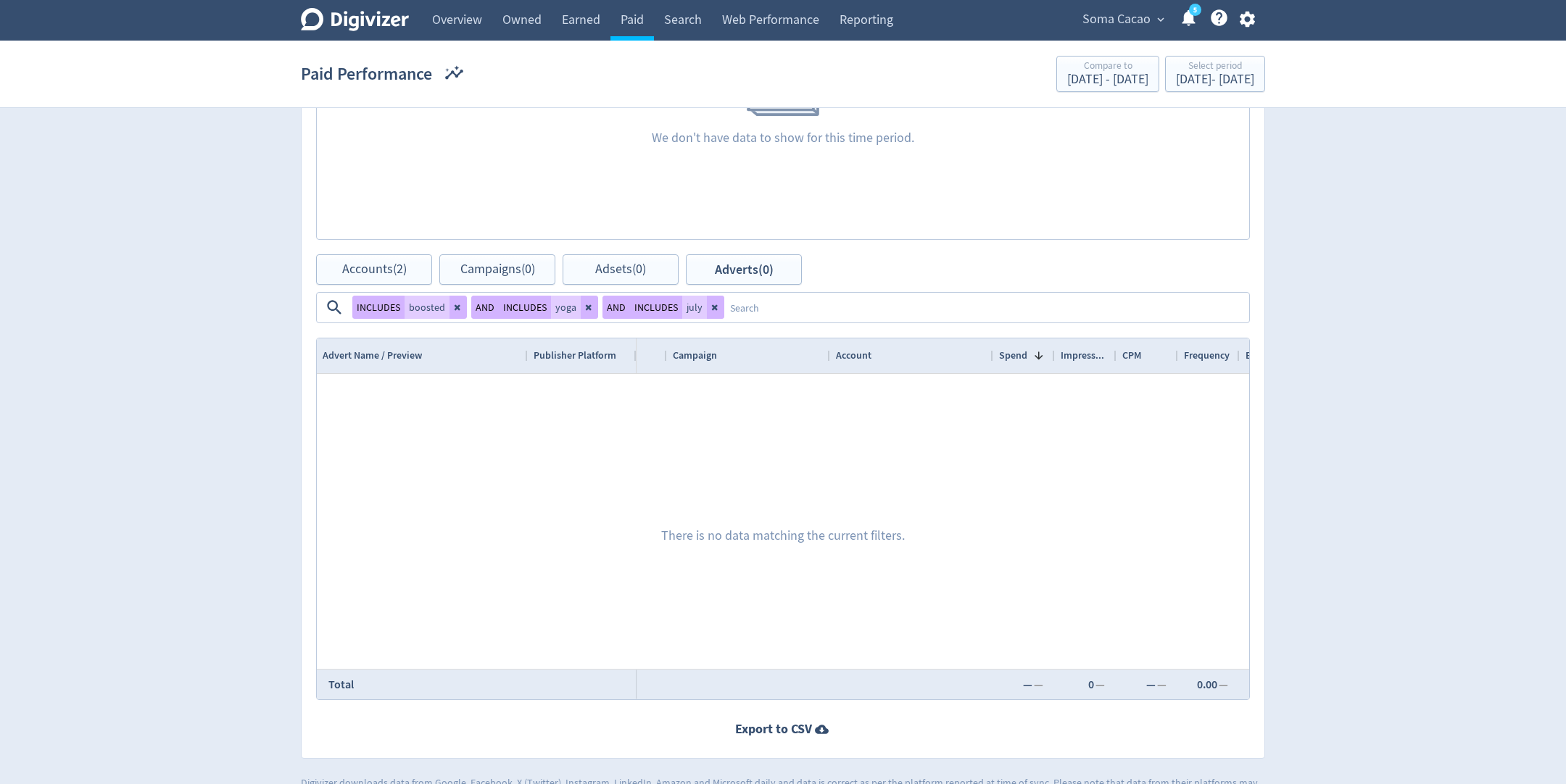
click at [724, 308] on textarea at bounding box center [986, 308] width 523 height 27
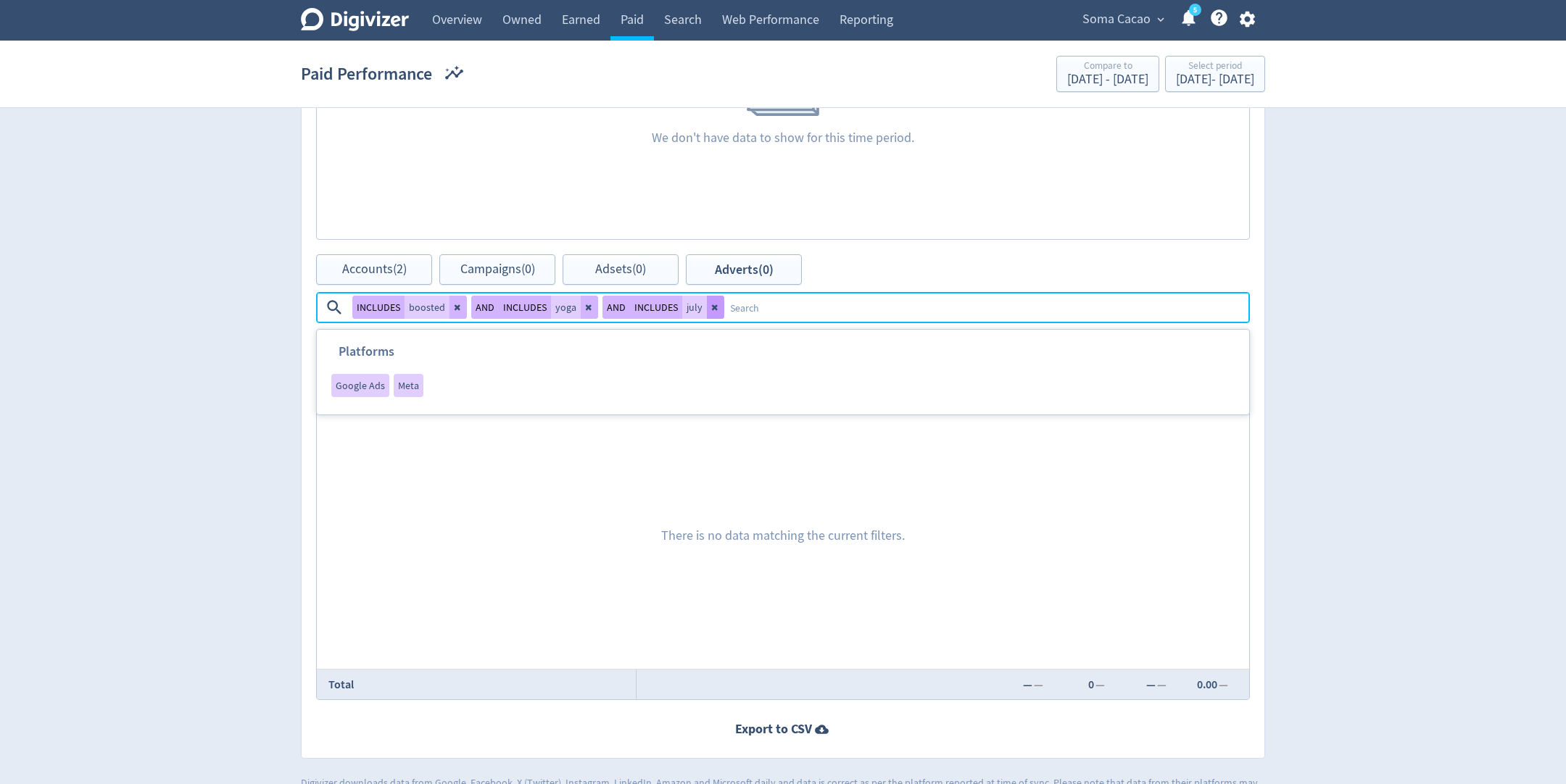
click at [716, 308] on button at bounding box center [715, 307] width 18 height 23
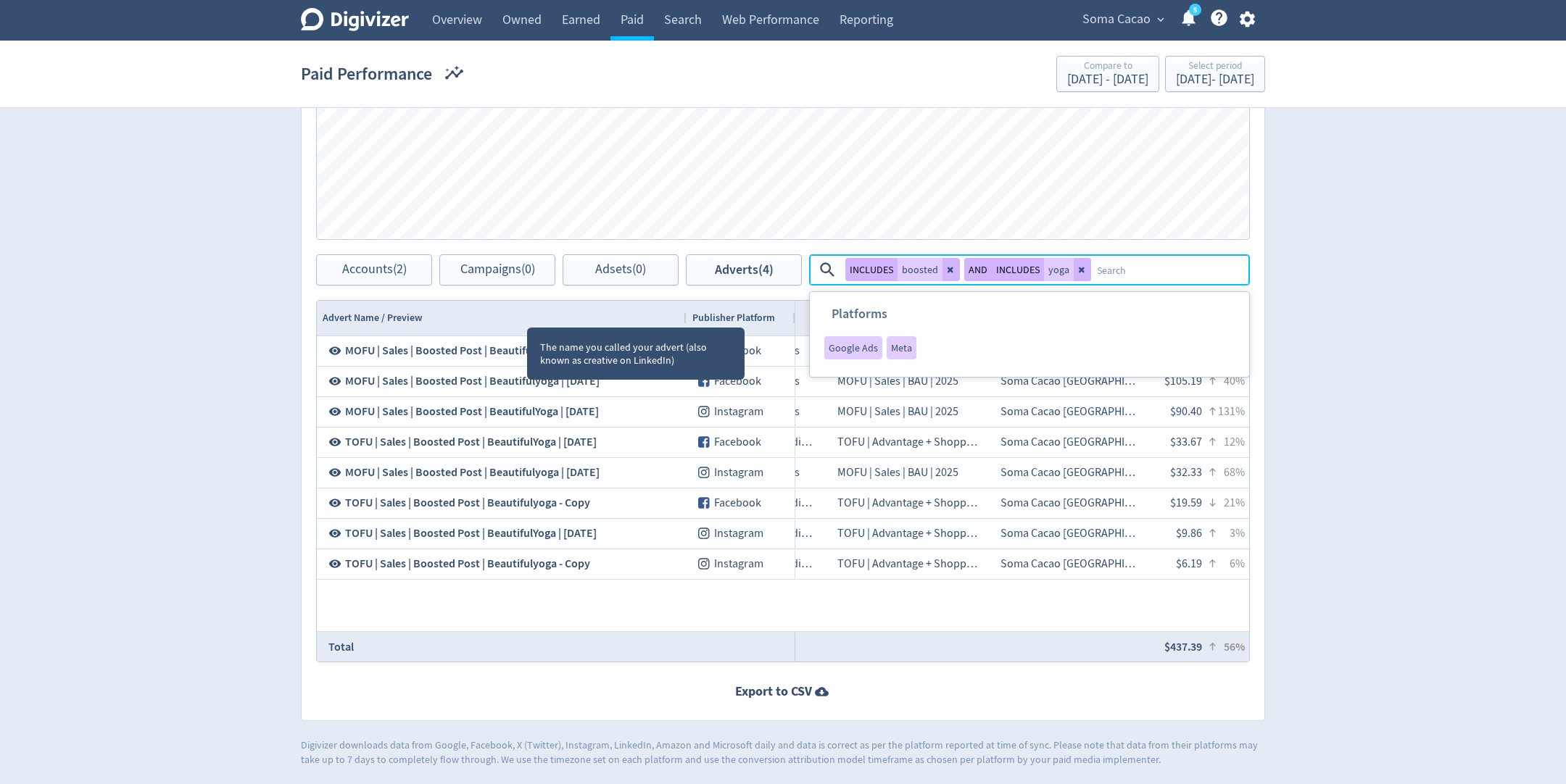
drag, startPoint x: 525, startPoint y: 315, endPoint x: 683, endPoint y: 326, distance: 158.4
click at [683, 326] on div at bounding box center [685, 318] width 6 height 34
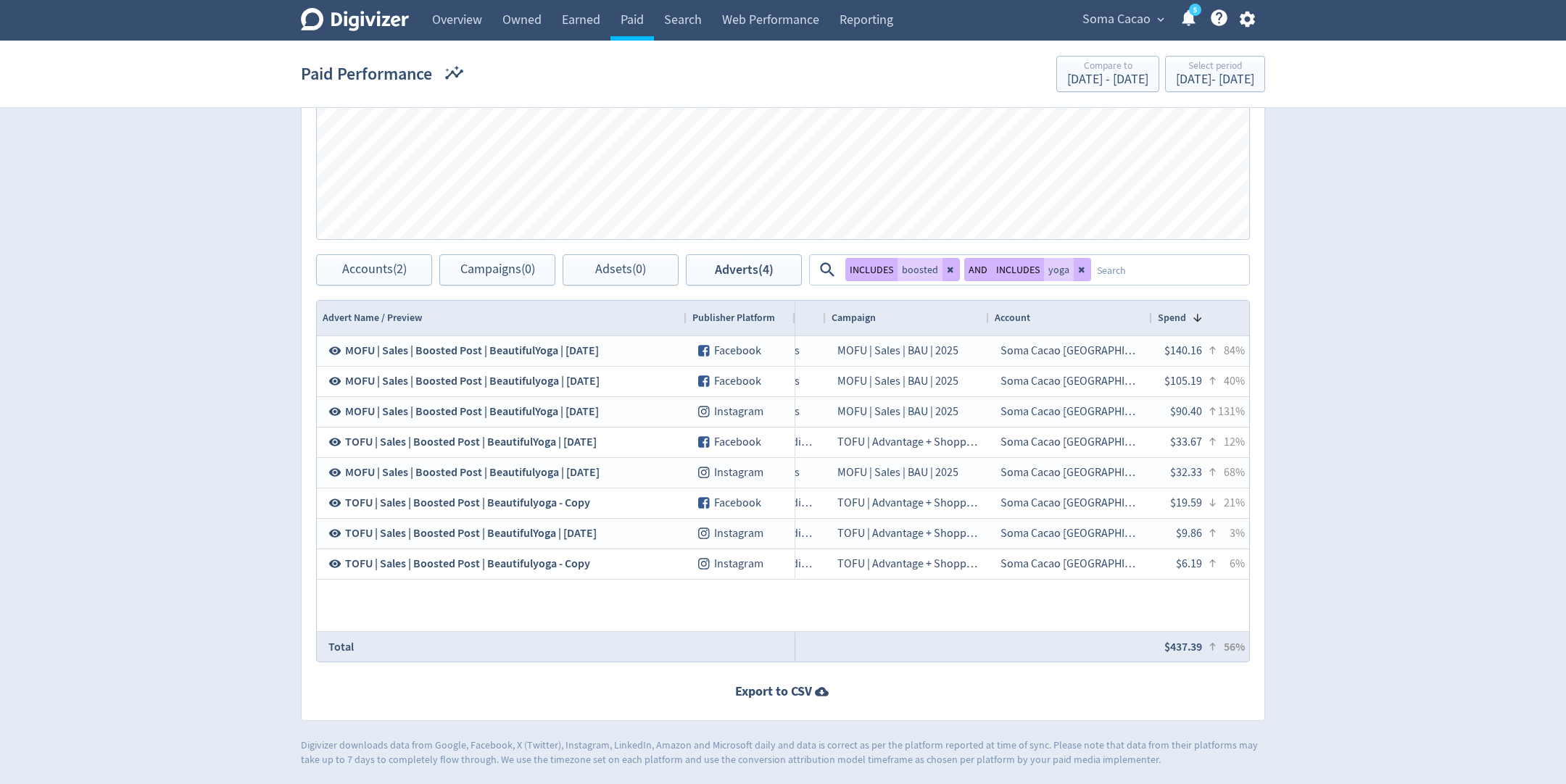
click at [1136, 280] on textarea at bounding box center [1169, 270] width 157 height 27
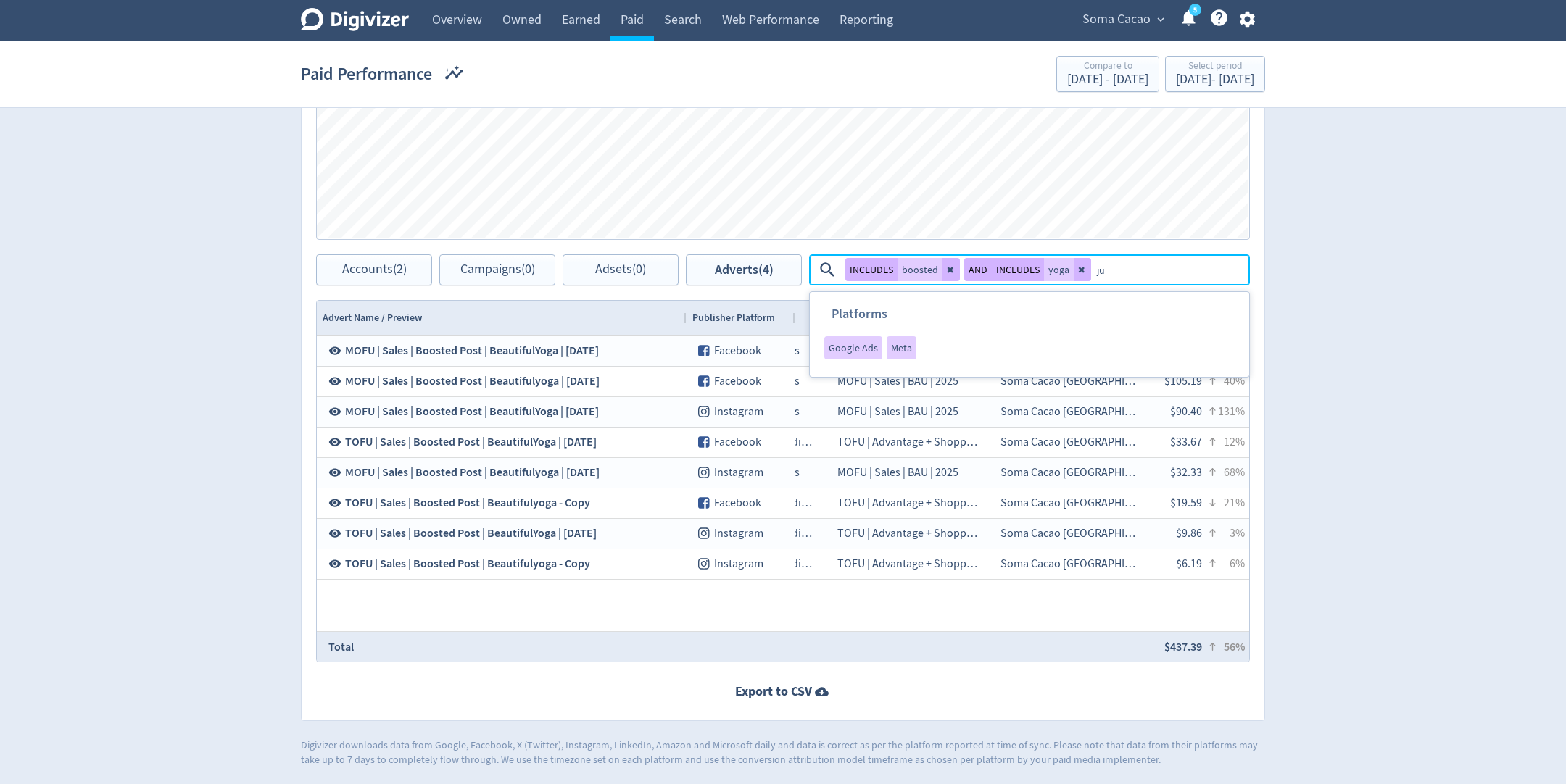
type textarea "[DATE]"
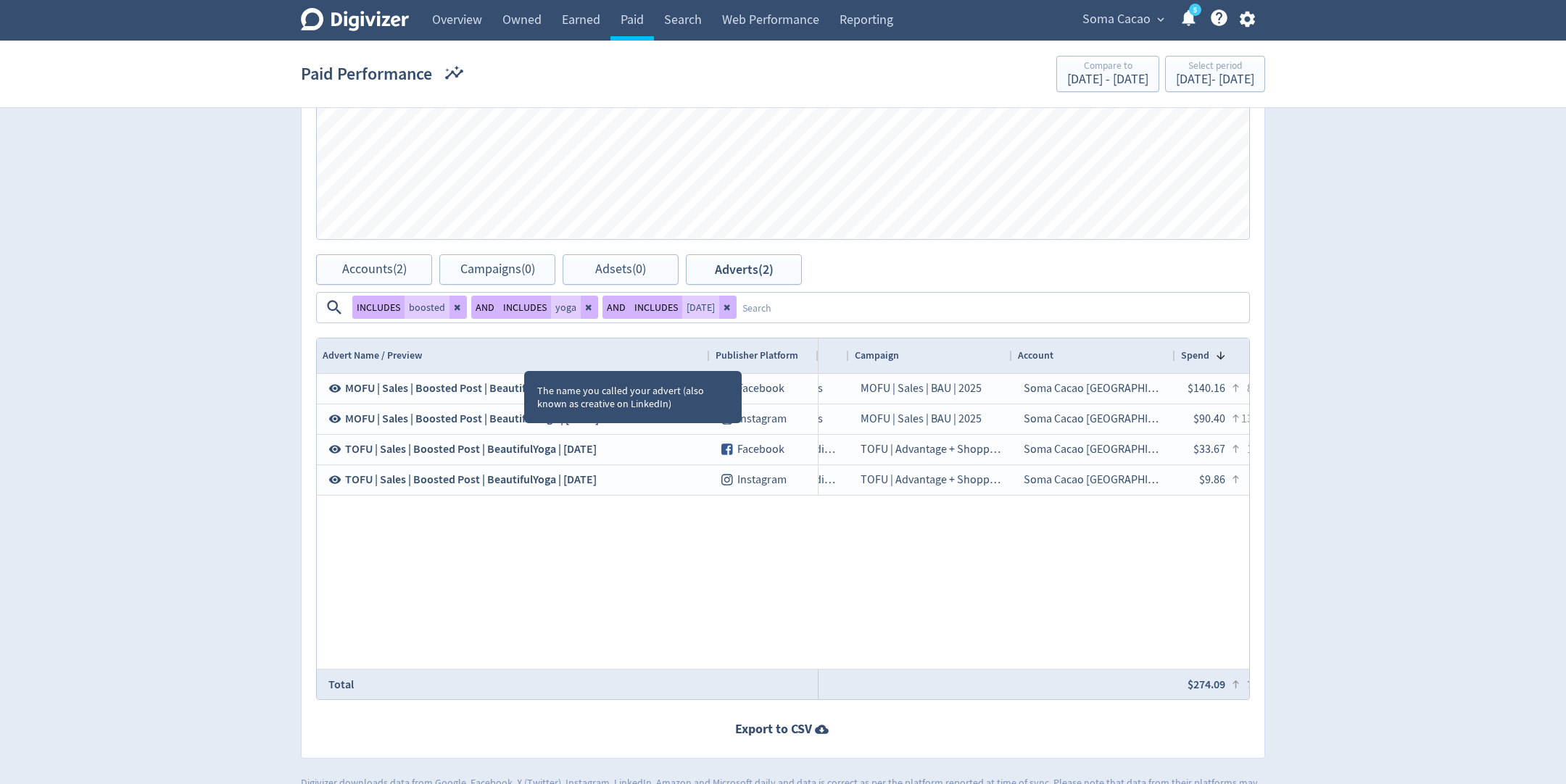
drag, startPoint x: 524, startPoint y: 359, endPoint x: 706, endPoint y: 363, distance: 182.0
click at [706, 363] on div at bounding box center [708, 355] width 6 height 34
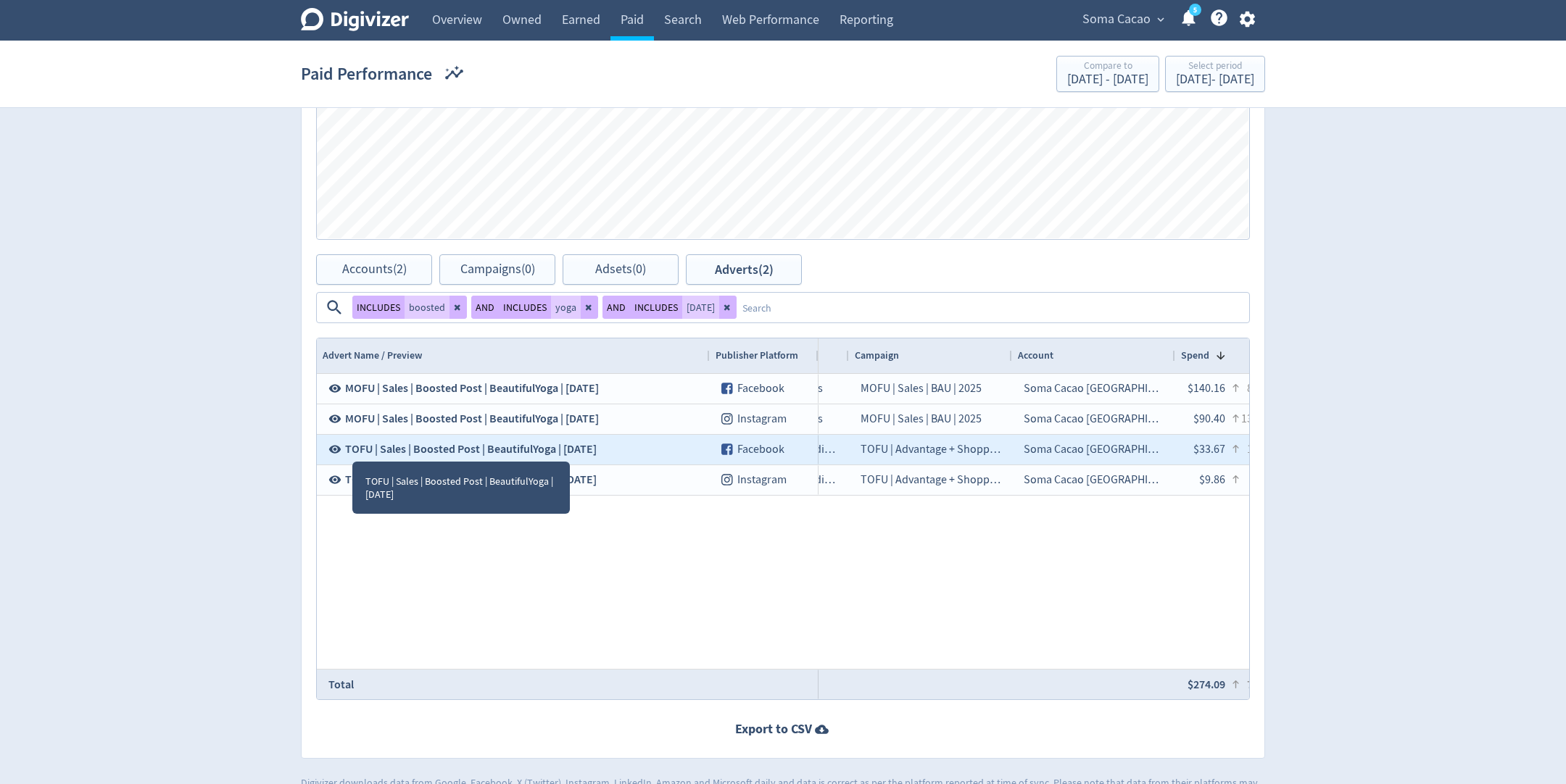
click at [339, 450] on icon at bounding box center [334, 450] width 12 height 8
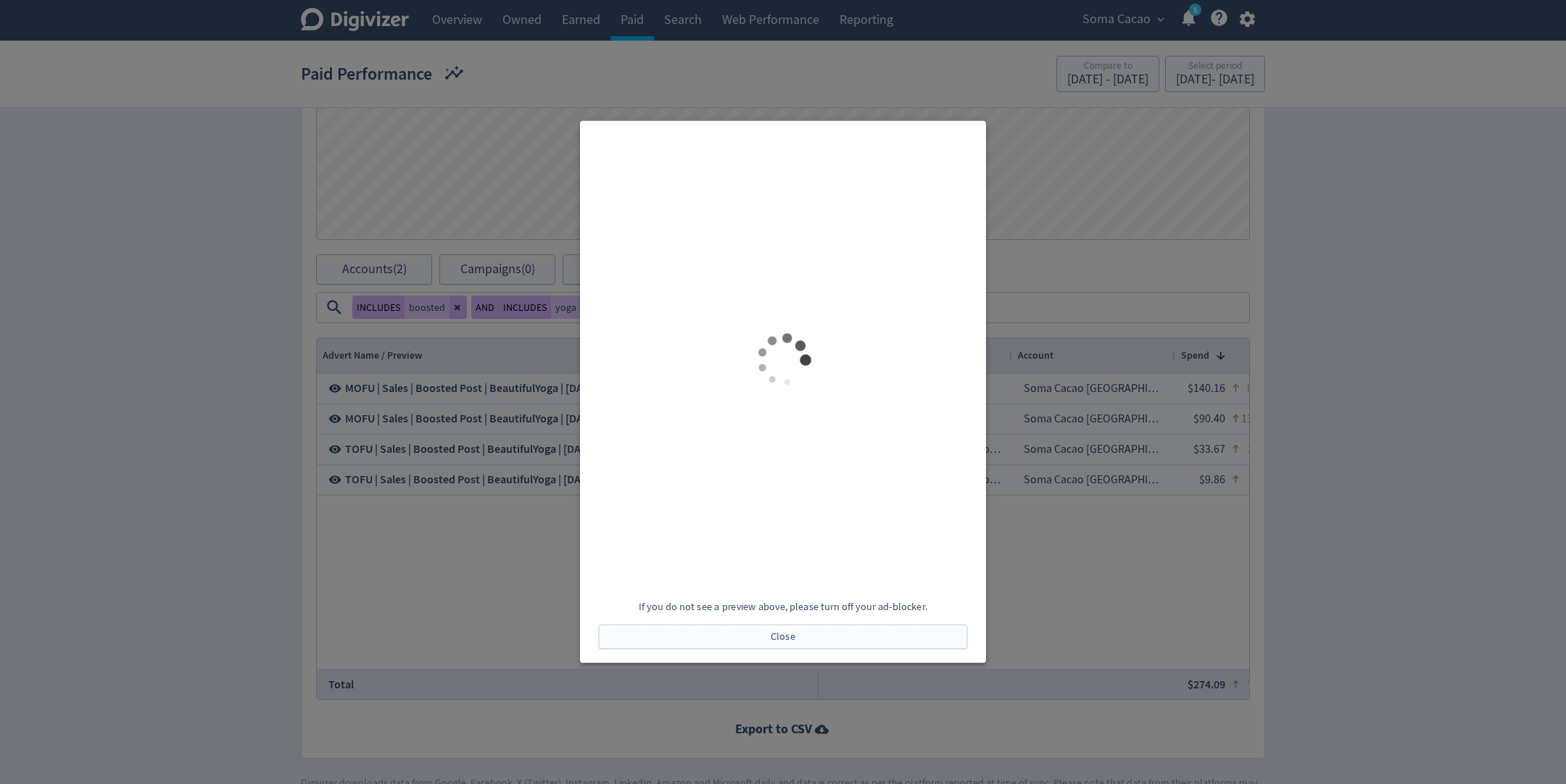
scroll to position [0, 0]
click at [498, 582] on div at bounding box center [783, 392] width 1566 height 784
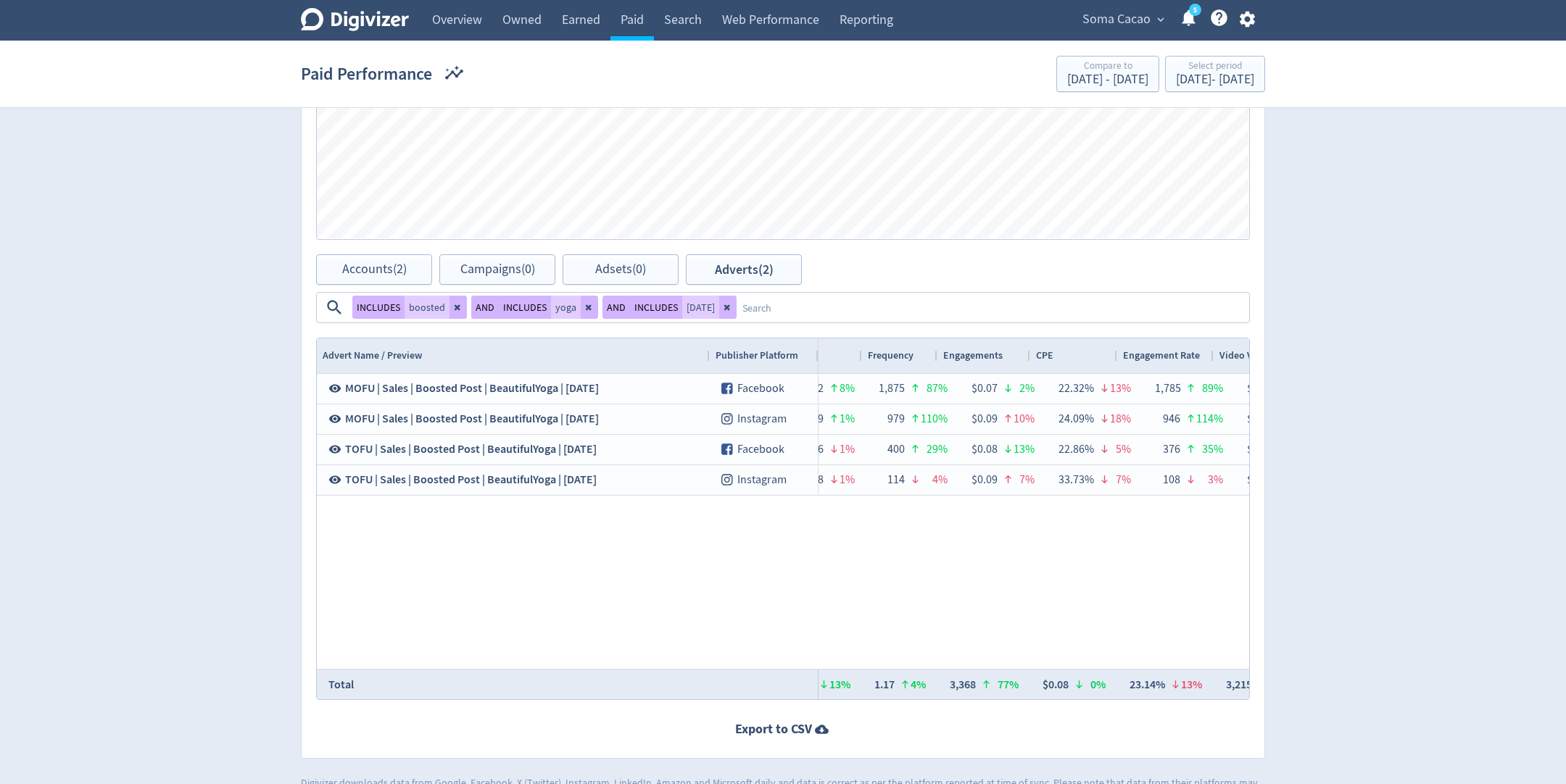
scroll to position [0, 814]
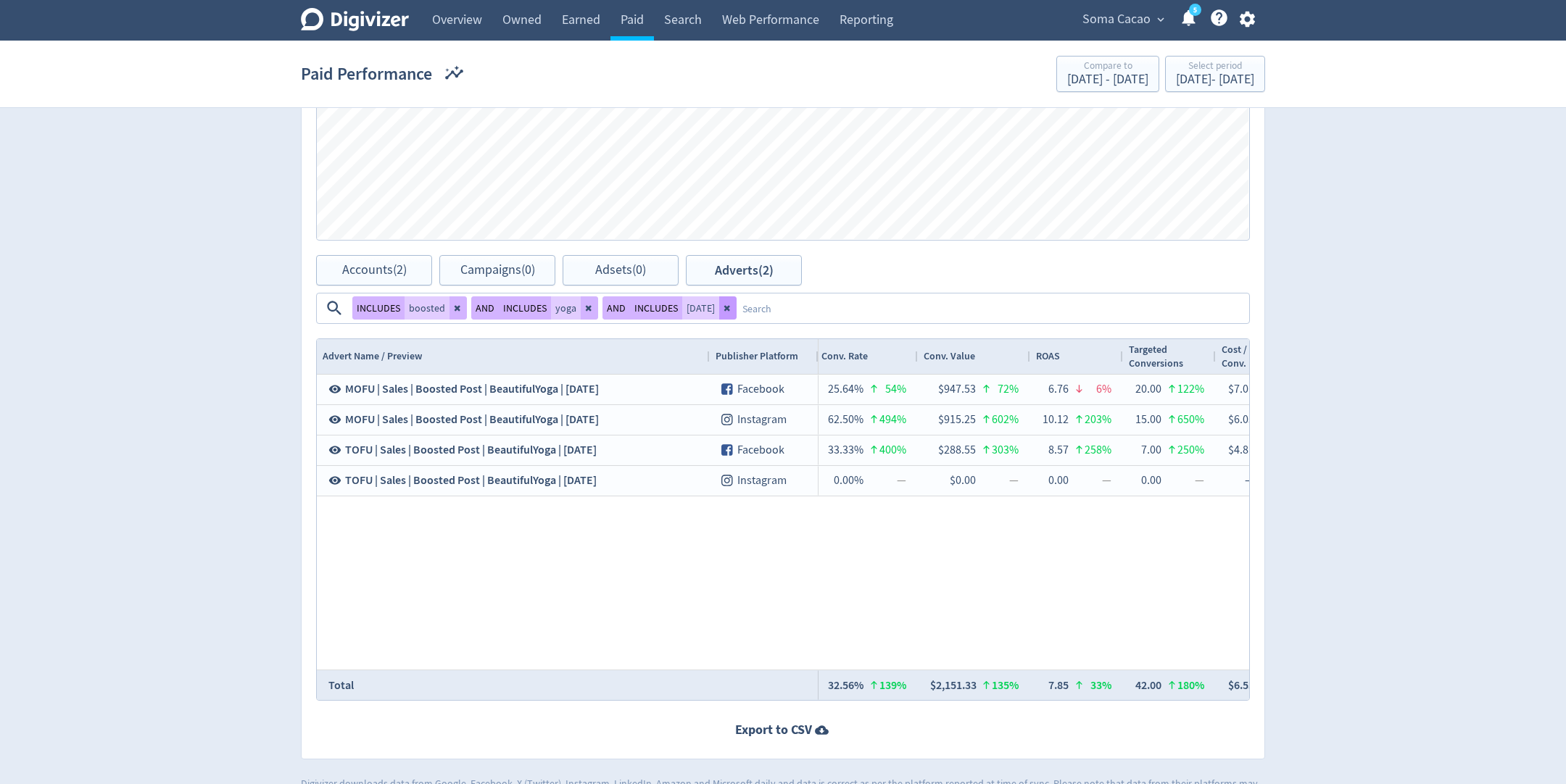
click at [724, 311] on icon at bounding box center [727, 308] width 6 height 6
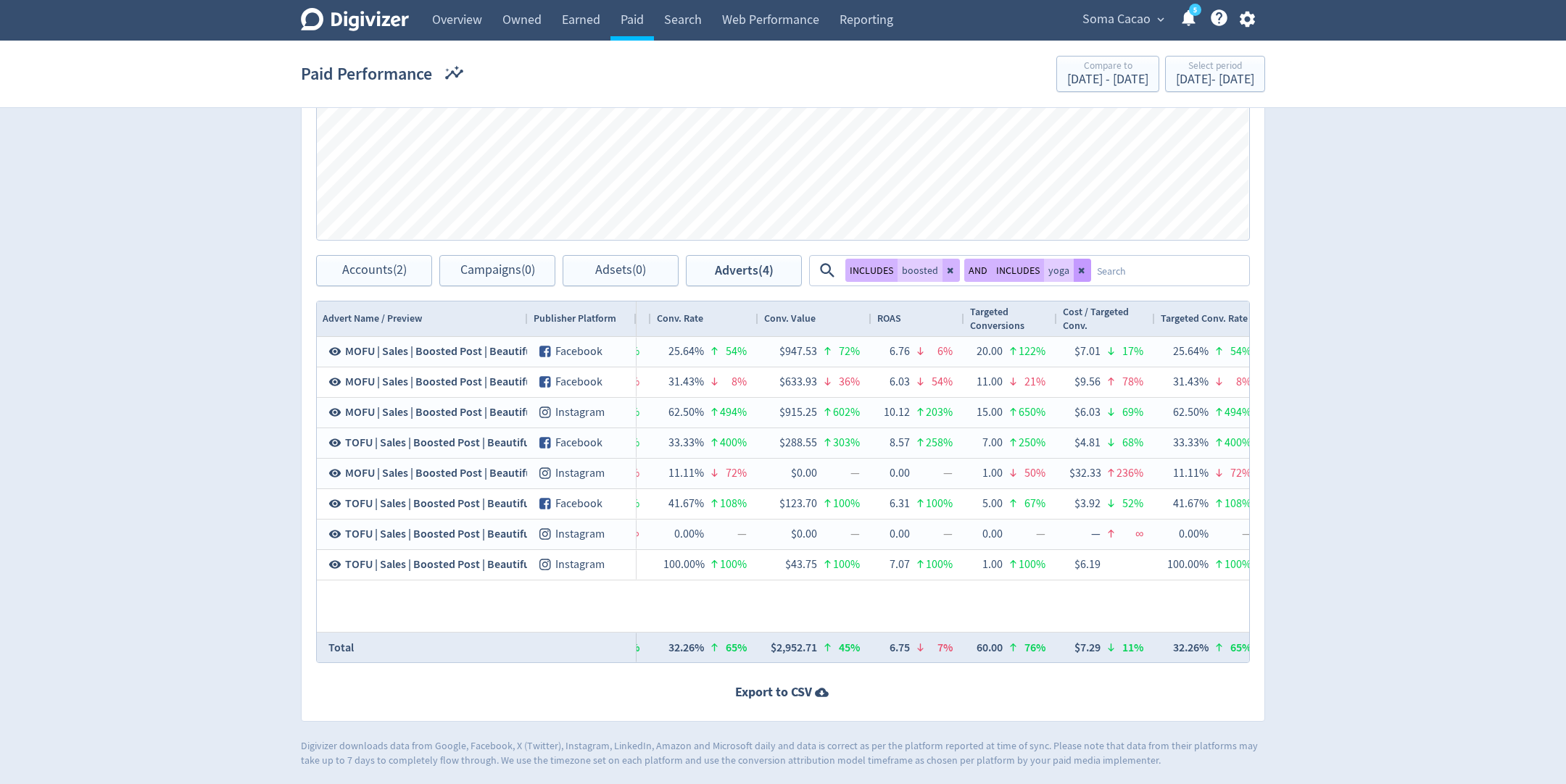
click at [1083, 267] on icon at bounding box center [1082, 270] width 9 height 9
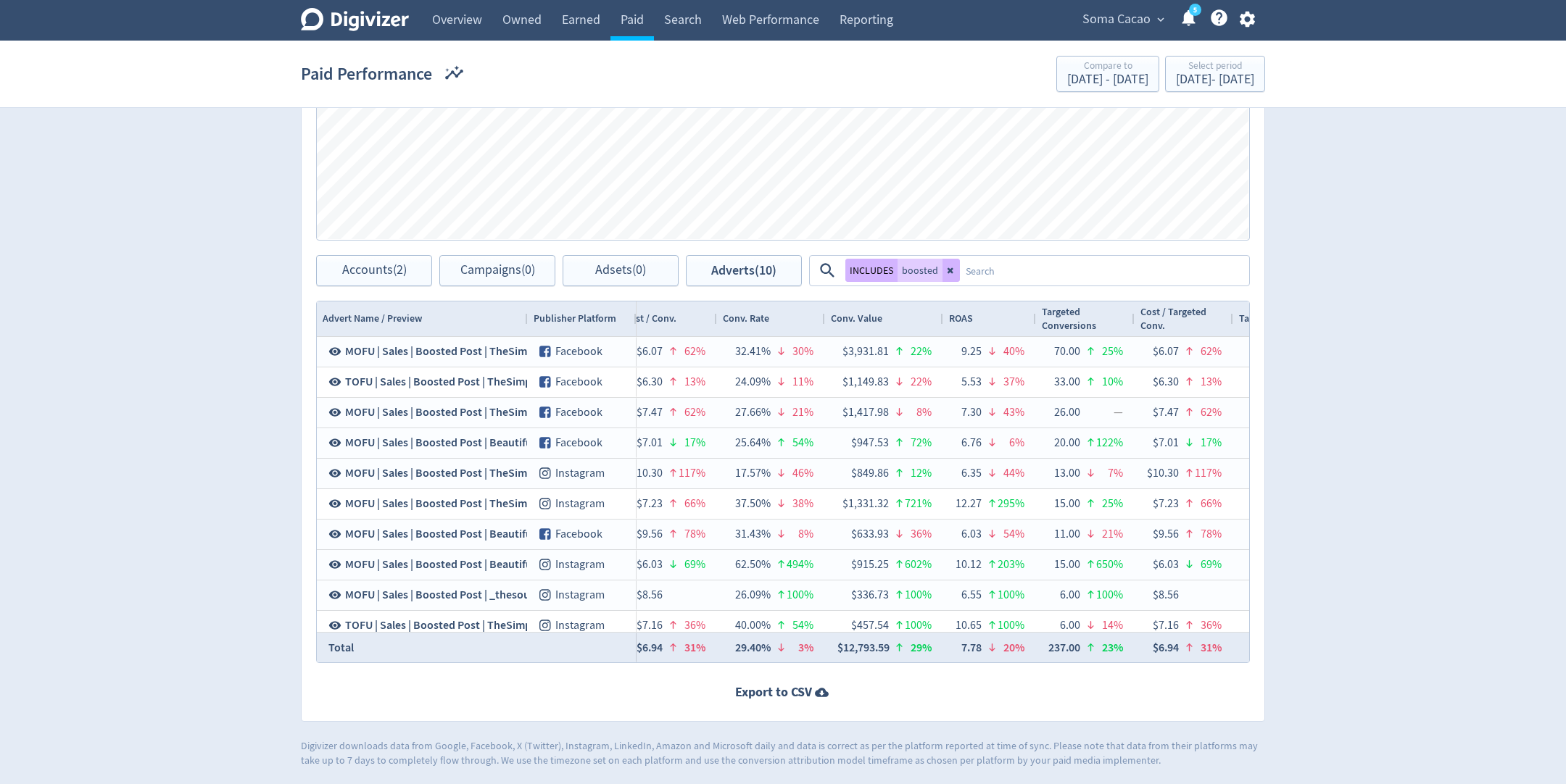
click at [1083, 275] on textarea at bounding box center [1103, 271] width 288 height 27
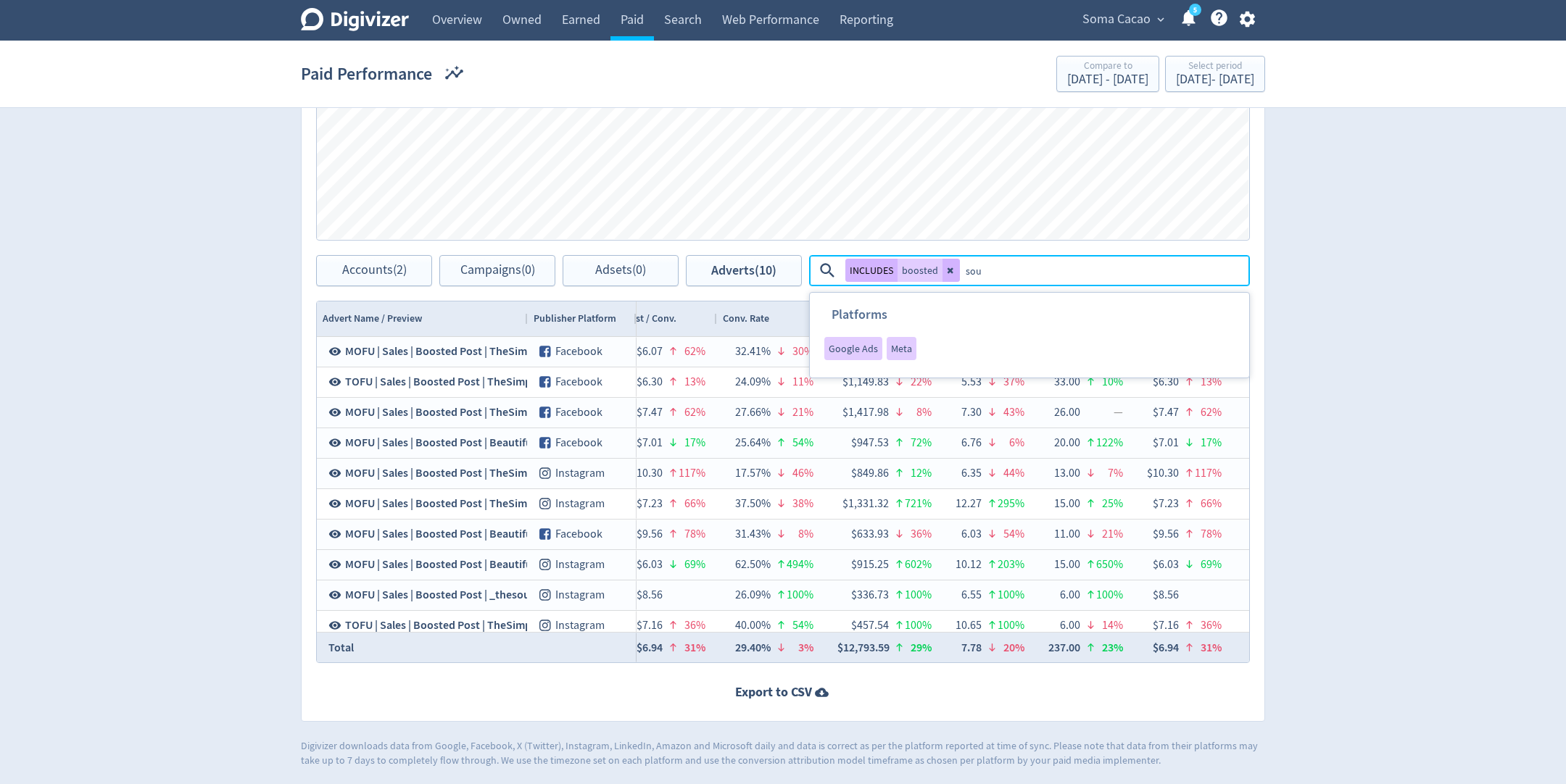
type textarea "soul"
